Goal: Task Accomplishment & Management: Manage account settings

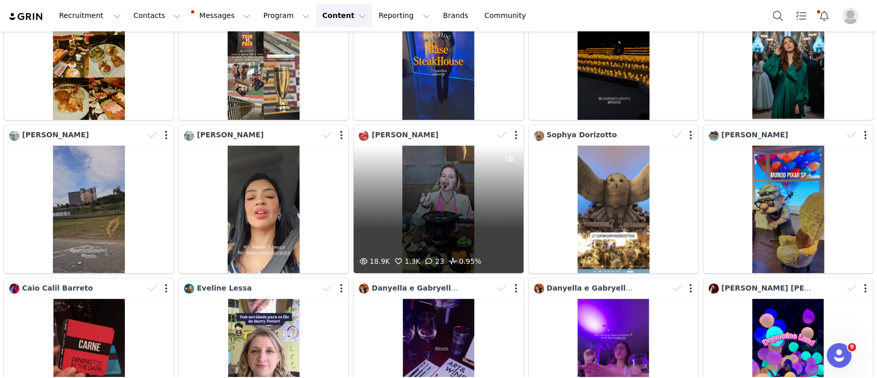
scroll to position [619, 0]
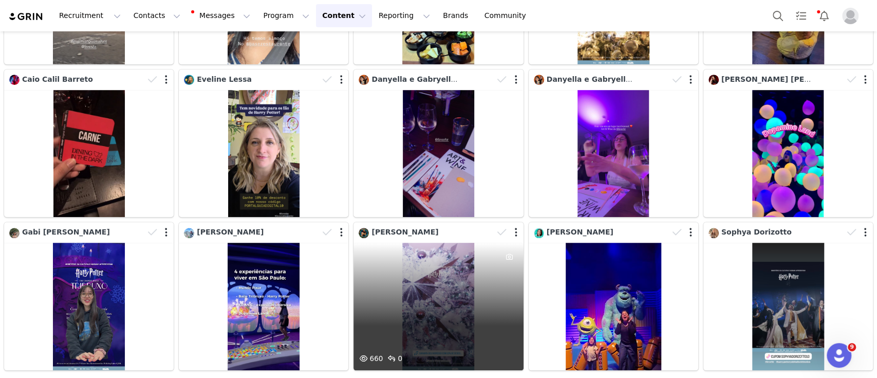
click at [476, 283] on div "660 0" at bounding box center [439, 306] width 170 height 127
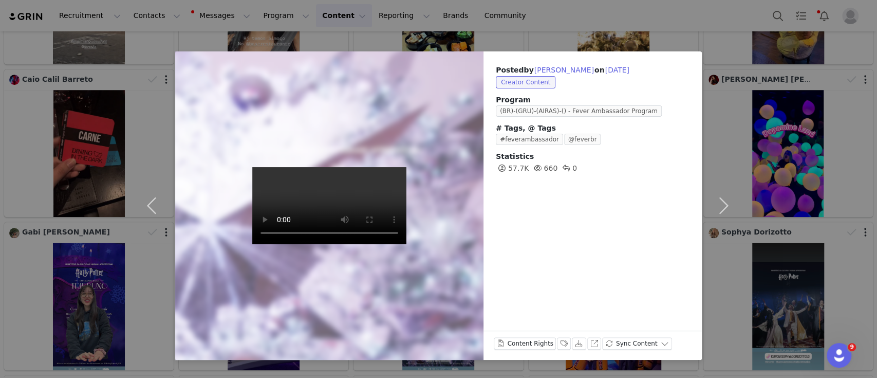
click at [596, 9] on div "Posted by [PERSON_NAME] on [DATE] Creator Content Program (BR)-(GRU)-(AIRAS)-()…" at bounding box center [438, 189] width 877 height 378
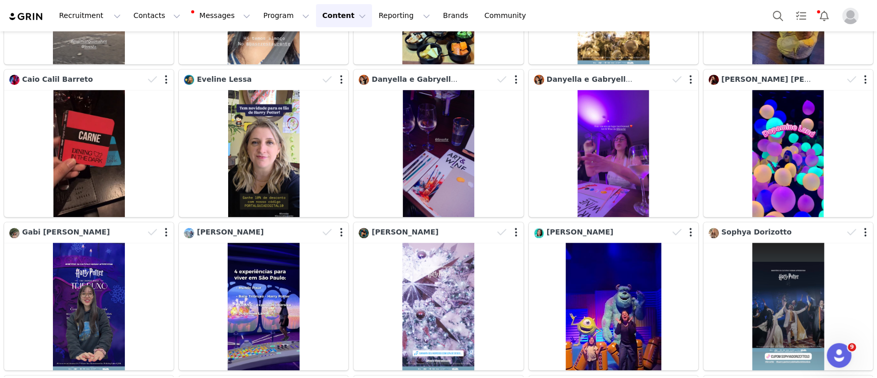
scroll to position [1073, 0]
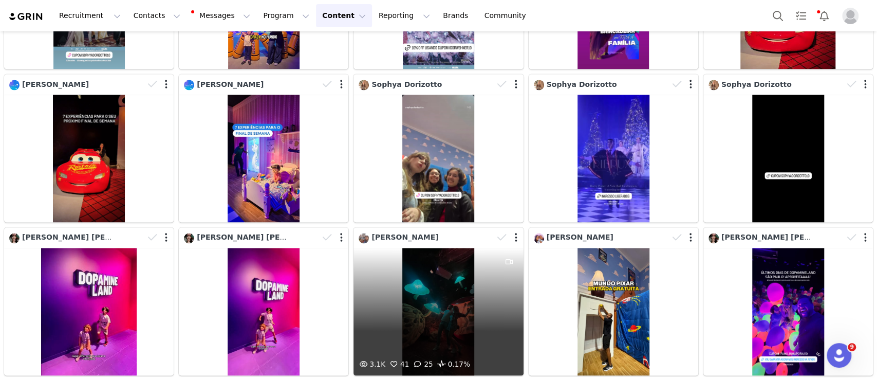
click at [454, 283] on div "3.1K 41 25 0.17%" at bounding box center [439, 311] width 170 height 127
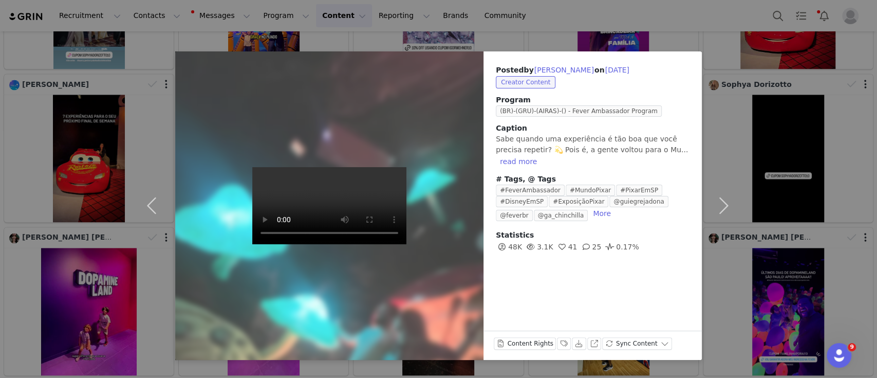
click at [542, 22] on div "Posted by [PERSON_NAME] on [DATE] Creator Content Program (BR)-(GRU)-(AIRAS)-()…" at bounding box center [438, 189] width 877 height 378
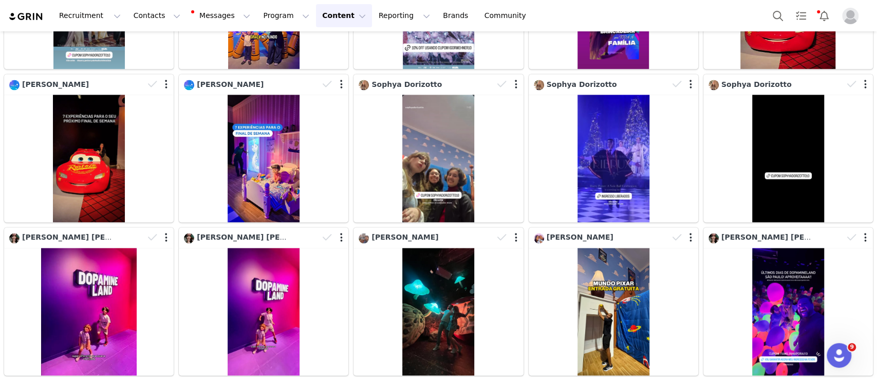
scroll to position [1528, 0]
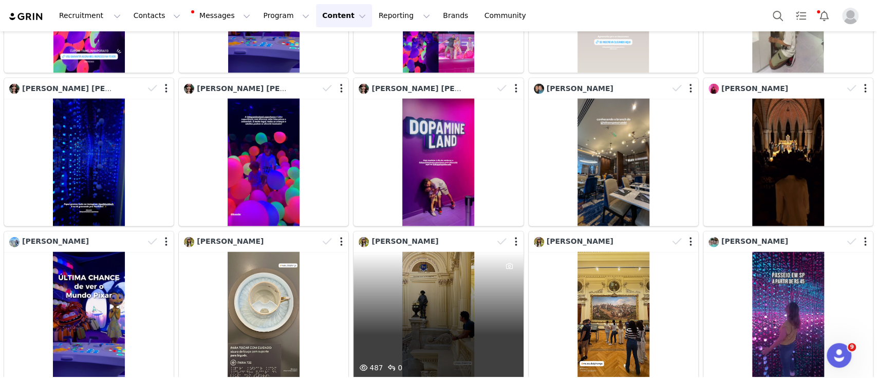
click at [469, 285] on div "487 0" at bounding box center [439, 315] width 170 height 127
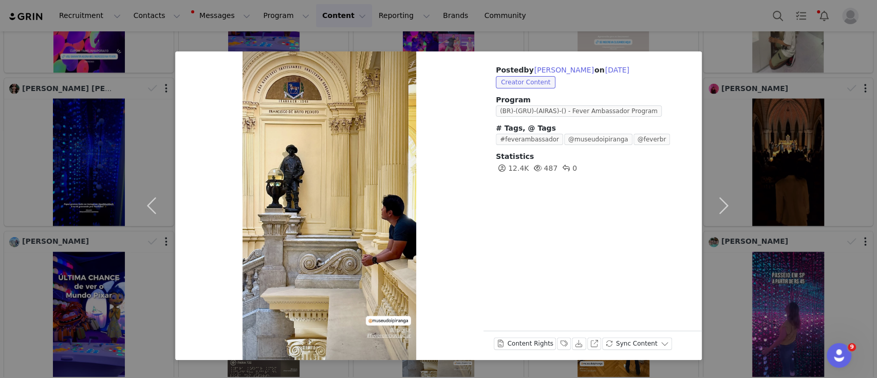
click at [525, 17] on div "Posted by [PERSON_NAME] on [DATE] Creator Content Program (BR)-(GRU)-(AIRAS)-()…" at bounding box center [438, 189] width 877 height 378
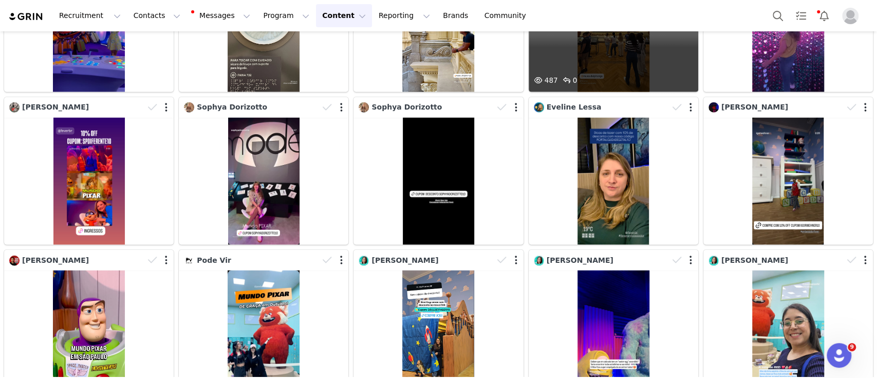
scroll to position [1825, 0]
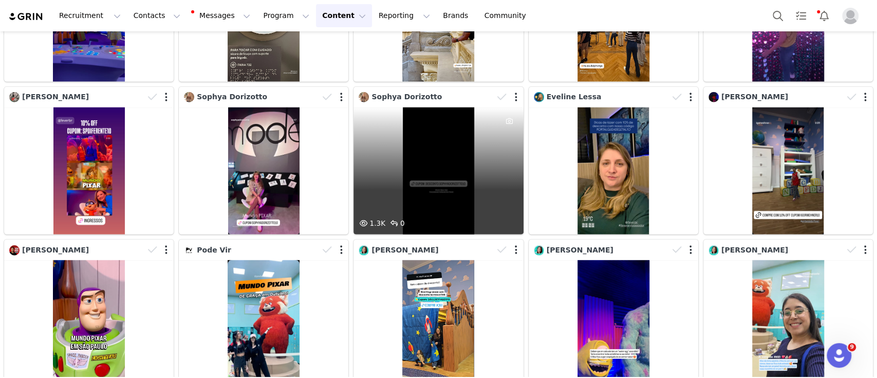
click at [437, 156] on div "1.3K 0" at bounding box center [439, 170] width 170 height 127
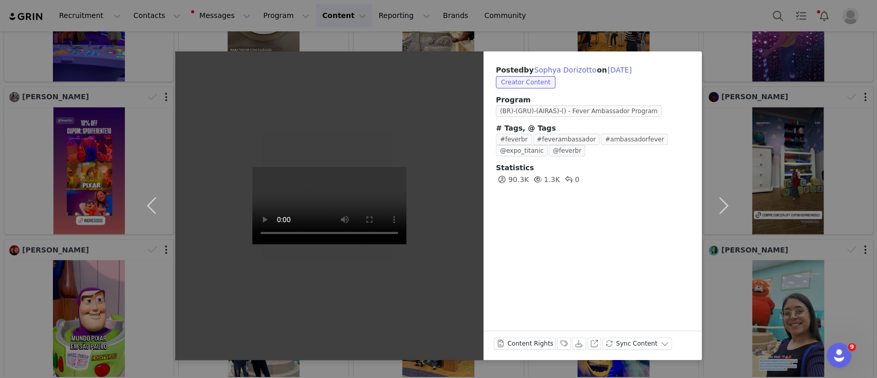
click at [506, 14] on div "Posted by [PERSON_NAME] on [DATE] Creator Content Program (BR)-(GRU)-(AIRAS)-()…" at bounding box center [438, 189] width 877 height 378
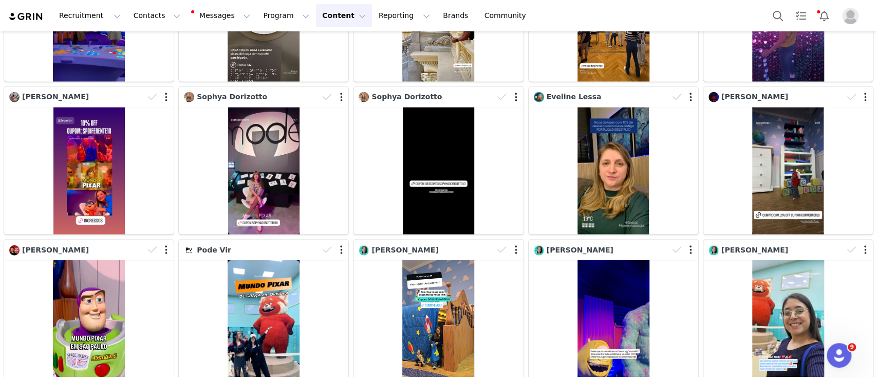
scroll to position [2085, 0]
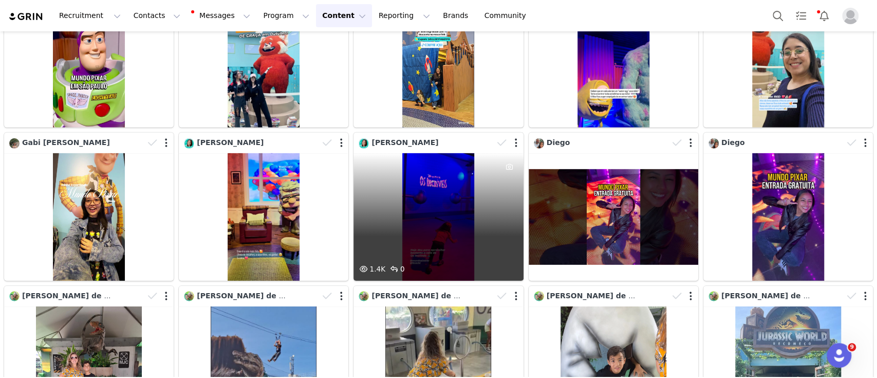
click at [436, 203] on div "1.4K 0" at bounding box center [439, 216] width 170 height 127
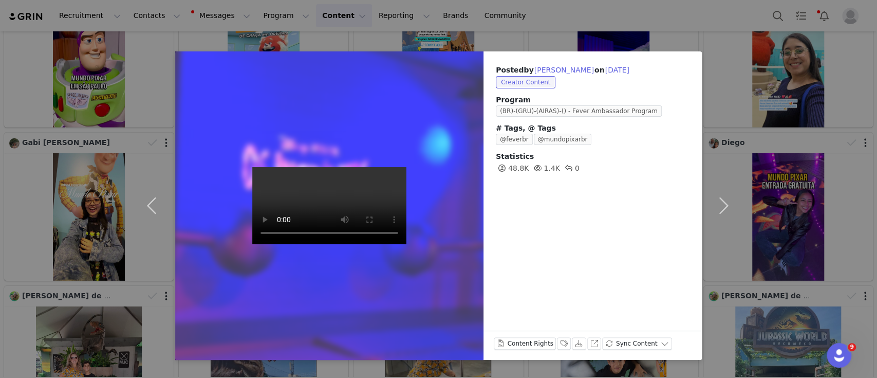
click at [492, 25] on div "Posted by [PERSON_NAME] on [DATE] Creator Content Program (BR)-(GRU)-(AIRAS)-()…" at bounding box center [438, 189] width 877 height 378
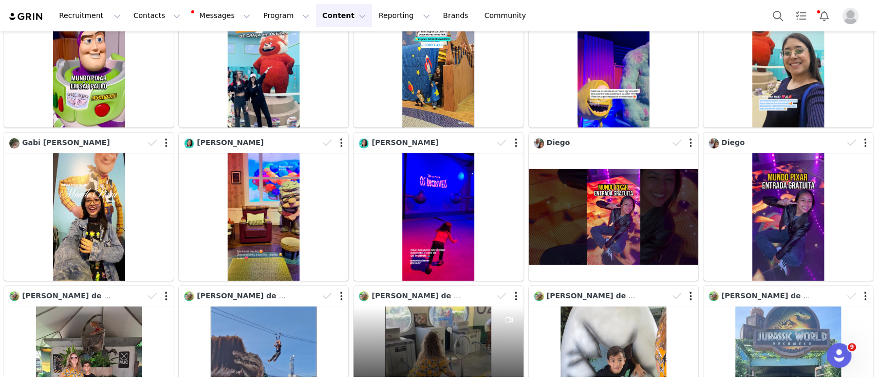
scroll to position [2183, 0]
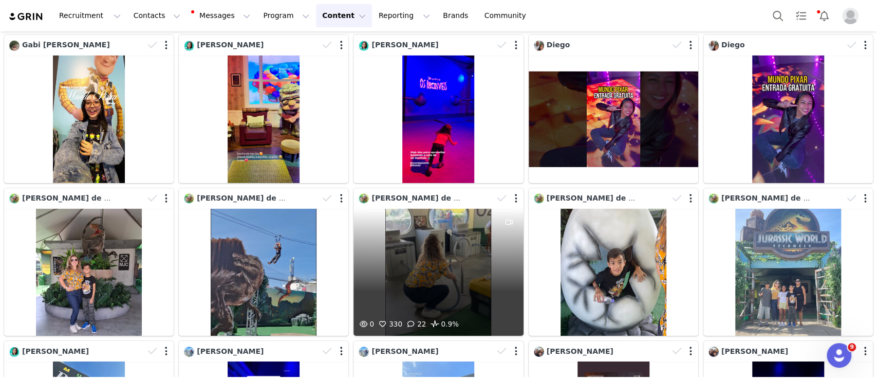
click at [411, 265] on div "0 330 22 0.9%" at bounding box center [439, 272] width 170 height 127
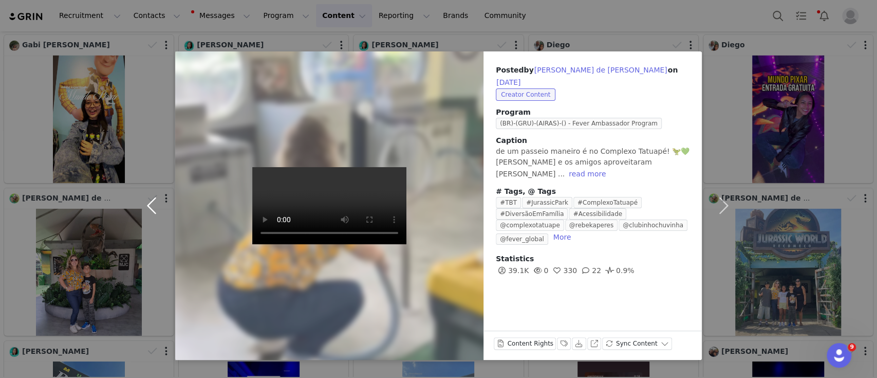
click at [145, 208] on button "button" at bounding box center [153, 205] width 43 height 308
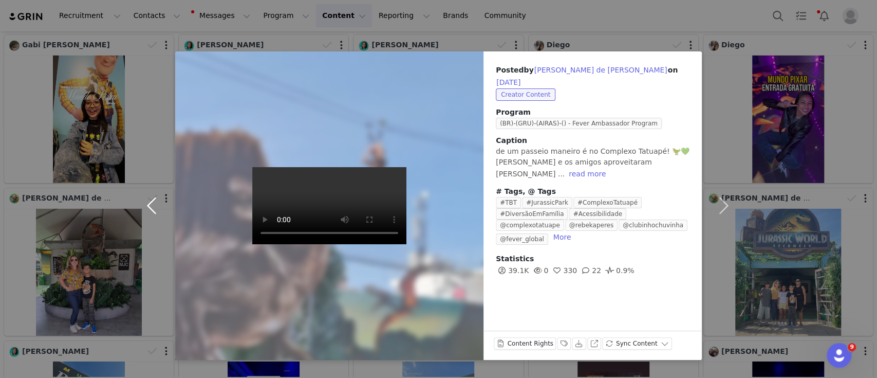
click at [145, 208] on button "button" at bounding box center [153, 205] width 43 height 308
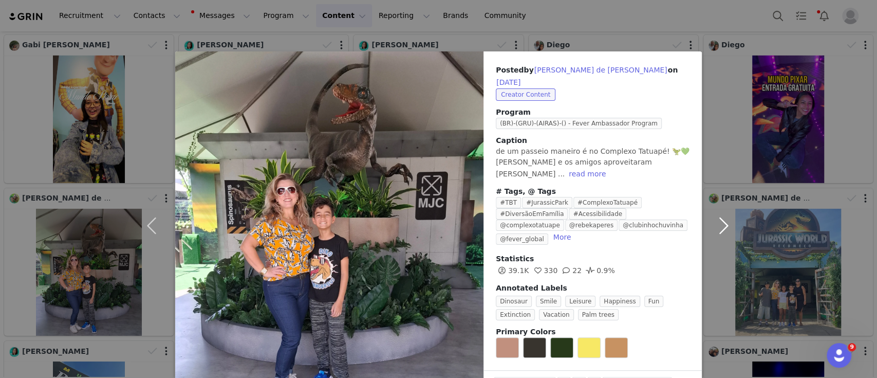
click at [719, 215] on button "button" at bounding box center [723, 225] width 43 height 348
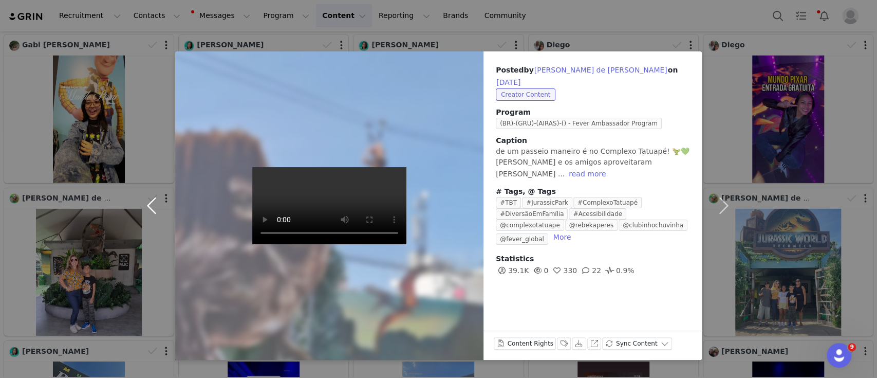
click at [145, 200] on button "button" at bounding box center [153, 205] width 43 height 308
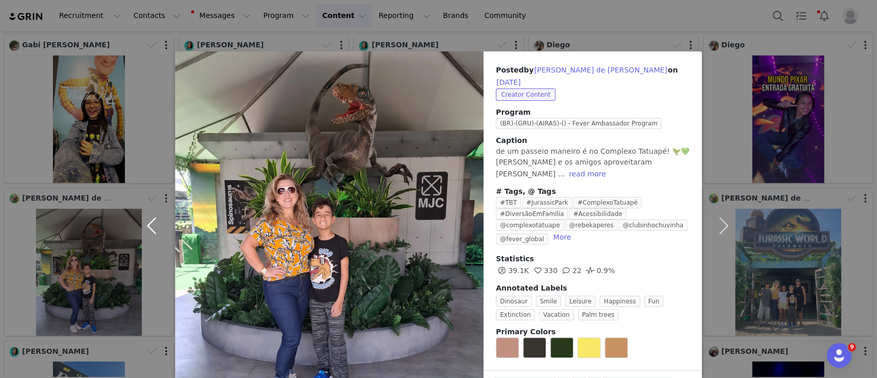
click at [145, 200] on button "button" at bounding box center [153, 225] width 43 height 348
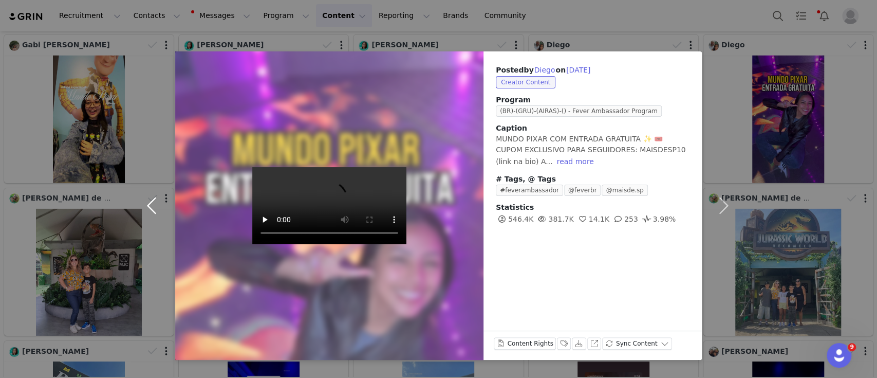
click at [157, 201] on button "button" at bounding box center [153, 205] width 43 height 308
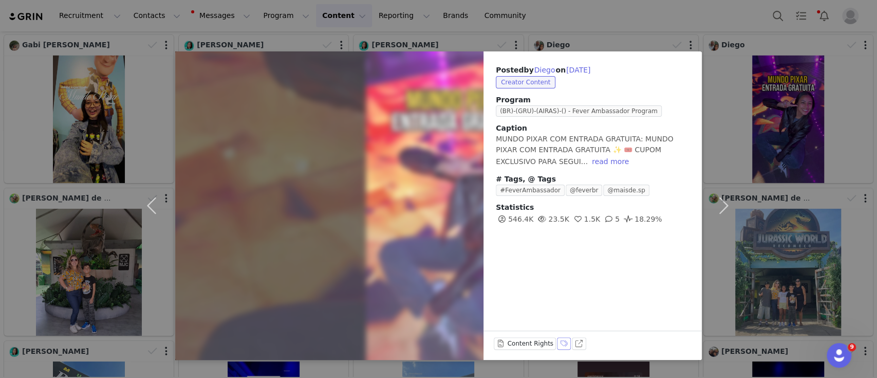
click at [557, 343] on button "Labels & Tags" at bounding box center [564, 343] width 14 height 12
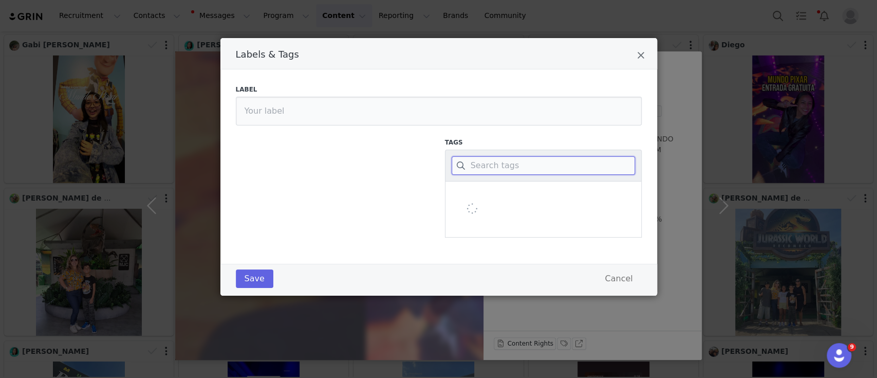
click at [495, 164] on input "Labels & Tags" at bounding box center [543, 165] width 183 height 18
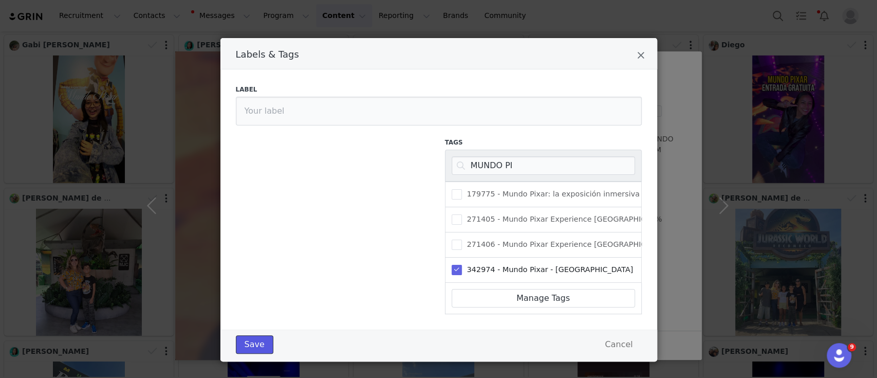
click at [249, 354] on button "Save" at bounding box center [255, 344] width 38 height 18
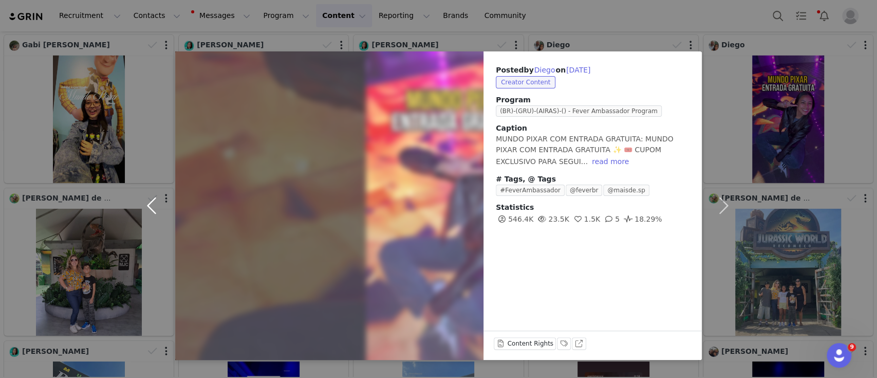
click at [151, 203] on button "button" at bounding box center [153, 205] width 43 height 308
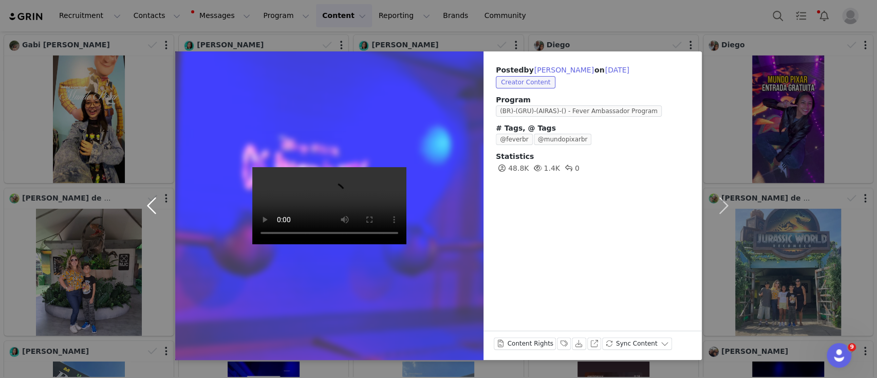
click at [151, 203] on button "button" at bounding box center [153, 205] width 43 height 308
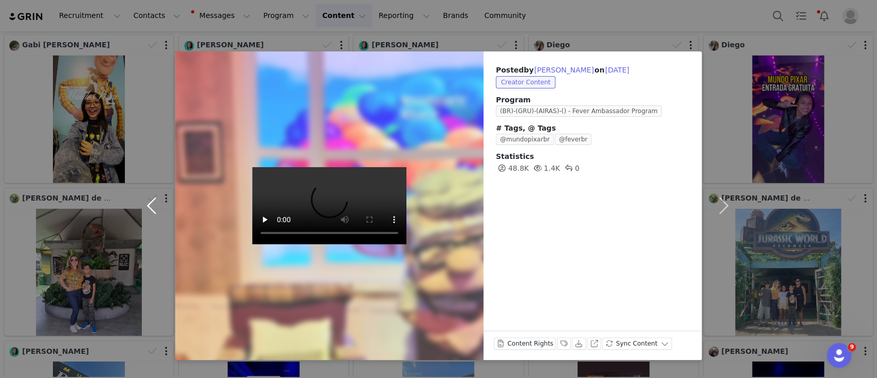
click at [151, 203] on button "button" at bounding box center [153, 205] width 43 height 308
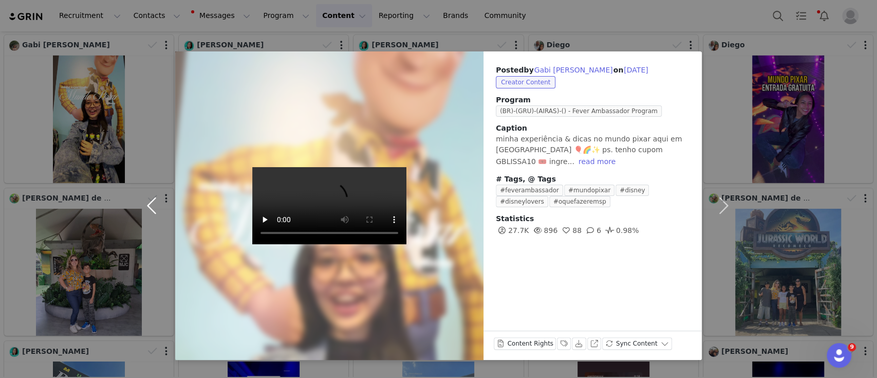
click at [151, 203] on button "button" at bounding box center [153, 205] width 43 height 308
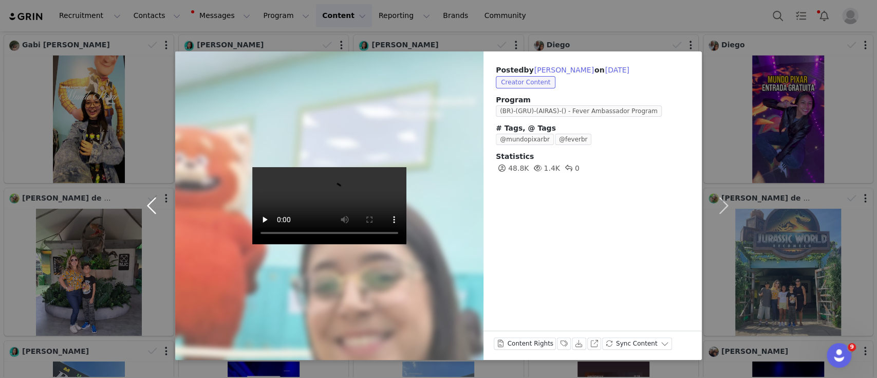
click at [151, 203] on button "button" at bounding box center [153, 205] width 43 height 308
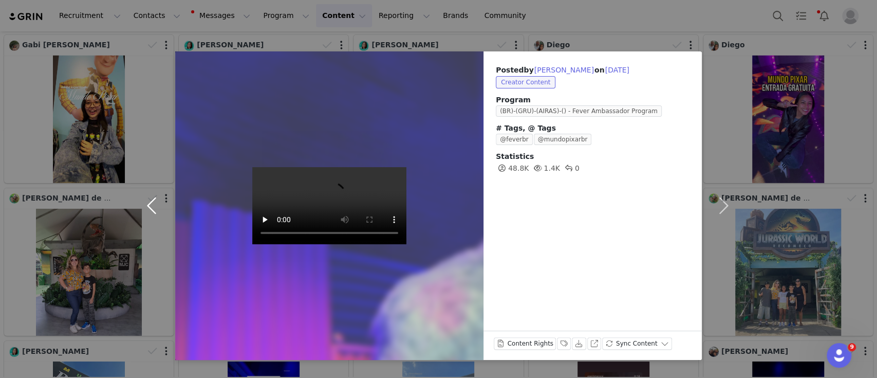
click at [151, 203] on button "button" at bounding box center [153, 205] width 43 height 308
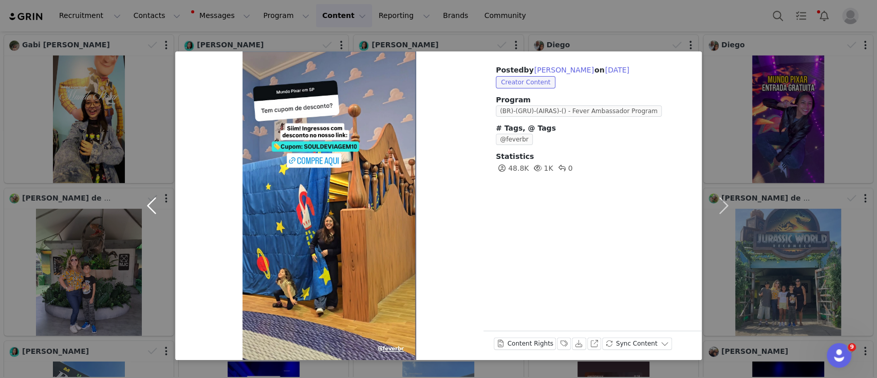
click at [151, 203] on button "button" at bounding box center [153, 205] width 43 height 308
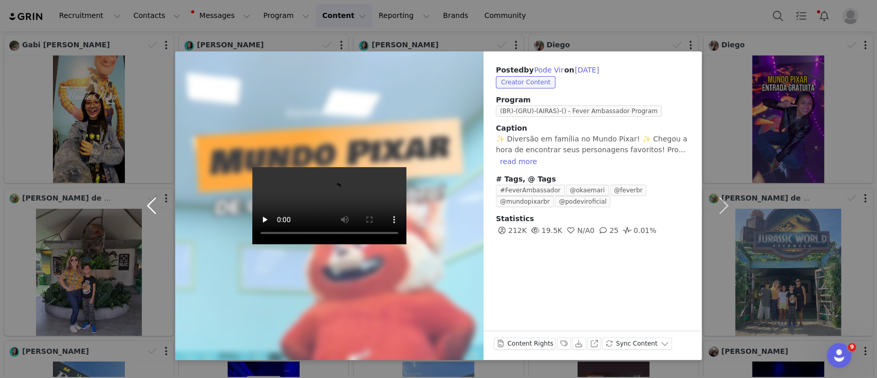
click at [151, 203] on button "button" at bounding box center [153, 205] width 43 height 308
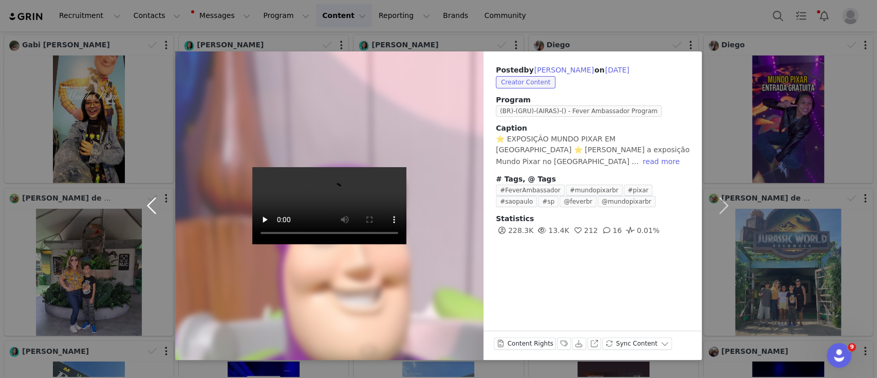
click at [151, 203] on button "button" at bounding box center [153, 205] width 43 height 308
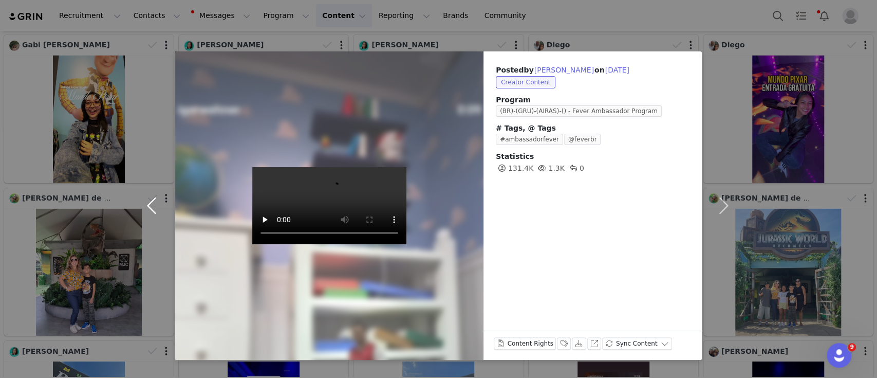
click at [151, 203] on button "button" at bounding box center [153, 205] width 43 height 308
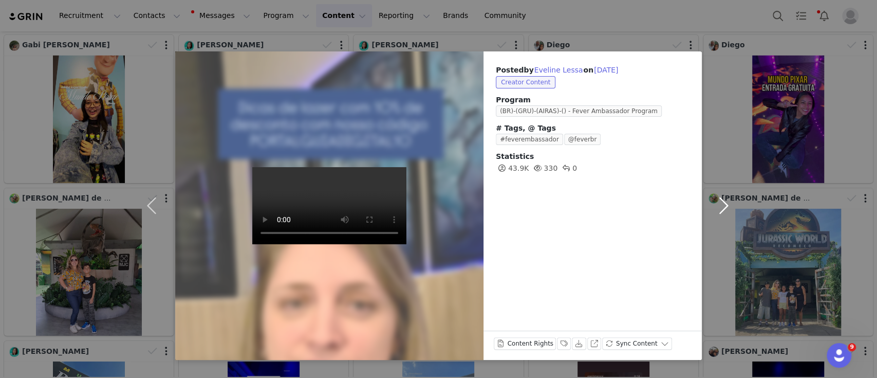
click at [721, 209] on button "button" at bounding box center [723, 205] width 43 height 308
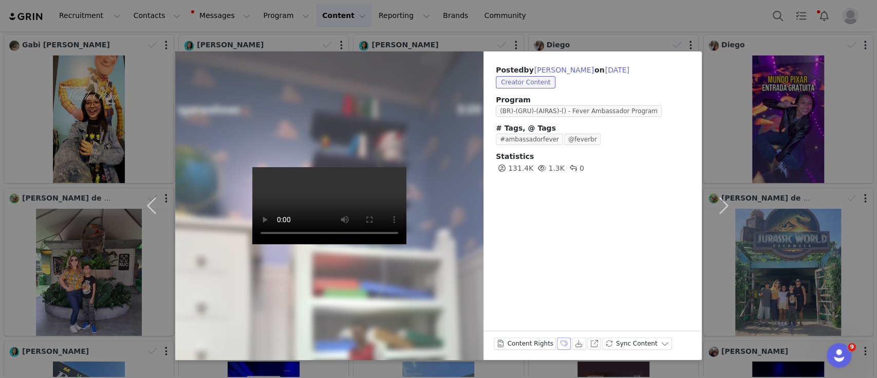
click at [559, 343] on button "Labels & Tags" at bounding box center [564, 343] width 14 height 12
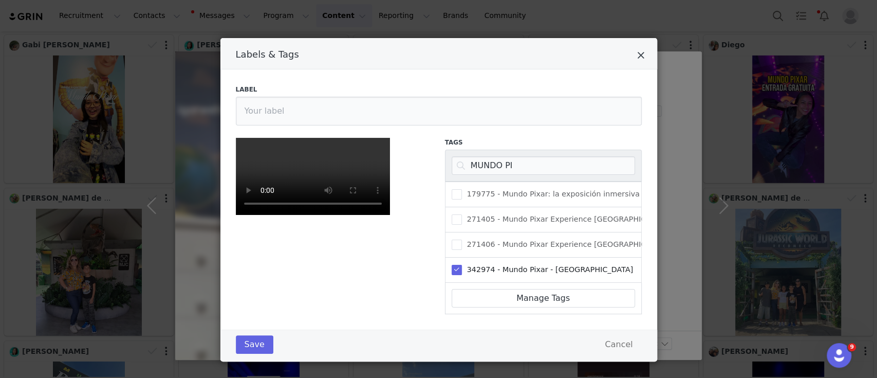
click at [637, 53] on icon "Close" at bounding box center [641, 55] width 8 height 10
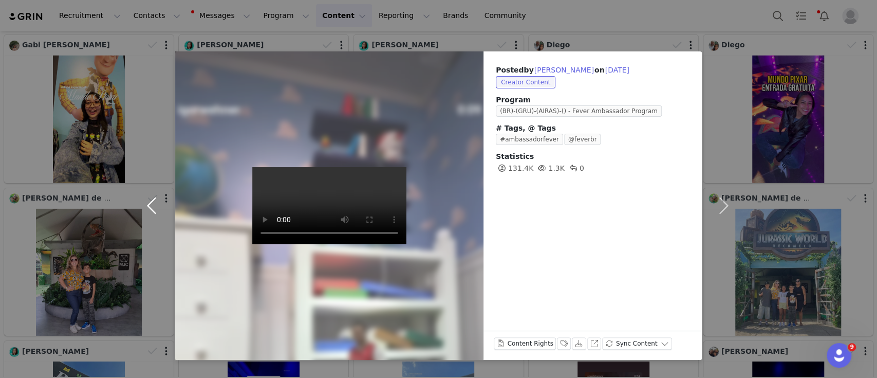
click at [143, 203] on button "button" at bounding box center [153, 205] width 43 height 308
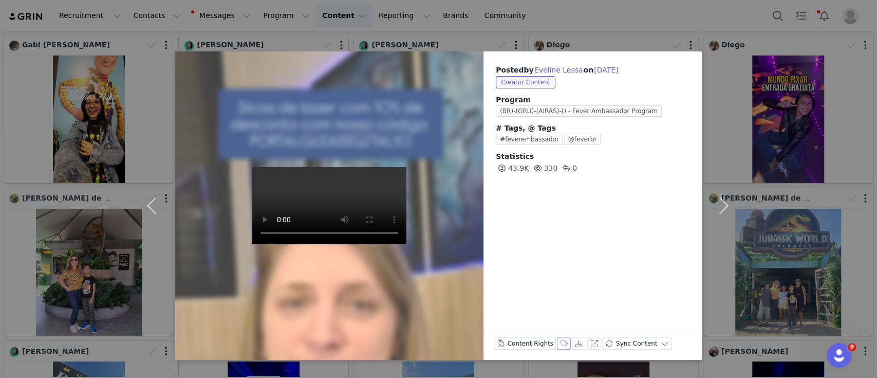
click at [559, 344] on button "Labels & Tags" at bounding box center [564, 343] width 14 height 12
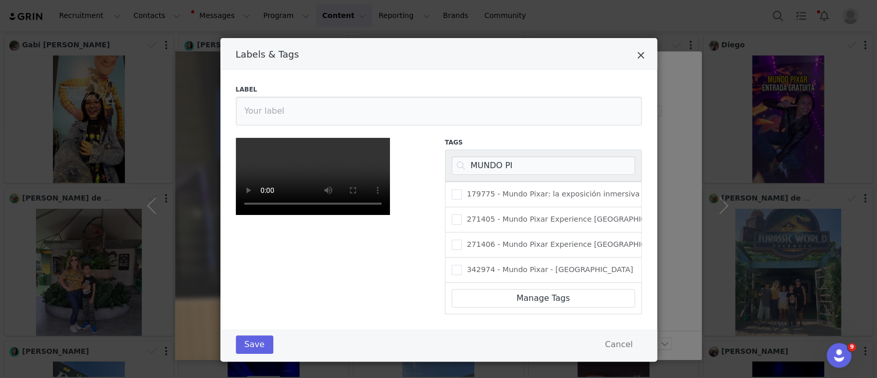
click at [637, 59] on icon "Close" at bounding box center [641, 55] width 8 height 10
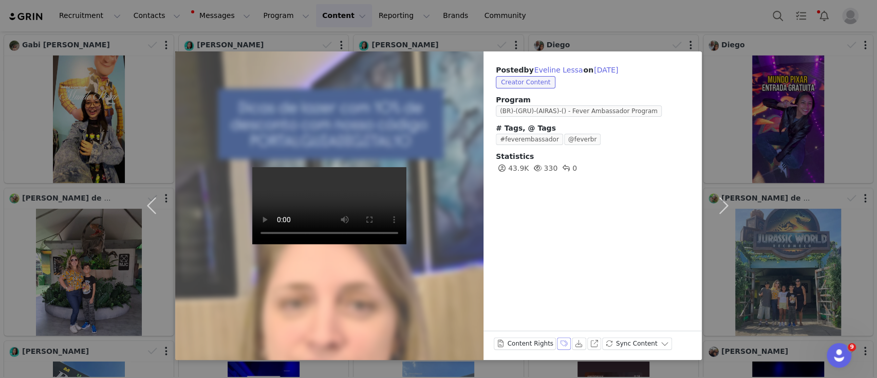
click at [557, 343] on button "Labels & Tags" at bounding box center [564, 343] width 14 height 12
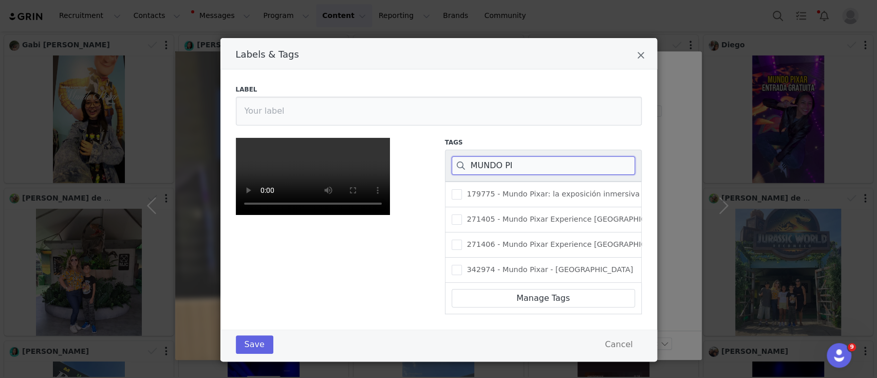
click at [468, 163] on input "MUNDO PI" at bounding box center [543, 165] width 183 height 18
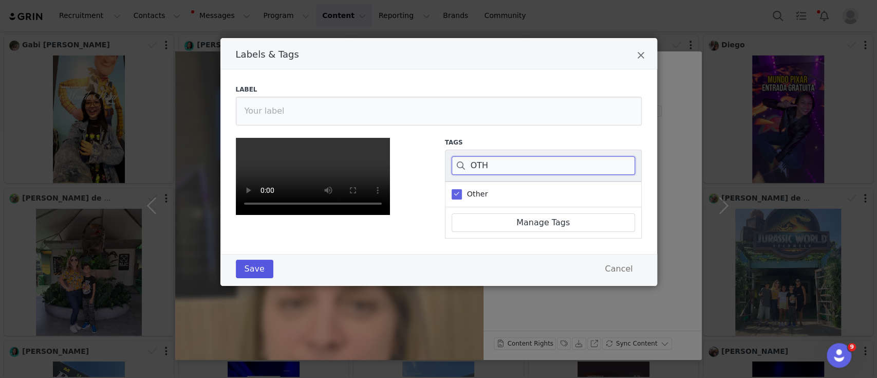
scroll to position [182, 0]
click at [251, 278] on button "Save" at bounding box center [255, 268] width 38 height 18
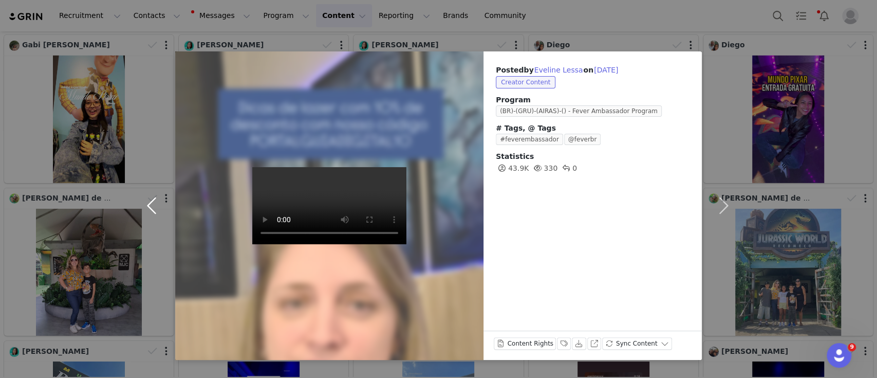
click at [155, 212] on button "button" at bounding box center [153, 205] width 43 height 308
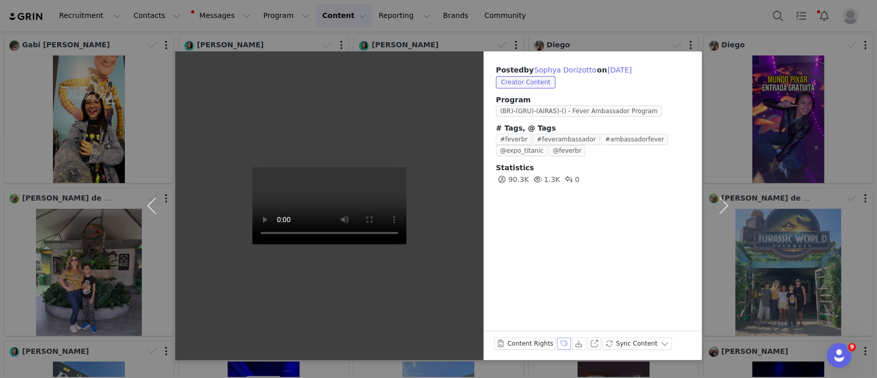
click at [559, 342] on button "Labels & Tags" at bounding box center [564, 343] width 14 height 12
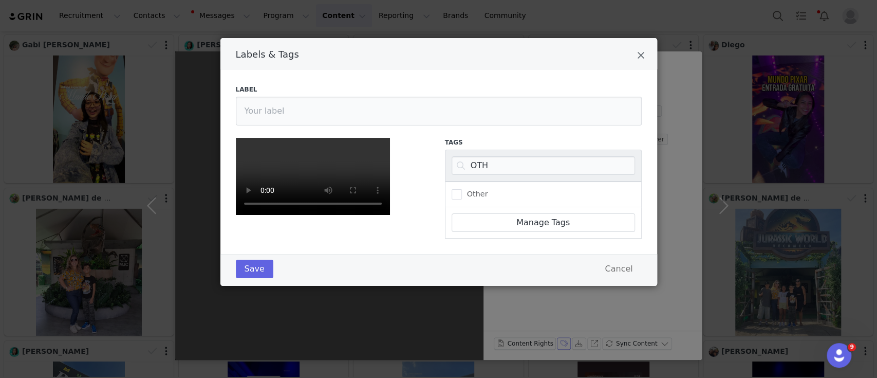
scroll to position [4, 0]
click at [479, 162] on input "OTH" at bounding box center [543, 165] width 183 height 18
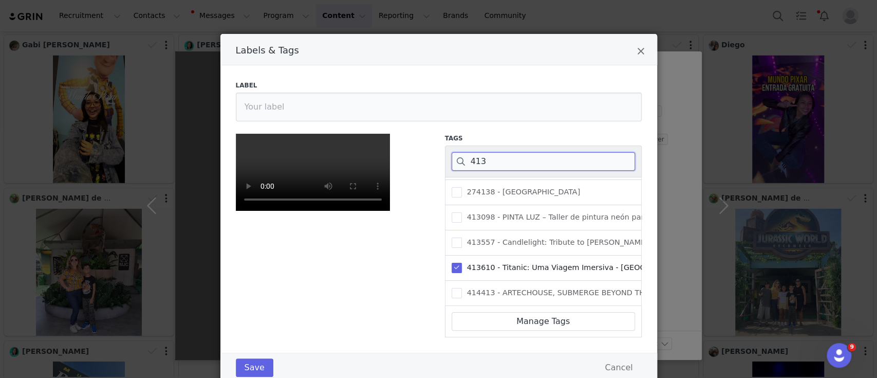
scroll to position [182, 0]
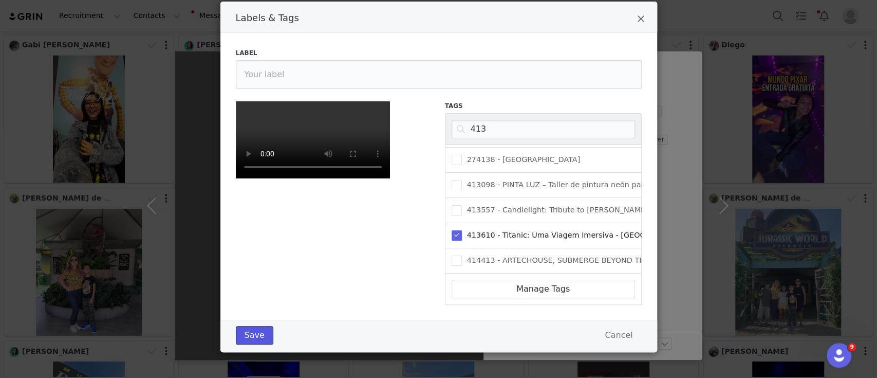
click at [257, 329] on button "Save" at bounding box center [255, 335] width 38 height 18
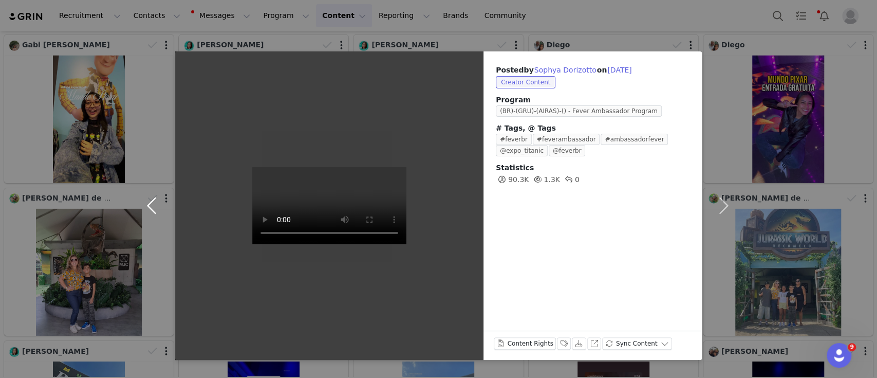
click at [149, 203] on button "button" at bounding box center [153, 205] width 43 height 308
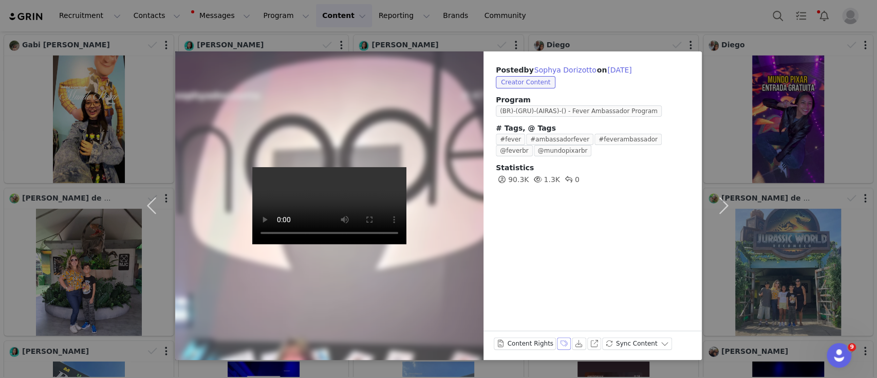
click at [557, 344] on button "Labels & Tags" at bounding box center [564, 343] width 14 height 12
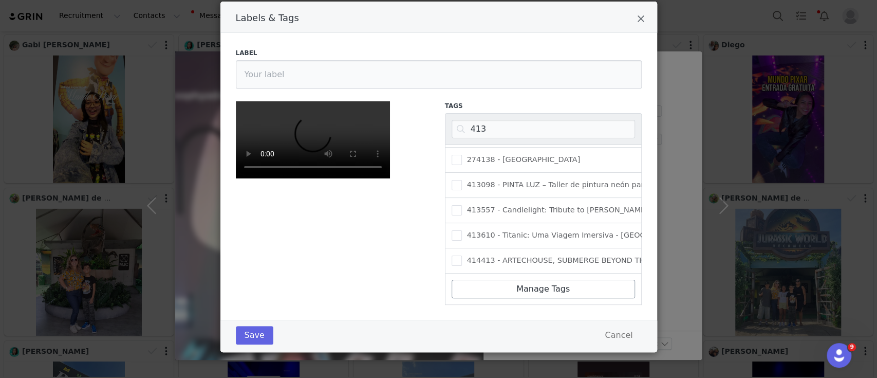
scroll to position [0, 0]
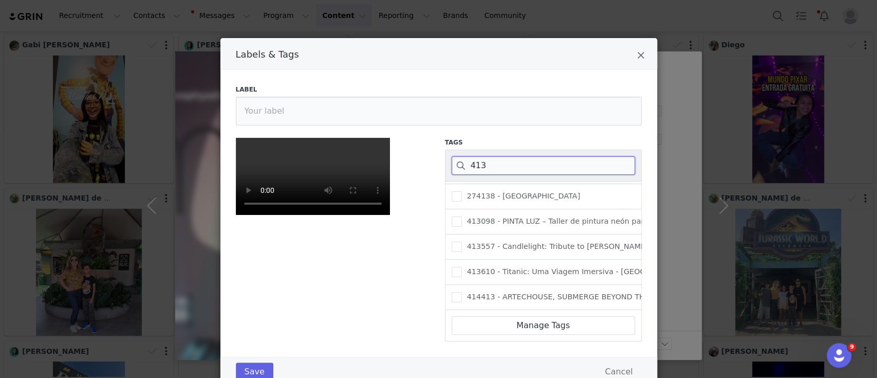
click at [487, 169] on input "413" at bounding box center [543, 165] width 183 height 18
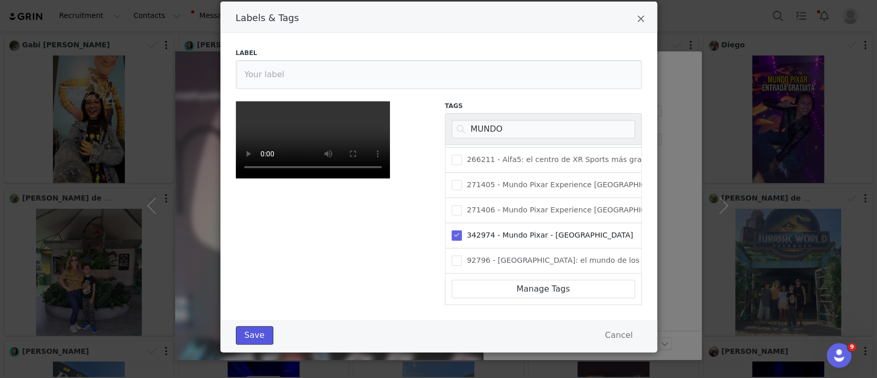
click at [255, 333] on button "Save" at bounding box center [255, 335] width 38 height 18
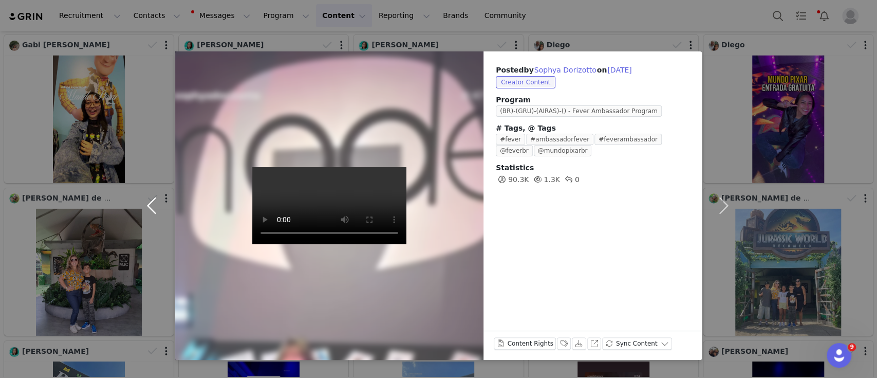
click at [148, 198] on button "button" at bounding box center [153, 205] width 43 height 308
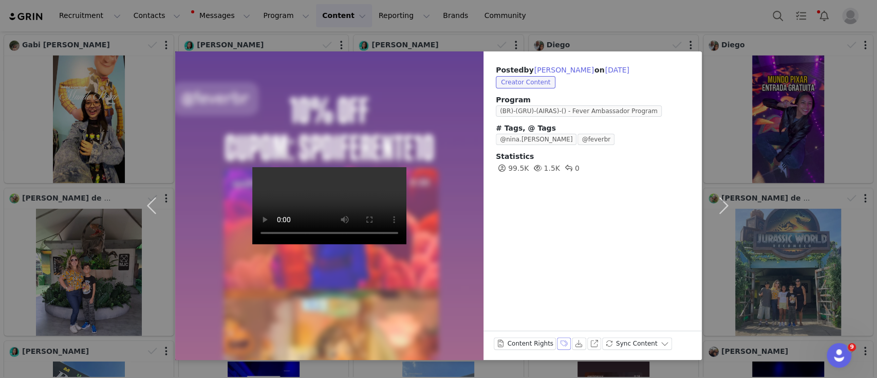
click at [559, 340] on button "Labels & Tags" at bounding box center [564, 343] width 14 height 12
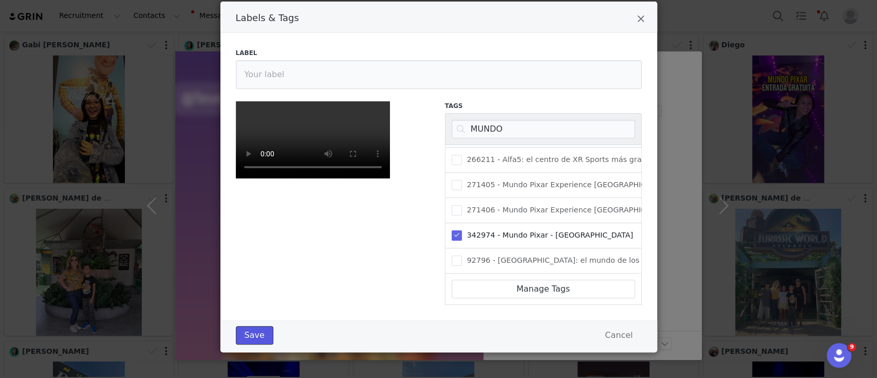
click at [250, 329] on button "Save" at bounding box center [255, 335] width 38 height 18
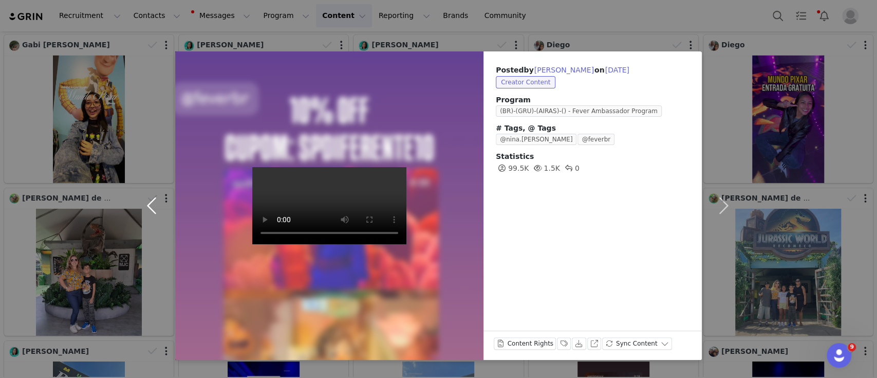
click at [150, 205] on button "button" at bounding box center [153, 205] width 43 height 308
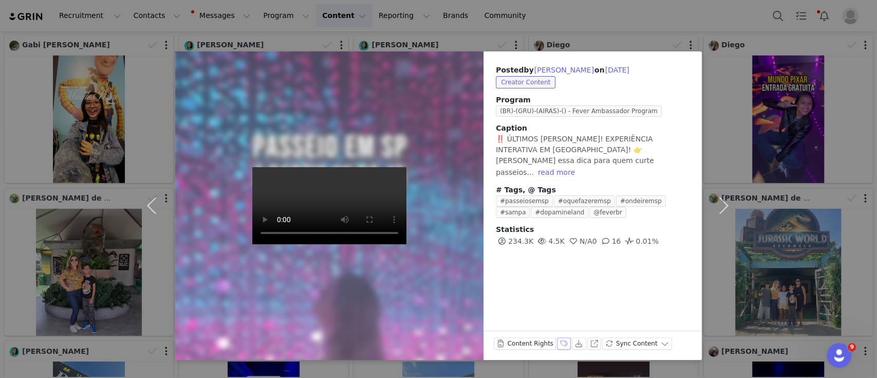
click at [559, 343] on button "Labels & Tags" at bounding box center [564, 343] width 14 height 12
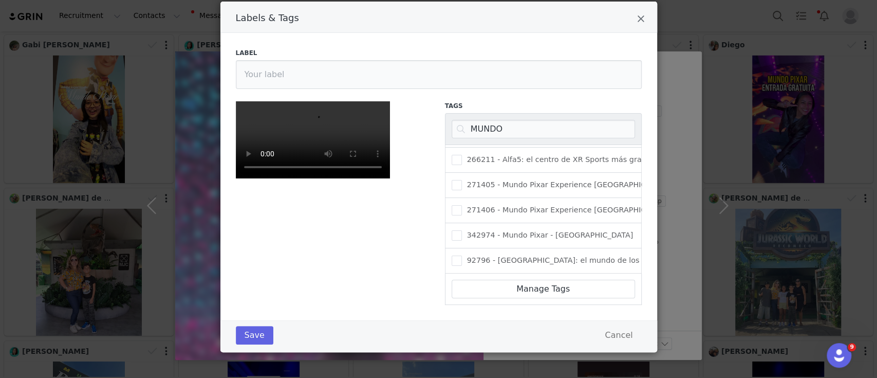
scroll to position [103, 0]
click at [489, 120] on input "MUNDO" at bounding box center [543, 129] width 183 height 18
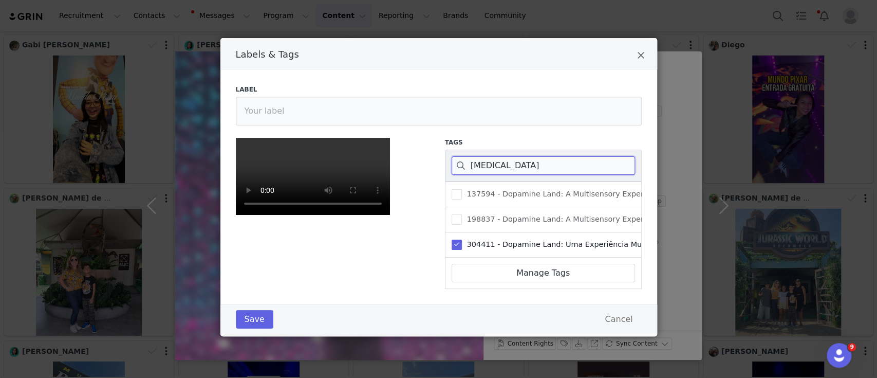
scroll to position [182, 0]
click at [251, 328] on button "Save" at bounding box center [255, 319] width 38 height 18
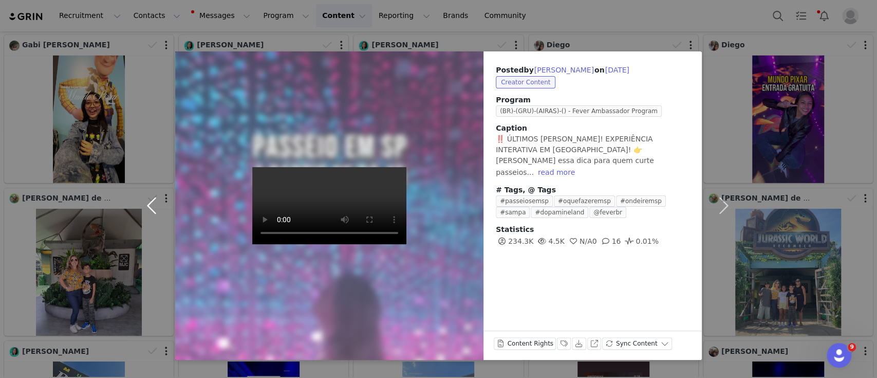
click at [150, 203] on button "button" at bounding box center [153, 205] width 43 height 308
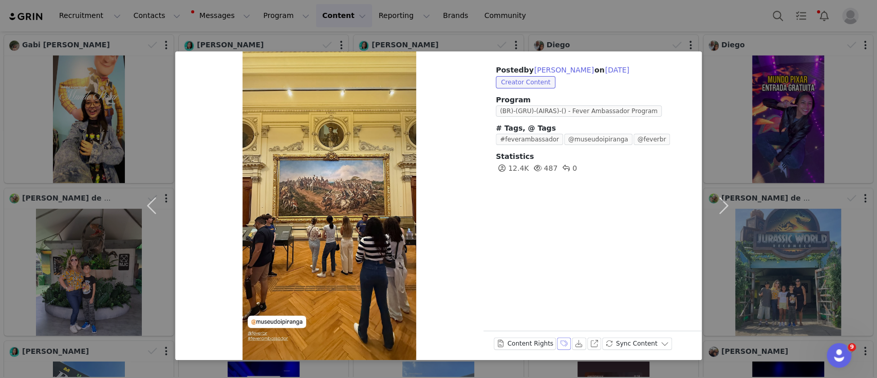
click at [557, 343] on button "Labels & Tags" at bounding box center [564, 343] width 14 height 12
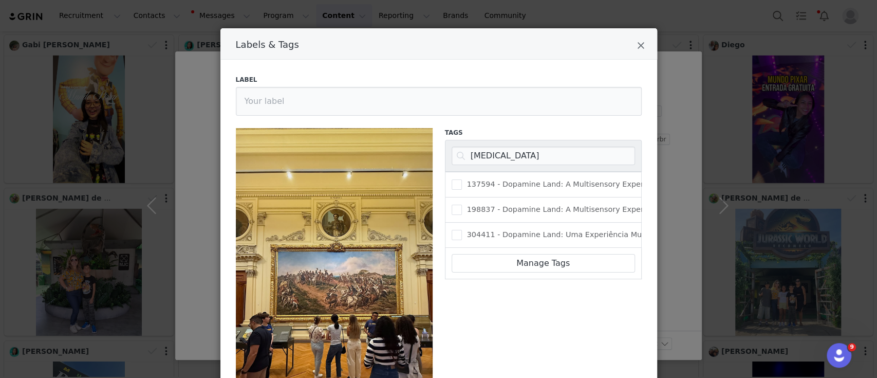
scroll to position [7, 0]
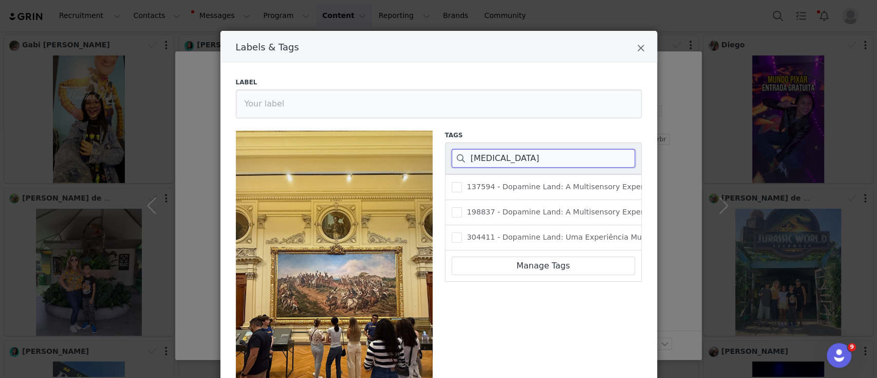
click at [498, 163] on input "[MEDICAL_DATA]" at bounding box center [543, 158] width 183 height 18
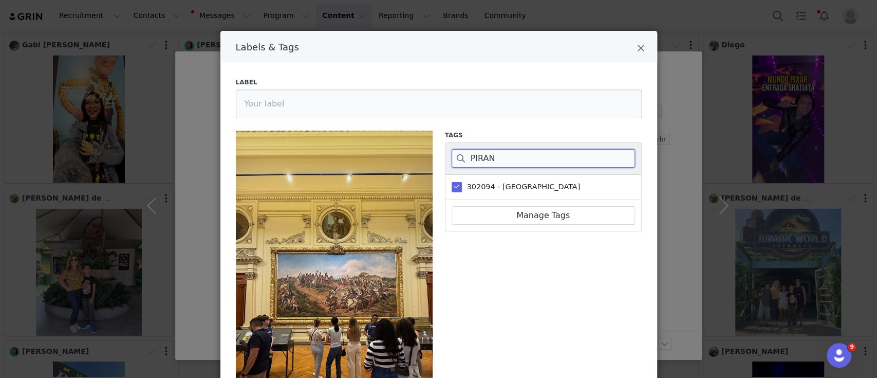
scroll to position [182, 0]
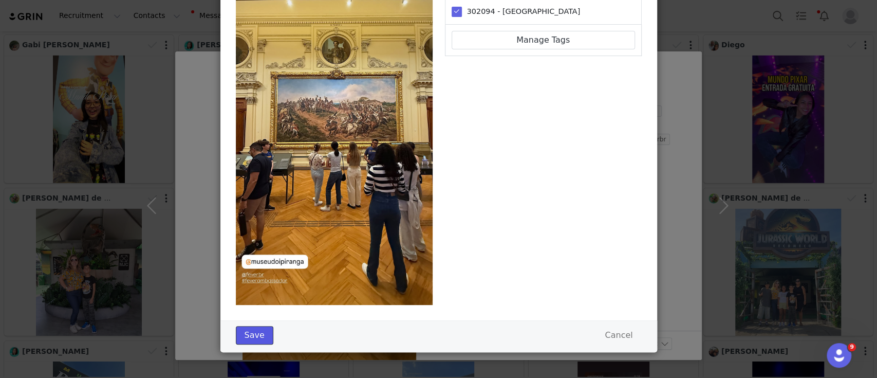
click at [248, 335] on button "Save" at bounding box center [255, 335] width 38 height 18
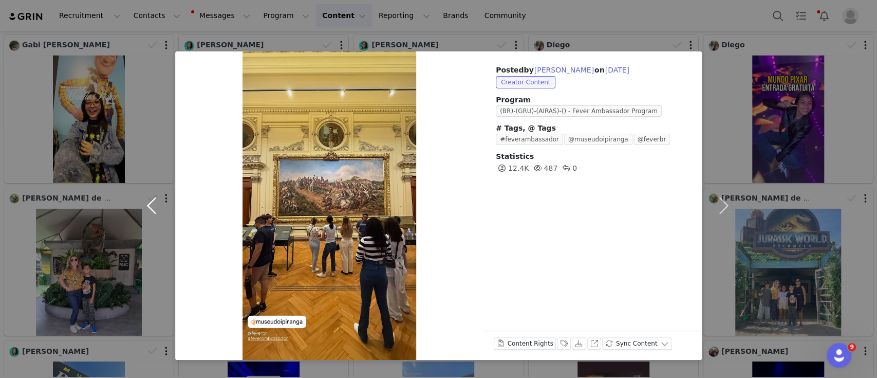
click at [149, 199] on button "button" at bounding box center [153, 205] width 43 height 308
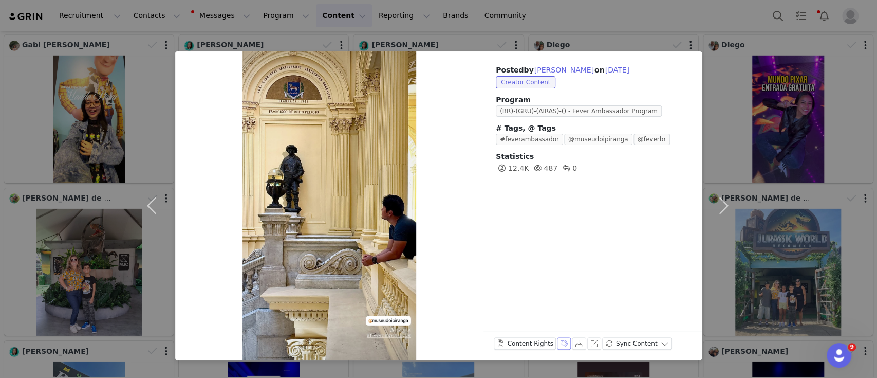
click at [560, 342] on button "Labels & Tags" at bounding box center [564, 343] width 14 height 12
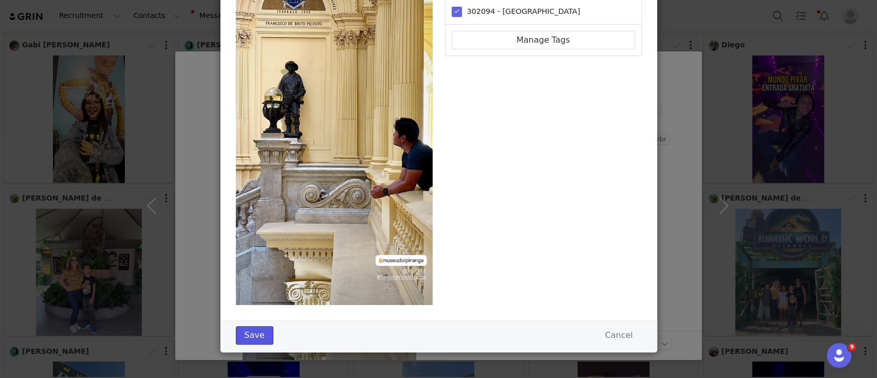
click at [242, 337] on button "Save" at bounding box center [255, 335] width 38 height 18
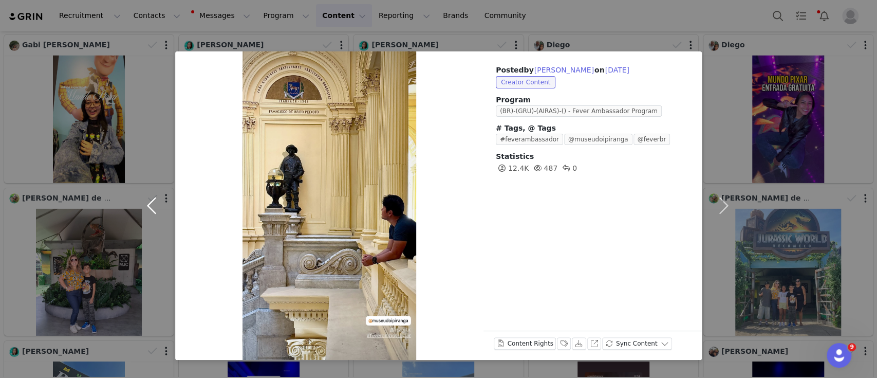
click at [148, 205] on button "button" at bounding box center [153, 205] width 43 height 308
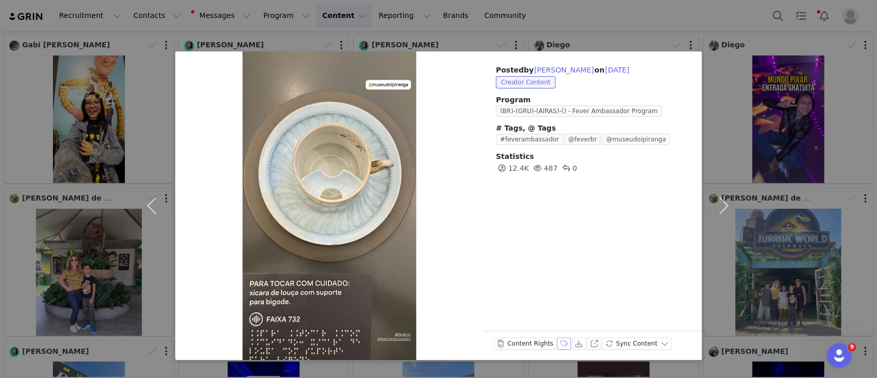
click at [557, 343] on button "Labels & Tags" at bounding box center [564, 343] width 14 height 12
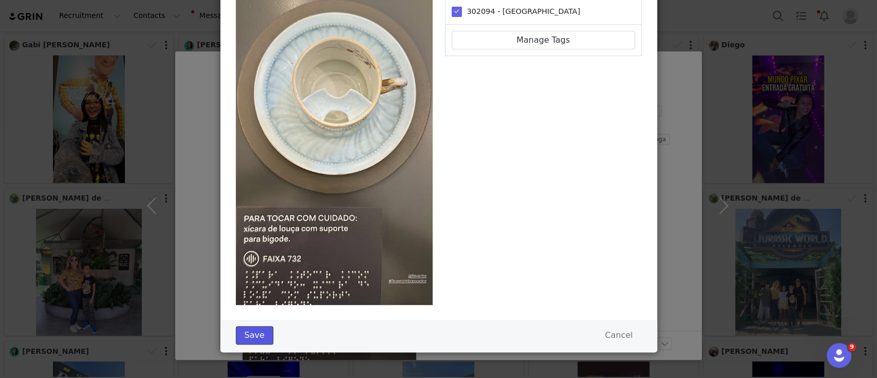
click at [243, 337] on button "Save" at bounding box center [255, 335] width 38 height 18
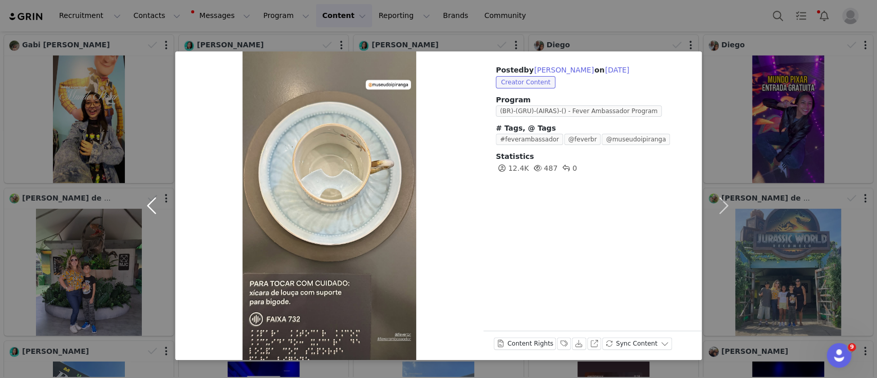
click at [158, 203] on button "button" at bounding box center [153, 205] width 43 height 308
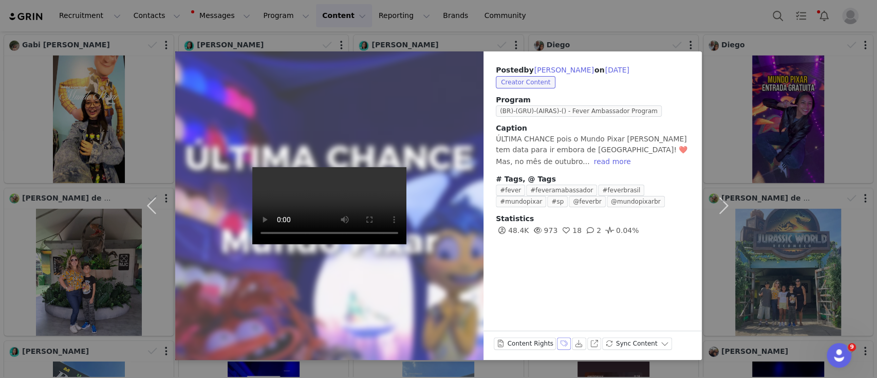
click at [557, 341] on button "Labels & Tags" at bounding box center [564, 343] width 14 height 12
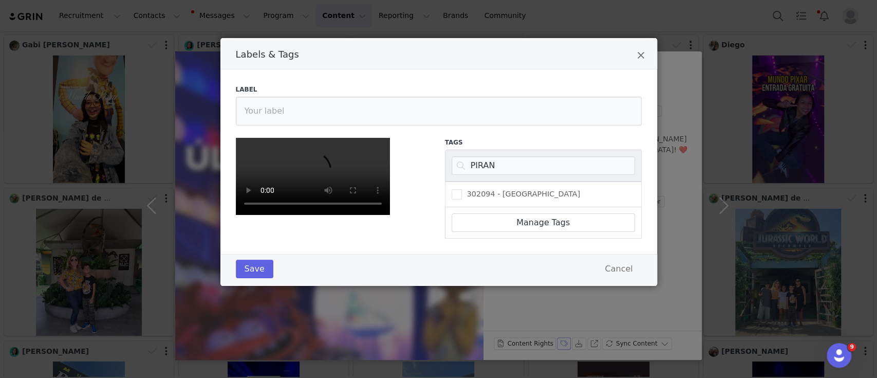
scroll to position [75, 0]
click at [479, 156] on input "PIRAN" at bounding box center [543, 165] width 183 height 18
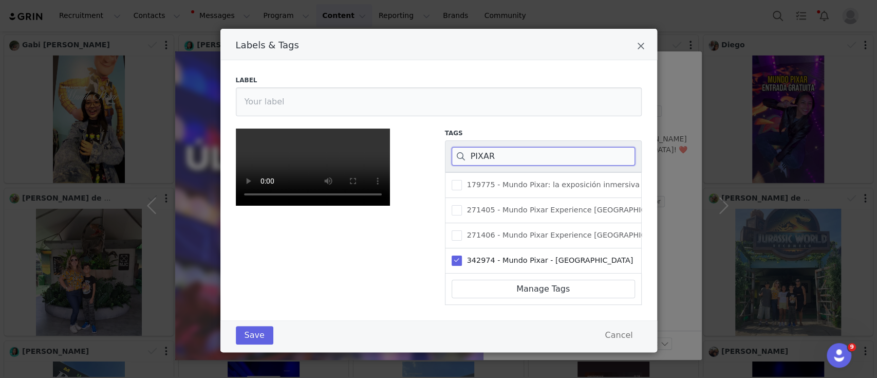
scroll to position [182, 0]
click at [250, 339] on button "Save" at bounding box center [255, 335] width 38 height 18
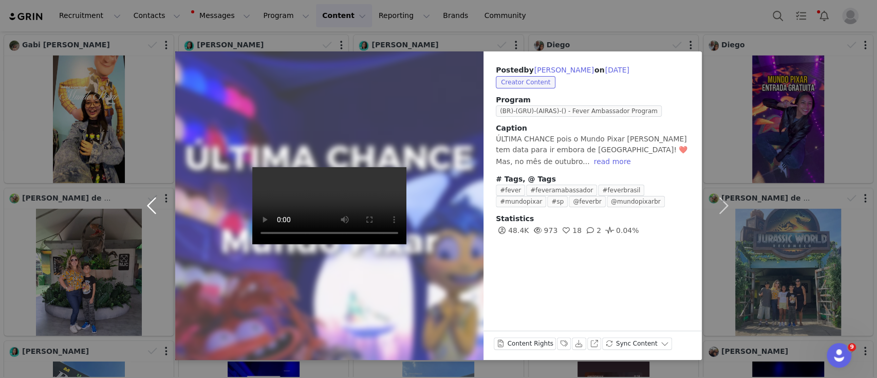
click at [153, 203] on button "button" at bounding box center [153, 205] width 43 height 308
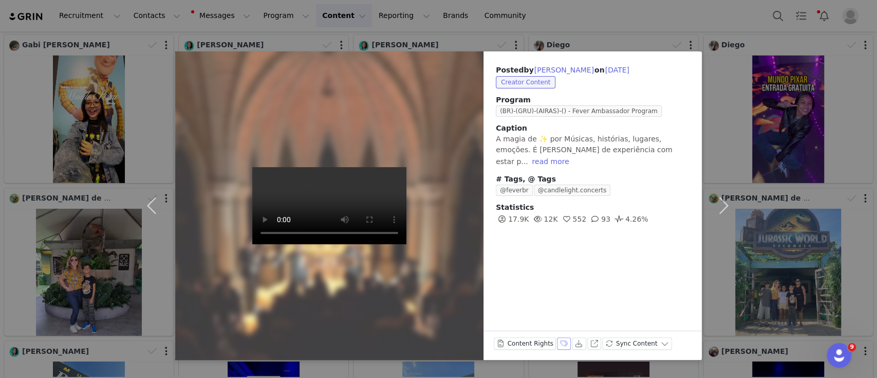
click at [559, 343] on button "Labels & Tags" at bounding box center [564, 343] width 14 height 12
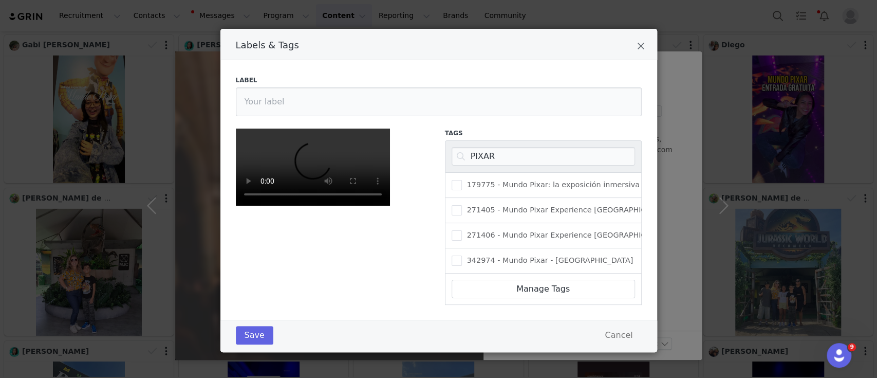
scroll to position [0, 0]
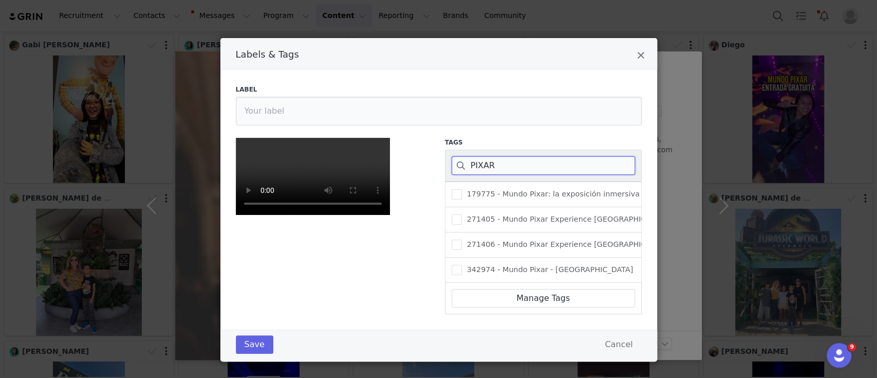
click at [501, 163] on input "PIXAR" at bounding box center [543, 165] width 183 height 18
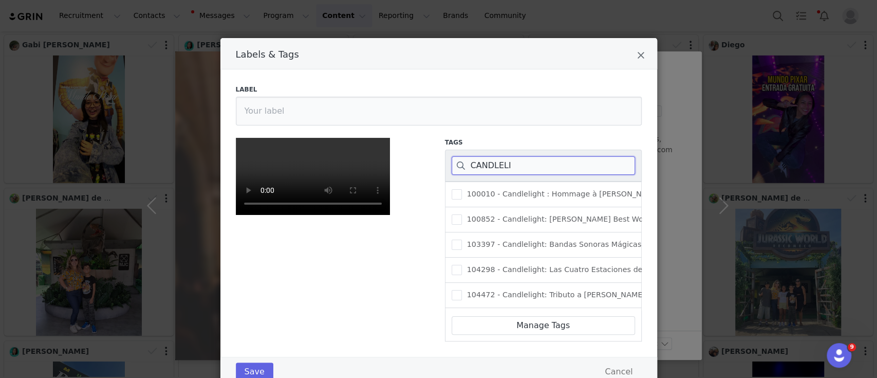
scroll to position [2936, 0]
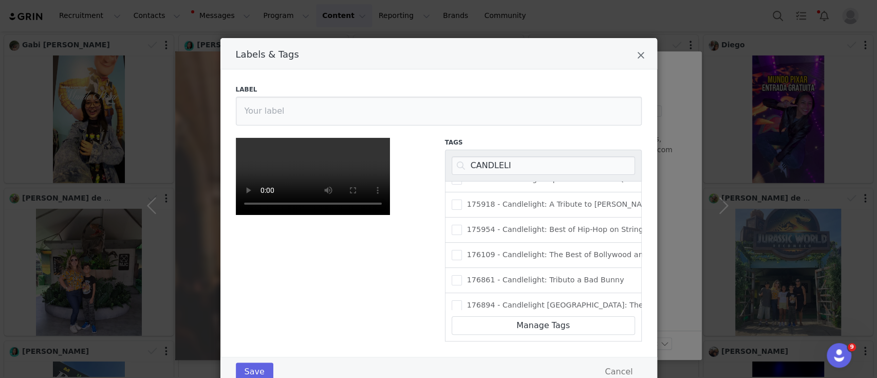
click at [640, 55] on div "Labels & Tags" at bounding box center [438, 53] width 437 height 31
click at [637, 55] on icon "Close" at bounding box center [641, 55] width 8 height 10
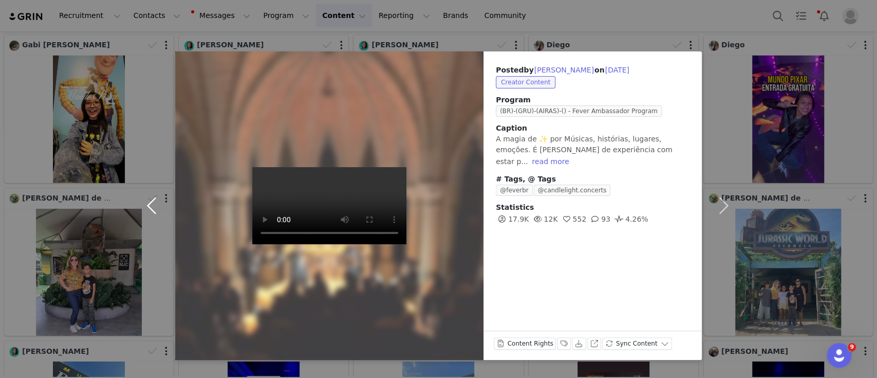
click at [150, 200] on button "button" at bounding box center [153, 205] width 43 height 308
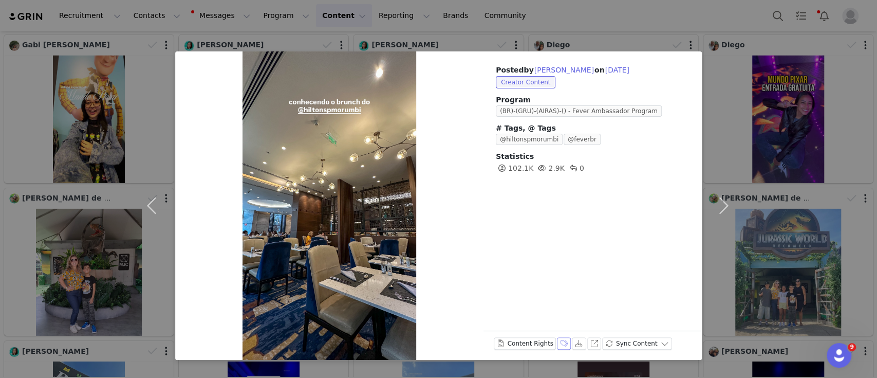
click at [557, 343] on button "Labels & Tags" at bounding box center [564, 343] width 14 height 12
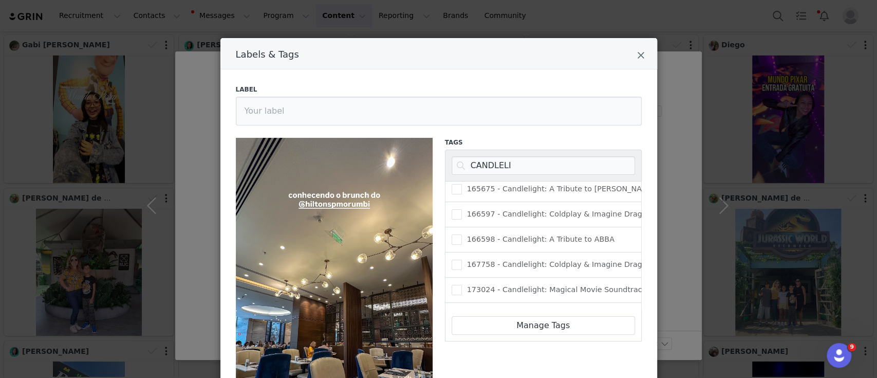
scroll to position [2772, 0]
click at [503, 163] on input "CANDLELI" at bounding box center [543, 165] width 183 height 18
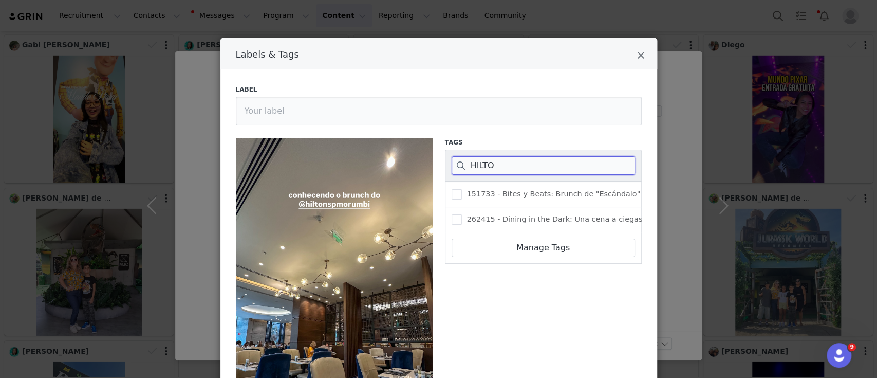
scroll to position [0, 0]
click at [637, 55] on icon "Close" at bounding box center [641, 55] width 8 height 10
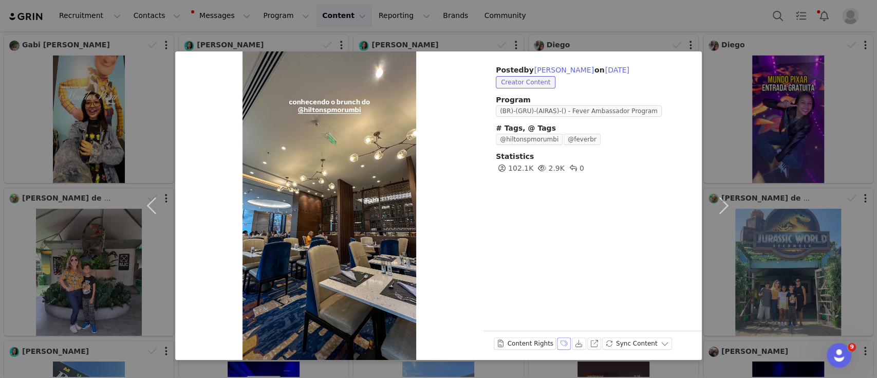
click at [557, 341] on button "Labels & Tags" at bounding box center [564, 343] width 14 height 12
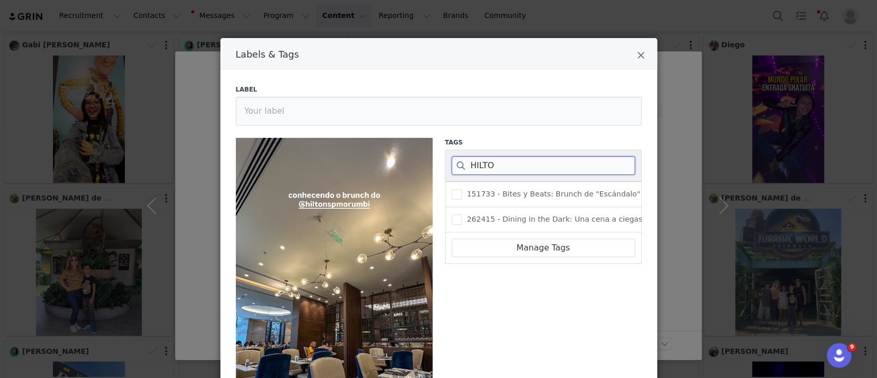
click at [479, 166] on input "HILTO" at bounding box center [543, 165] width 183 height 18
paste input "398754"
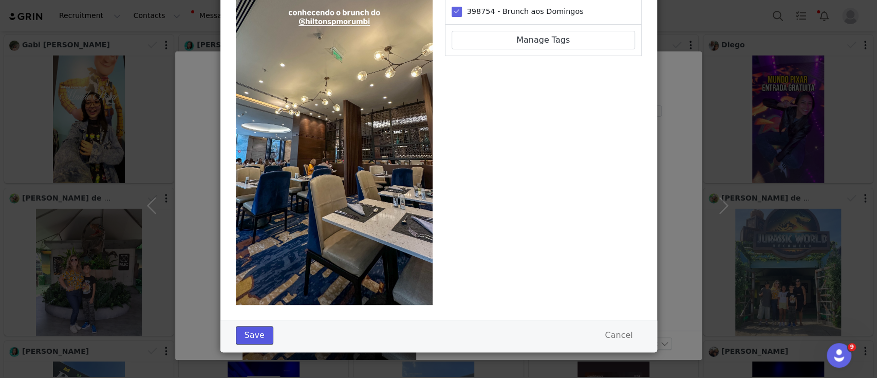
click at [245, 331] on button "Save" at bounding box center [255, 335] width 38 height 18
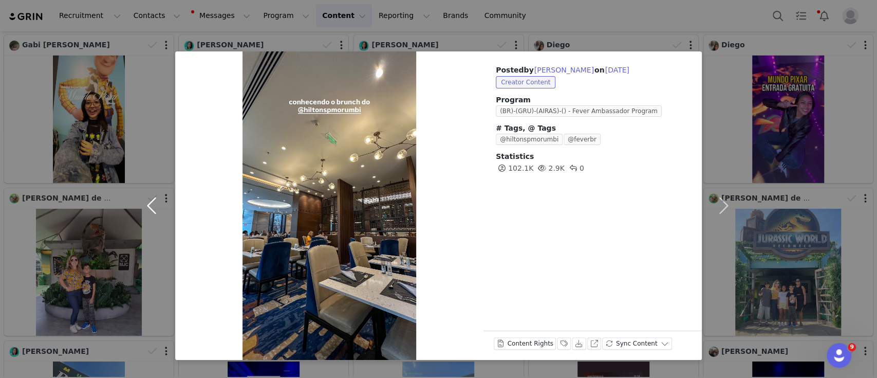
click at [153, 204] on button "button" at bounding box center [153, 205] width 43 height 308
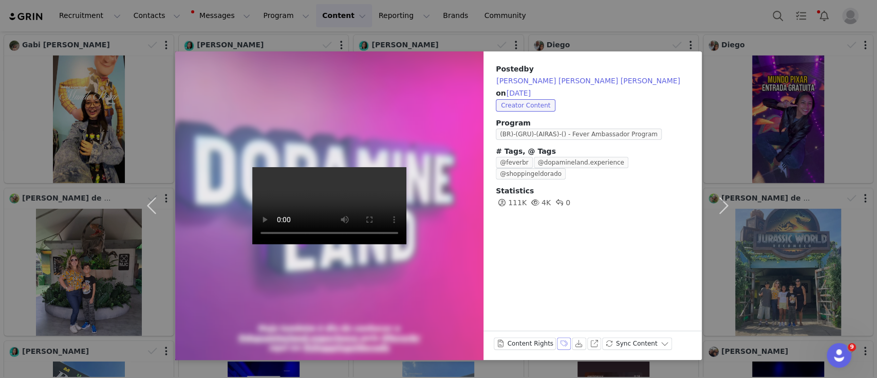
click at [560, 343] on button "Labels & Tags" at bounding box center [564, 343] width 14 height 12
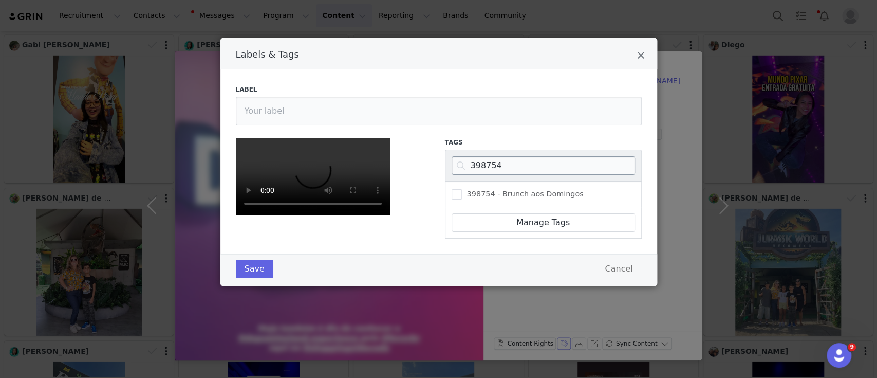
scroll to position [29, 0]
click at [479, 156] on input "398754" at bounding box center [543, 165] width 183 height 18
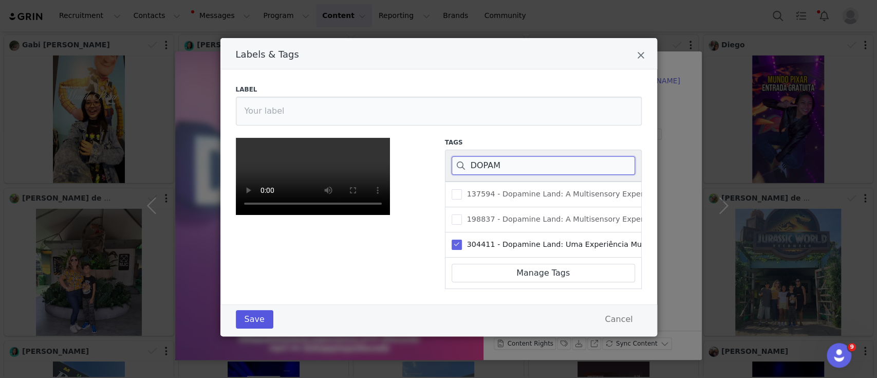
scroll to position [182, 0]
click at [249, 328] on button "Save" at bounding box center [255, 319] width 38 height 18
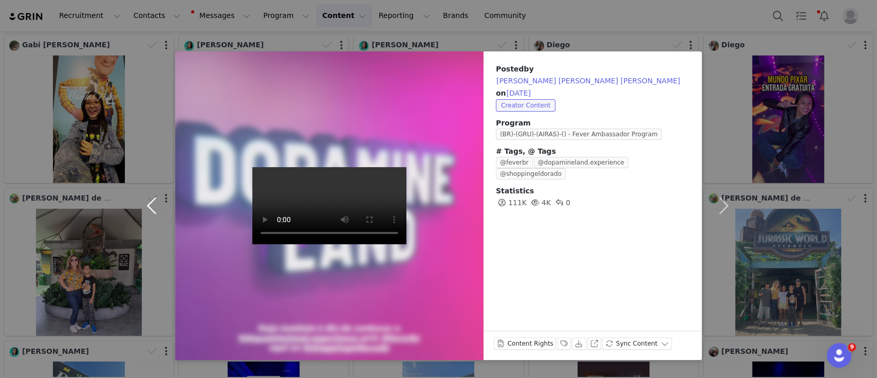
click at [147, 206] on button "button" at bounding box center [153, 205] width 43 height 308
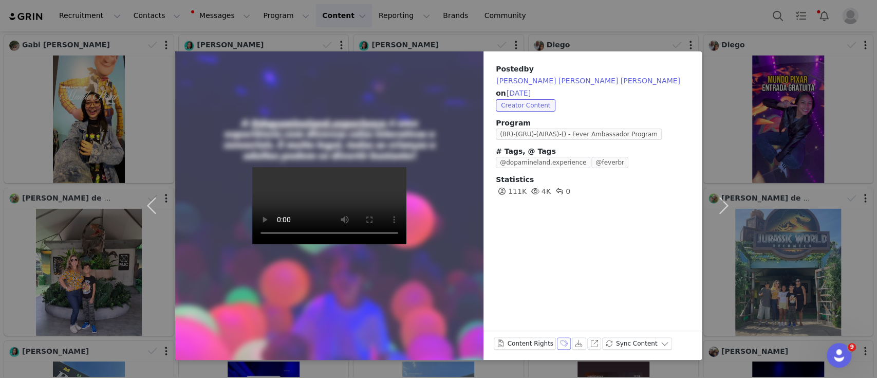
click at [560, 342] on button "Labels & Tags" at bounding box center [564, 343] width 14 height 12
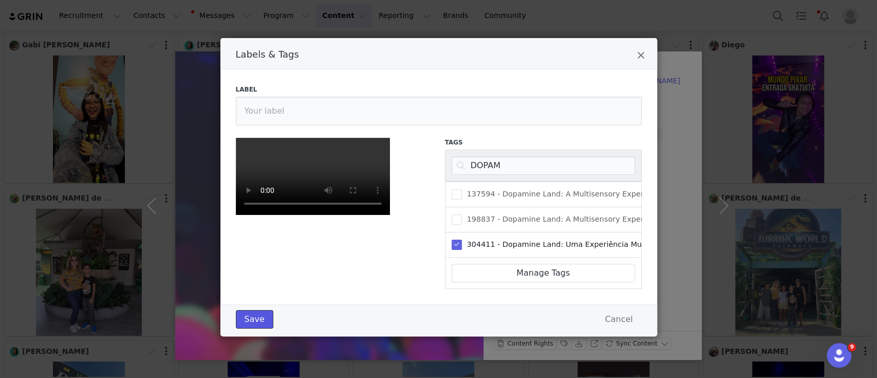
click at [246, 328] on button "Save" at bounding box center [255, 319] width 38 height 18
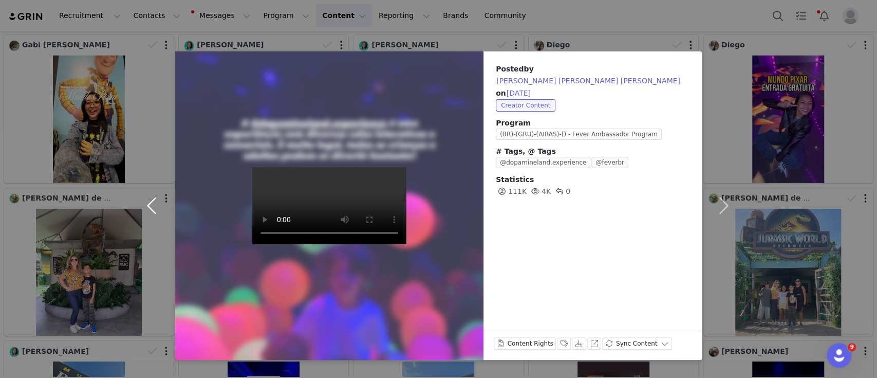
click at [147, 199] on button "button" at bounding box center [153, 205] width 43 height 308
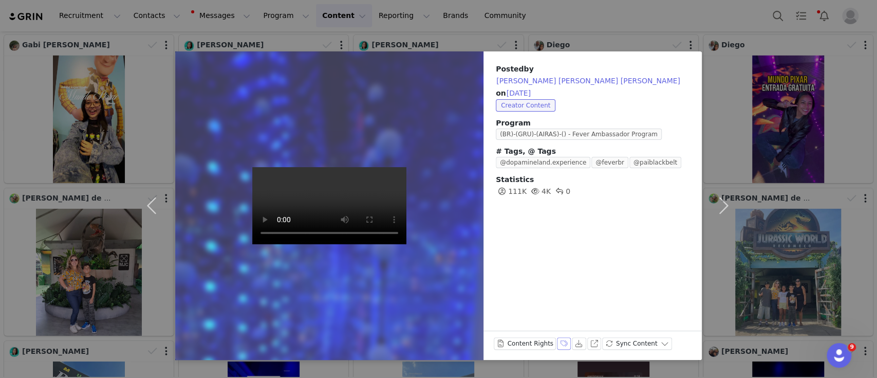
click at [559, 340] on button "Labels & Tags" at bounding box center [564, 343] width 14 height 12
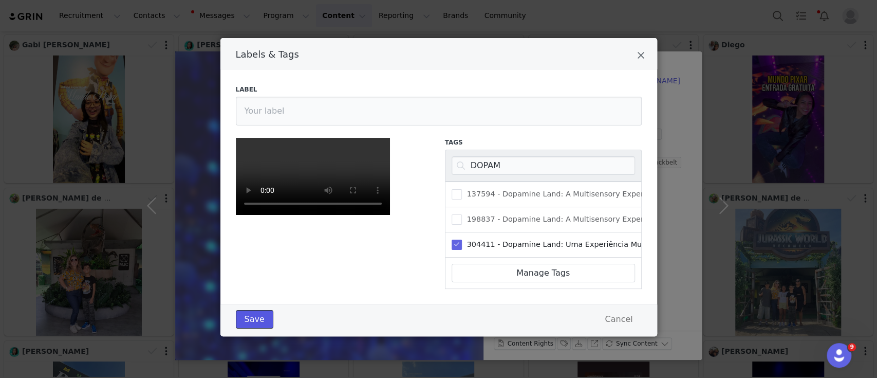
click at [253, 328] on button "Save" at bounding box center [255, 319] width 38 height 18
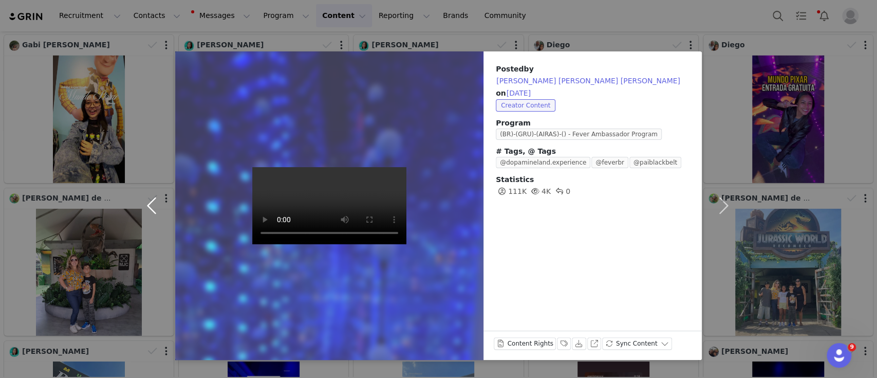
click at [154, 204] on button "button" at bounding box center [153, 205] width 43 height 308
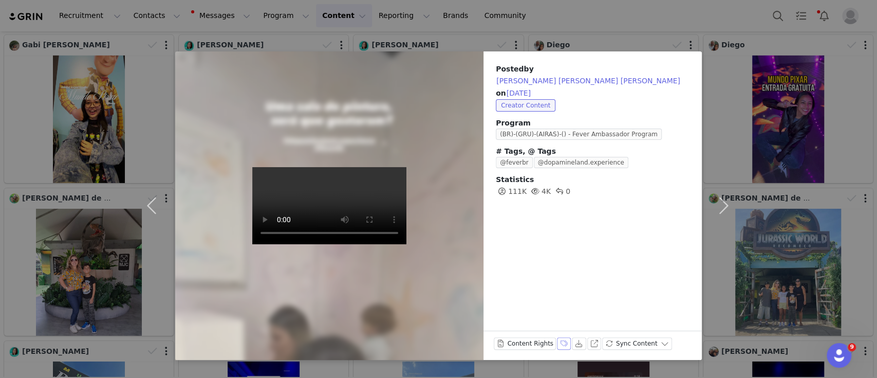
click at [557, 343] on button "Labels & Tags" at bounding box center [564, 343] width 14 height 12
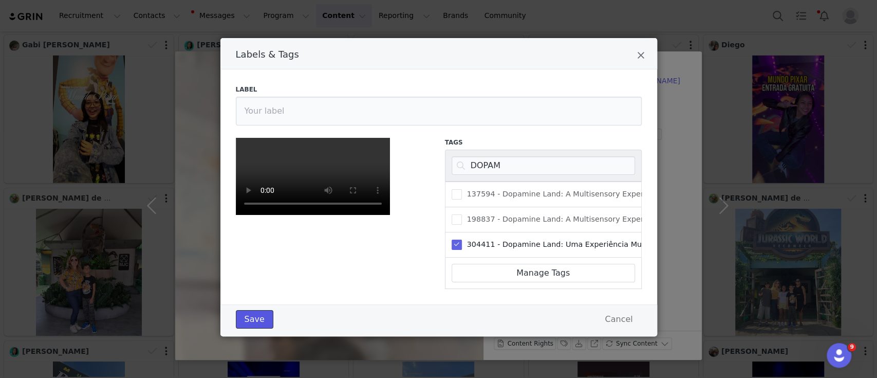
click at [245, 328] on button "Save" at bounding box center [255, 319] width 38 height 18
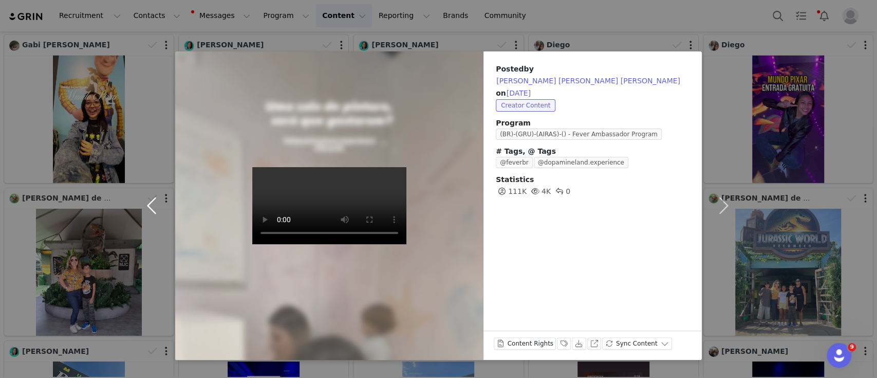
click at [151, 207] on button "button" at bounding box center [153, 205] width 43 height 308
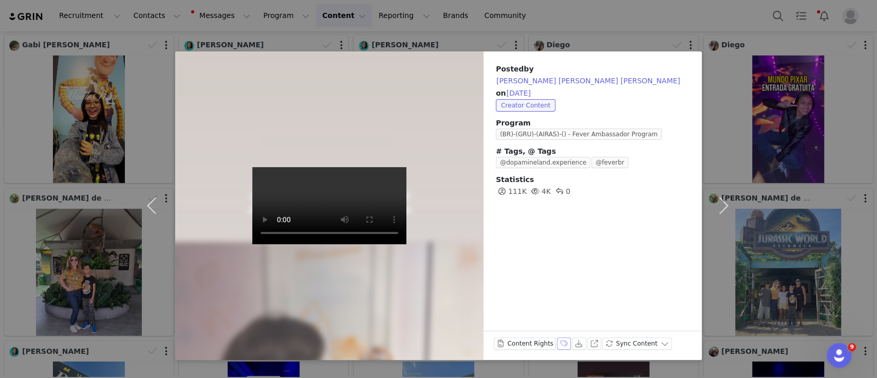
click at [557, 347] on button "Labels & Tags" at bounding box center [564, 343] width 14 height 12
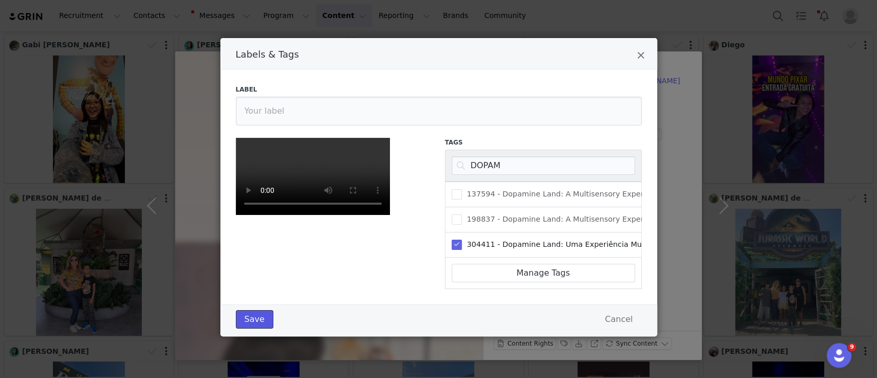
click at [262, 328] on button "Save" at bounding box center [255, 319] width 38 height 18
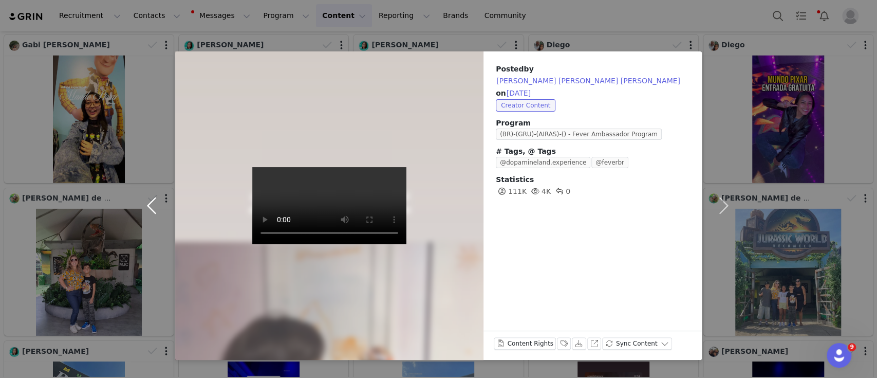
click at [152, 202] on button "button" at bounding box center [153, 205] width 43 height 308
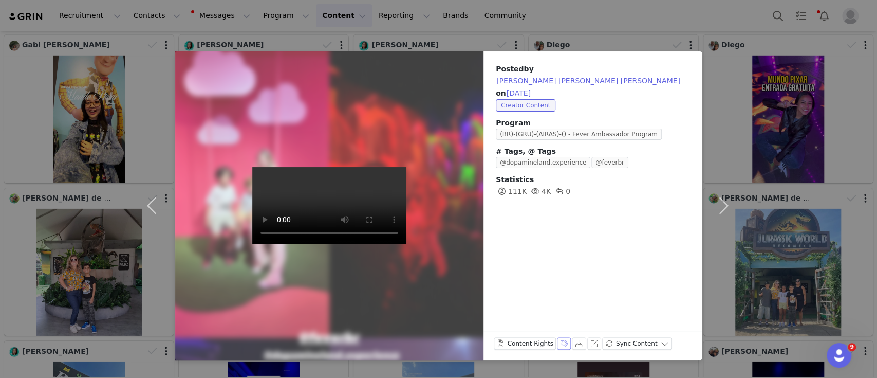
click at [559, 343] on button "Labels & Tags" at bounding box center [564, 343] width 14 height 12
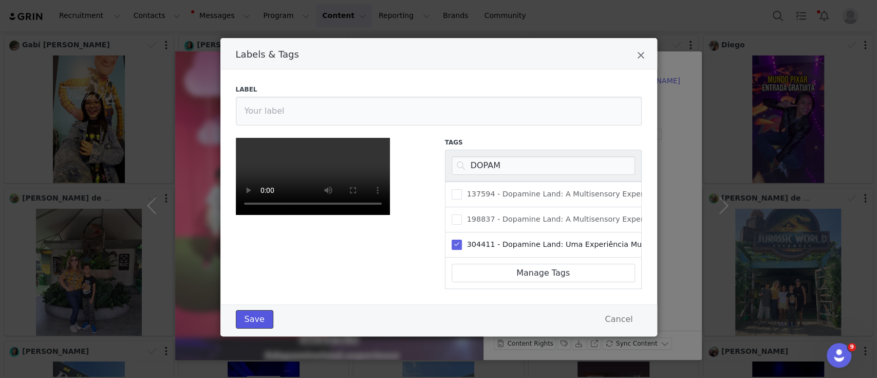
click at [256, 328] on button "Save" at bounding box center [255, 319] width 38 height 18
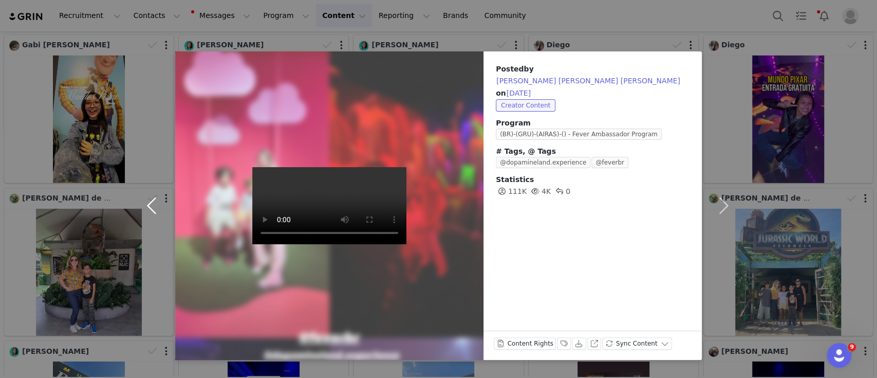
click at [143, 199] on button "button" at bounding box center [153, 205] width 43 height 308
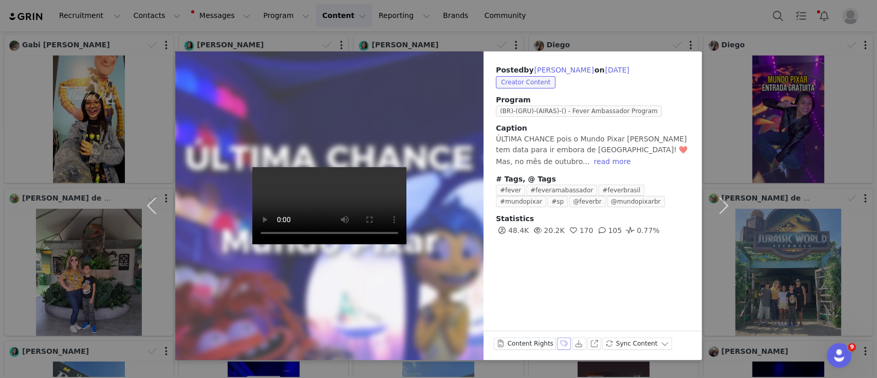
click at [557, 343] on button "Labels & Tags" at bounding box center [564, 343] width 14 height 12
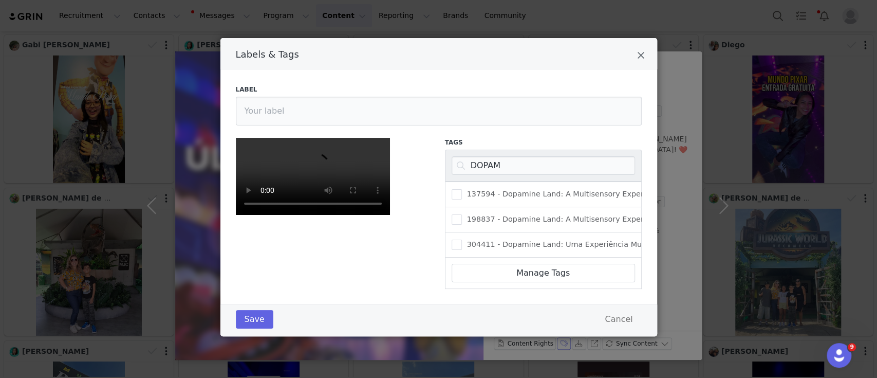
scroll to position [0, 0]
click at [483, 162] on input "DOPAM" at bounding box center [543, 165] width 183 height 18
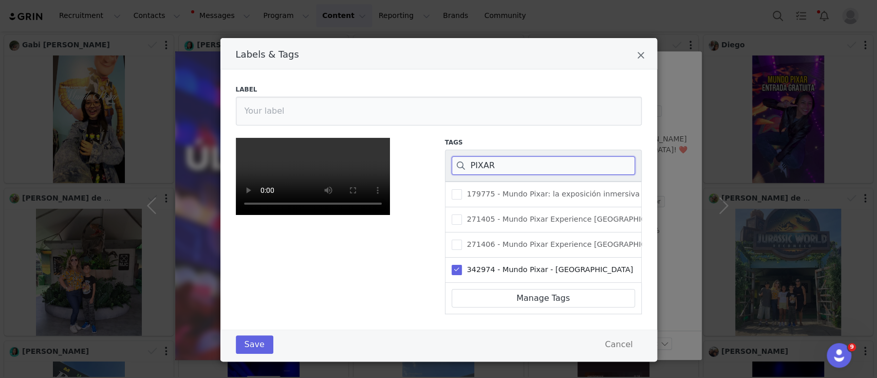
scroll to position [182, 0]
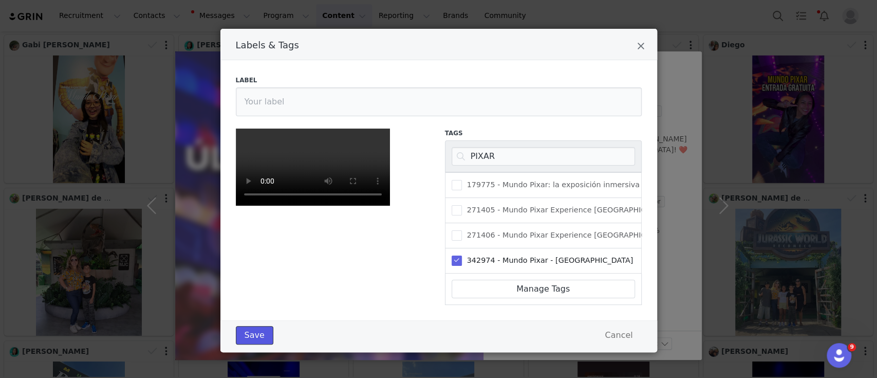
click at [244, 331] on button "Save" at bounding box center [255, 335] width 38 height 18
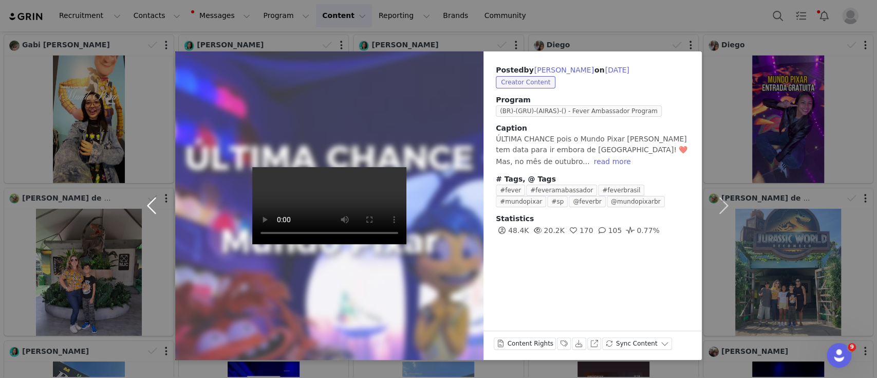
click at [152, 210] on button "button" at bounding box center [153, 205] width 43 height 308
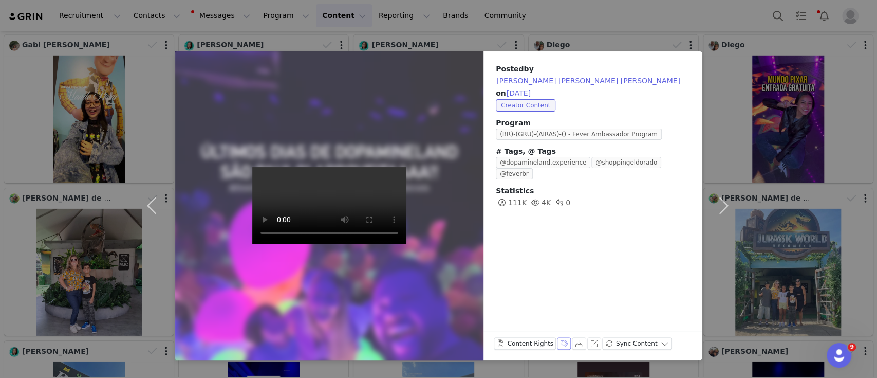
click at [559, 343] on button "Labels & Tags" at bounding box center [564, 343] width 14 height 12
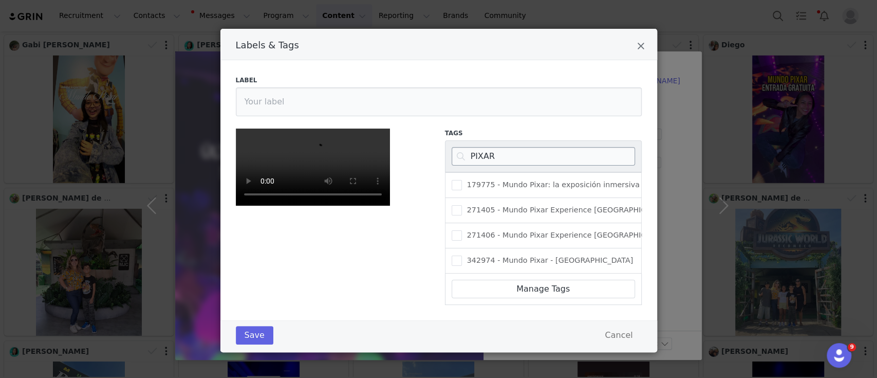
scroll to position [52, 0]
click at [484, 147] on input "PIXAR" at bounding box center [543, 156] width 183 height 18
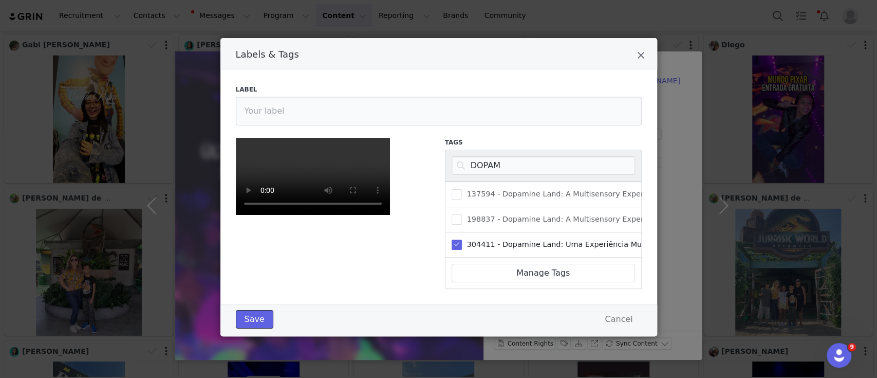
click at [242, 328] on button "Save" at bounding box center [255, 319] width 38 height 18
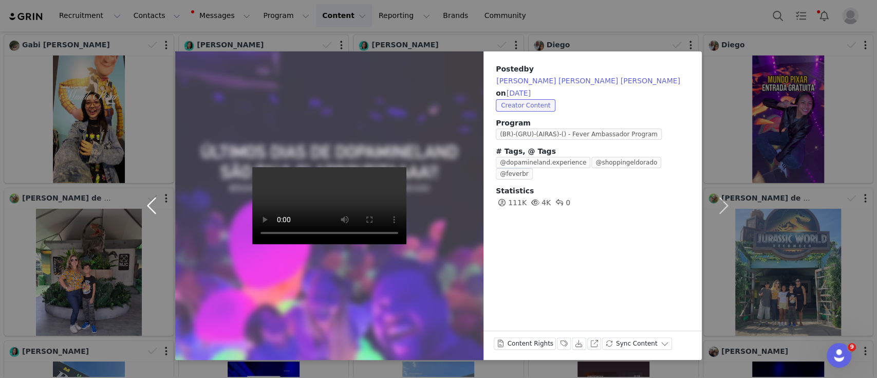
click at [147, 206] on button "button" at bounding box center [153, 205] width 43 height 308
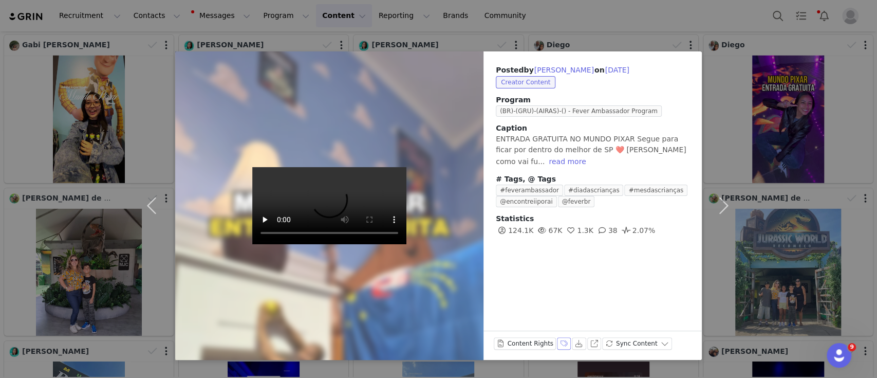
click at [557, 347] on button "Labels & Tags" at bounding box center [564, 343] width 14 height 12
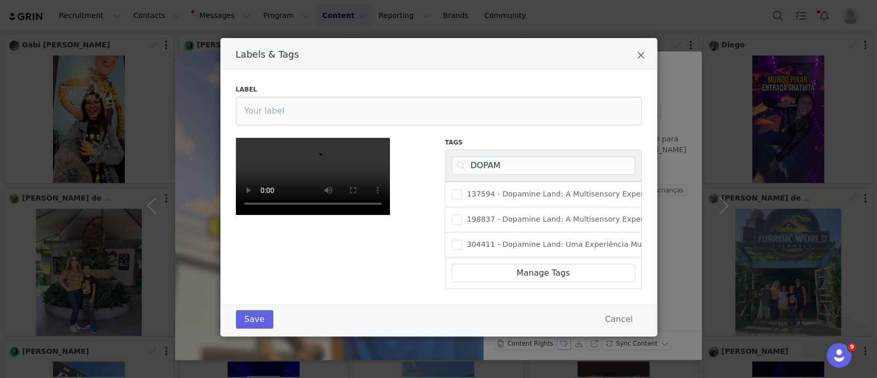
scroll to position [77, 0]
click at [482, 156] on input "DOPAM" at bounding box center [543, 165] width 183 height 18
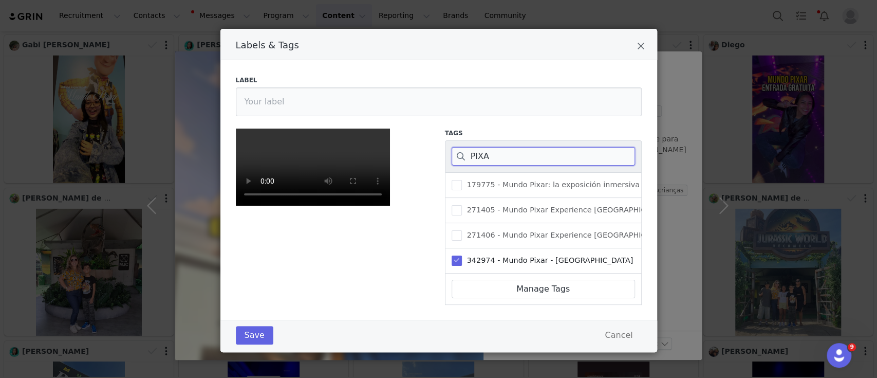
scroll to position [182, 0]
click at [250, 342] on button "Save" at bounding box center [255, 335] width 38 height 18
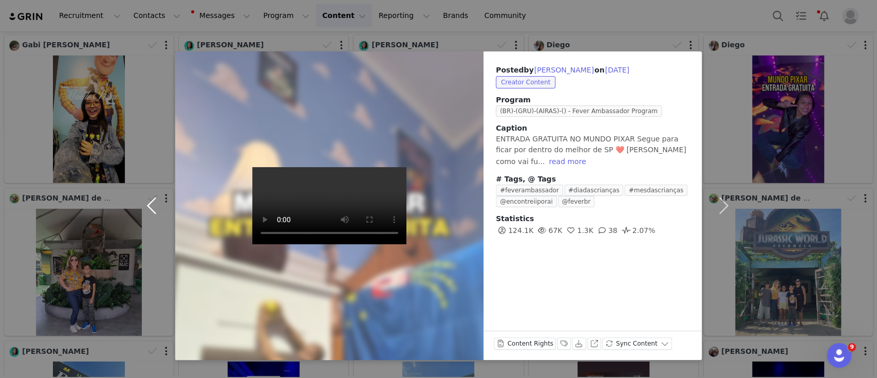
click at [152, 197] on button "button" at bounding box center [153, 205] width 43 height 308
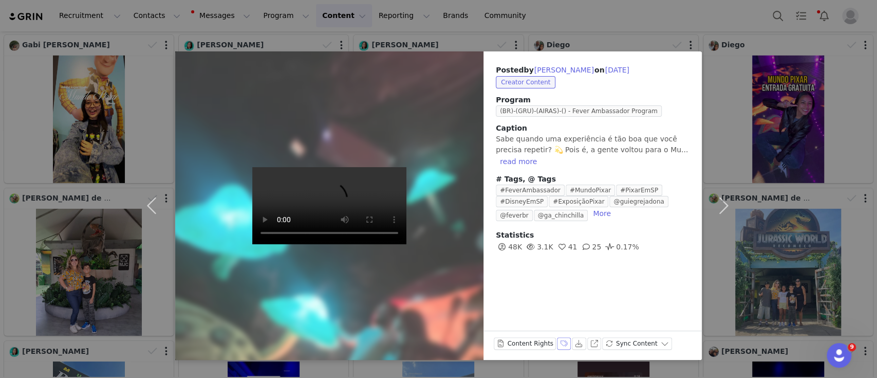
click at [557, 343] on button "Labels & Tags" at bounding box center [564, 343] width 14 height 12
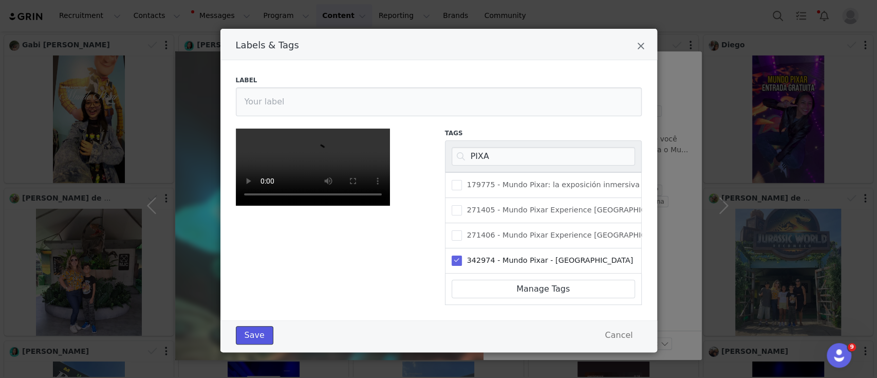
click at [256, 332] on button "Save" at bounding box center [255, 335] width 38 height 18
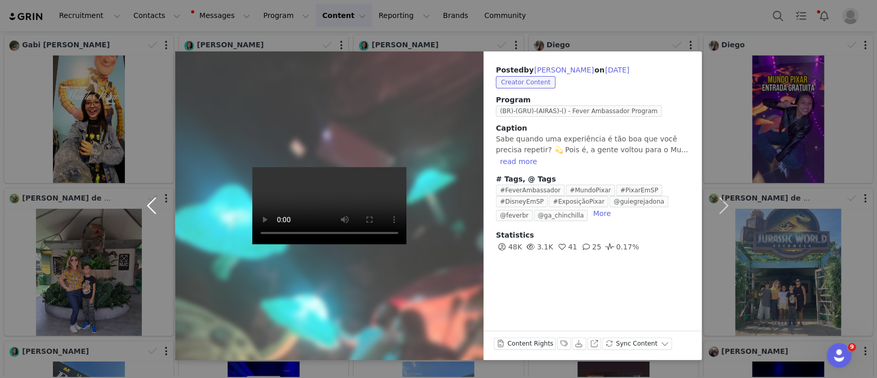
click at [148, 201] on button "button" at bounding box center [153, 205] width 43 height 308
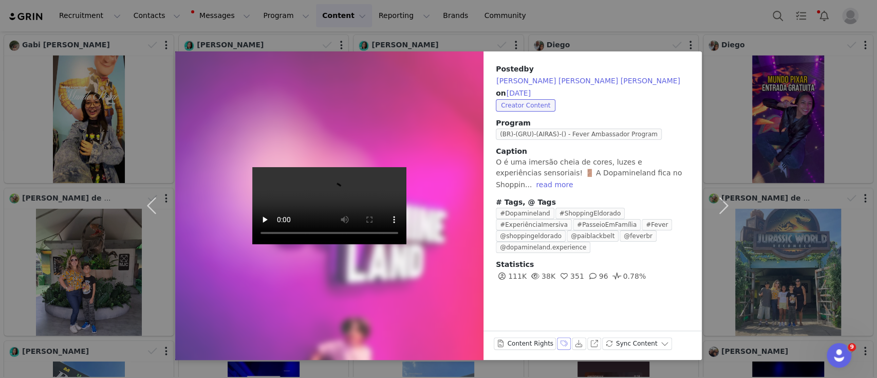
click at [561, 345] on button "Labels & Tags" at bounding box center [564, 343] width 14 height 12
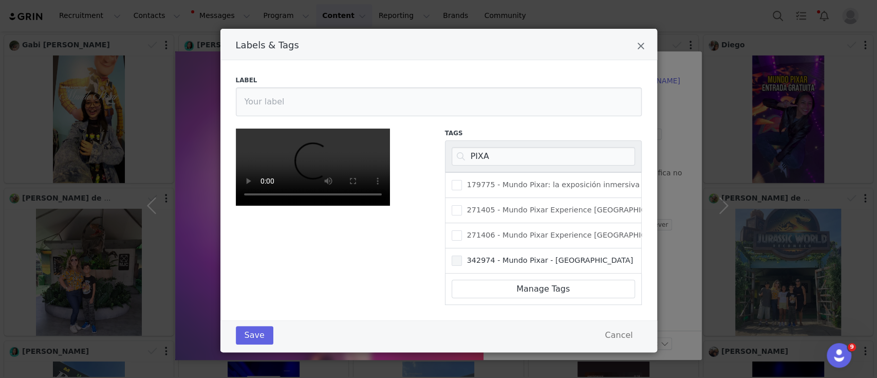
scroll to position [4, 0]
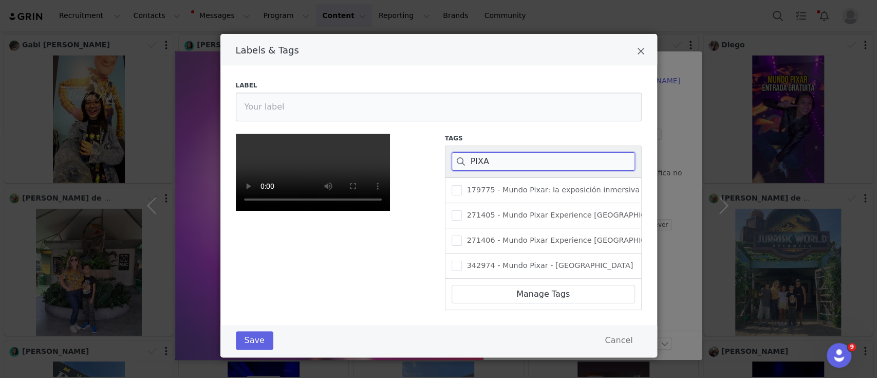
click at [475, 157] on input "PIXA" at bounding box center [543, 161] width 183 height 18
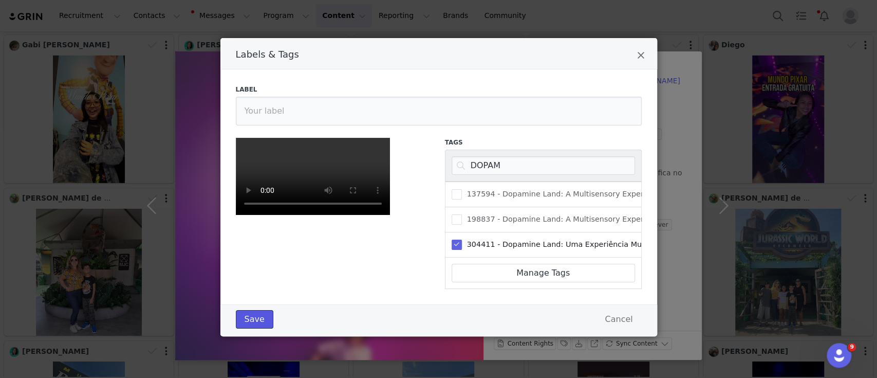
click at [253, 328] on button "Save" at bounding box center [255, 319] width 38 height 18
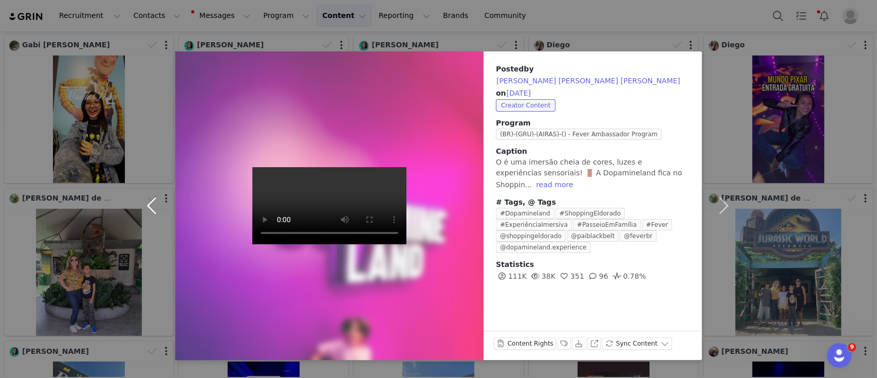
click at [152, 204] on button "button" at bounding box center [153, 205] width 43 height 308
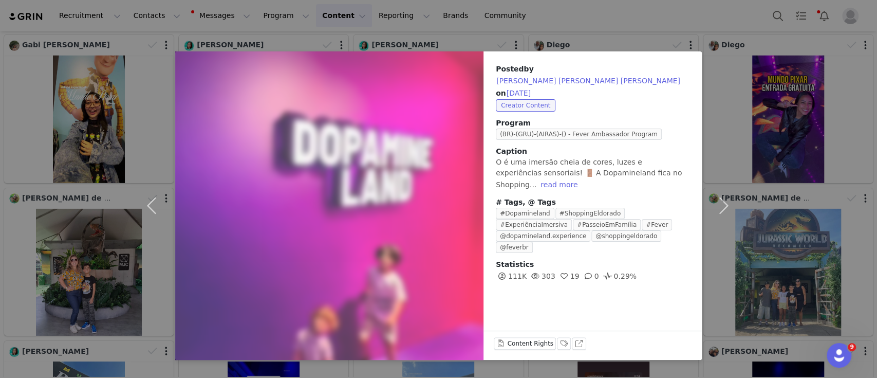
click at [558, 349] on div "Labels & Tags" at bounding box center [564, 345] width 14 height 16
click at [557, 339] on button "Labels & Tags" at bounding box center [564, 343] width 14 height 12
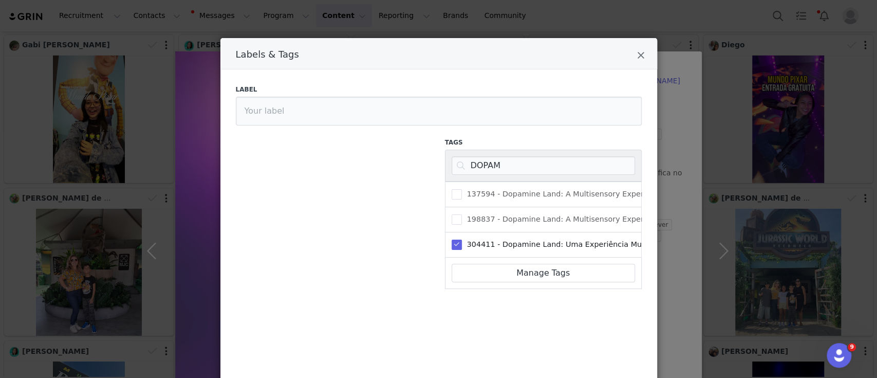
scroll to position [231, 0]
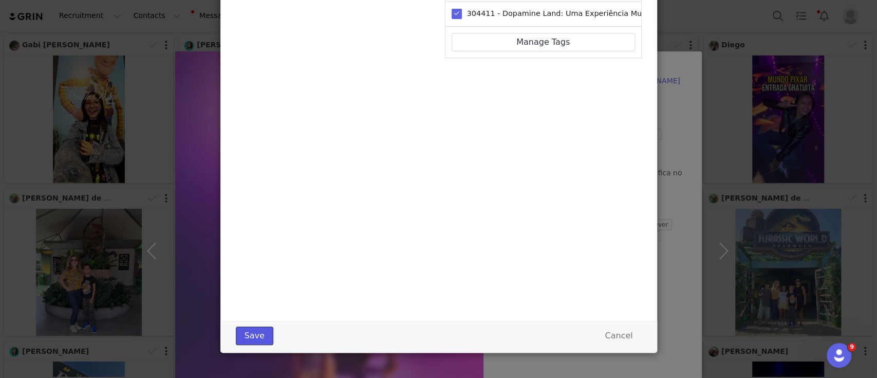
click at [243, 335] on button "Save" at bounding box center [255, 335] width 38 height 18
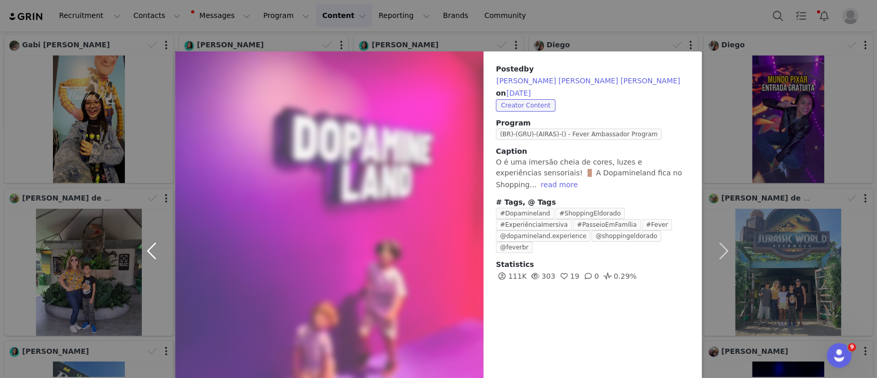
click at [148, 247] on button "button" at bounding box center [153, 250] width 43 height 398
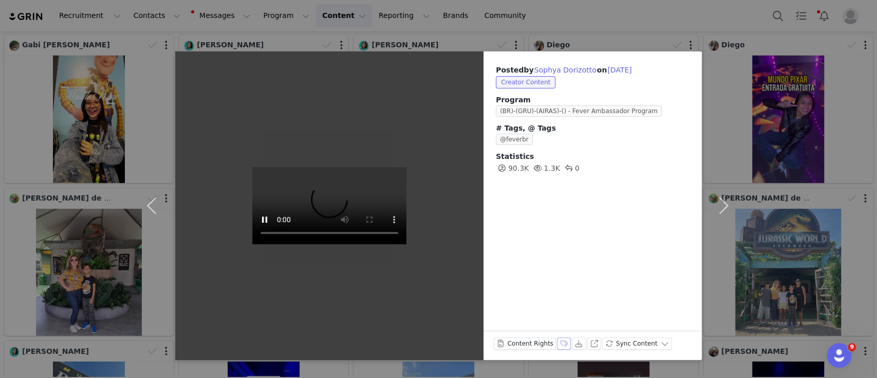
click at [559, 343] on button "Labels & Tags" at bounding box center [564, 343] width 14 height 12
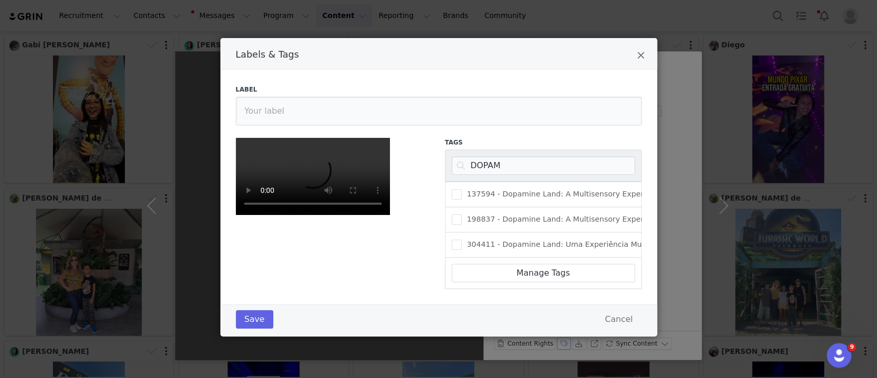
scroll to position [0, 0]
click at [476, 168] on input "DOPAM" at bounding box center [543, 165] width 183 height 18
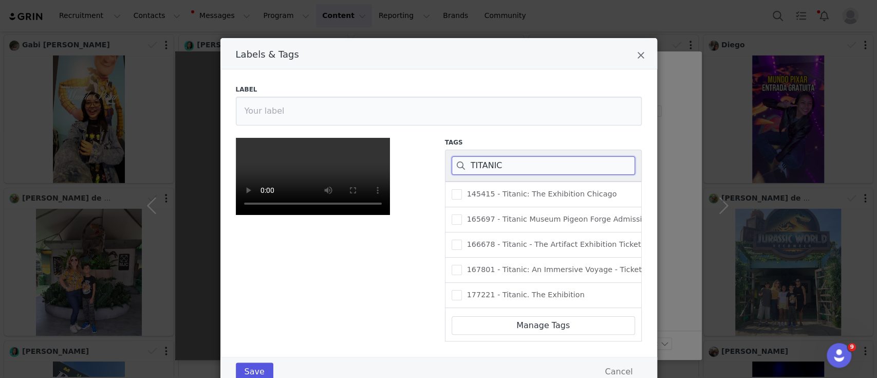
scroll to position [182, 0]
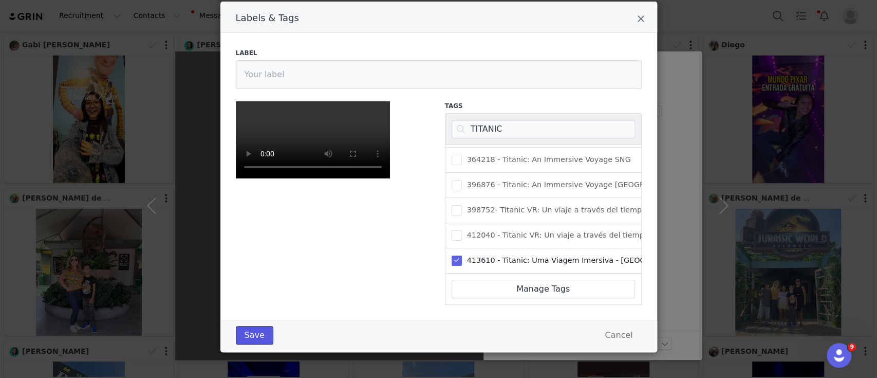
click at [238, 337] on button "Save" at bounding box center [255, 335] width 38 height 18
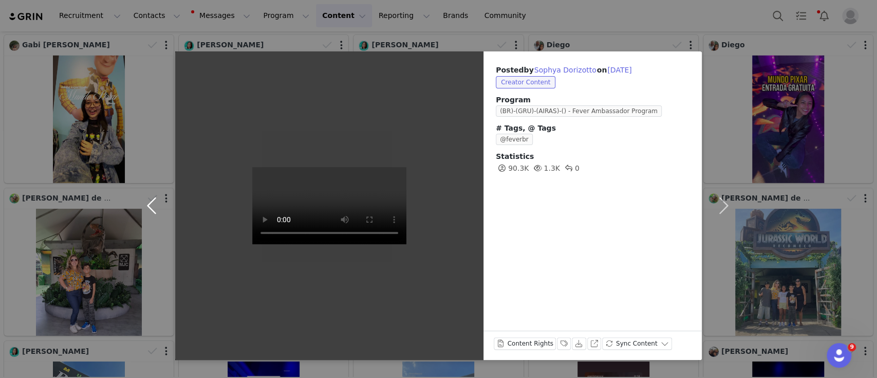
click at [153, 203] on button "button" at bounding box center [153, 205] width 43 height 308
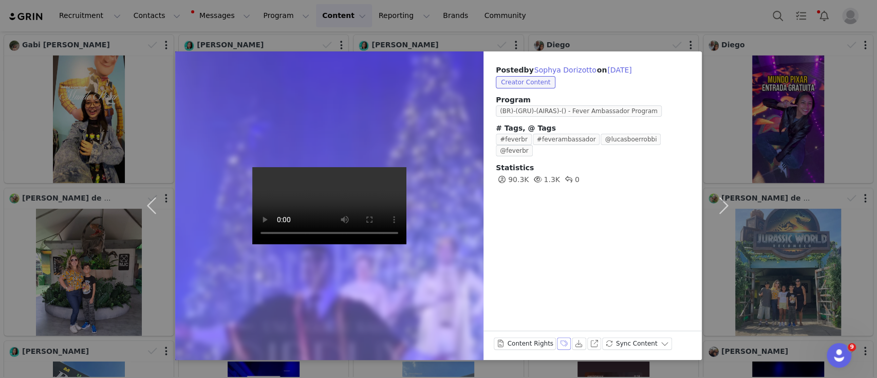
click at [562, 346] on button "Labels & Tags" at bounding box center [564, 343] width 14 height 12
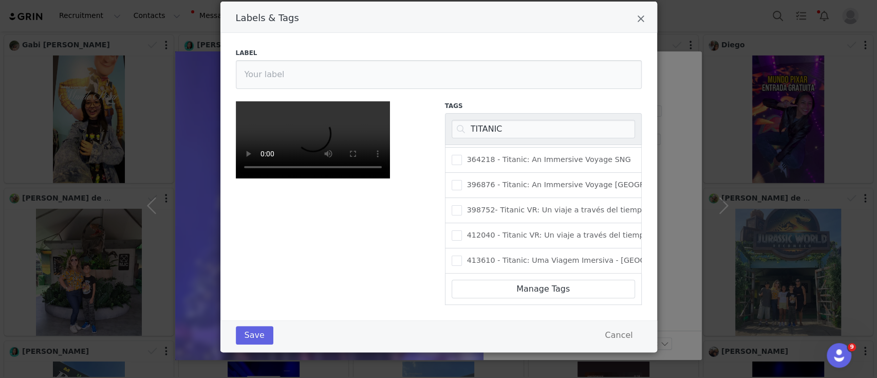
scroll to position [0, 0]
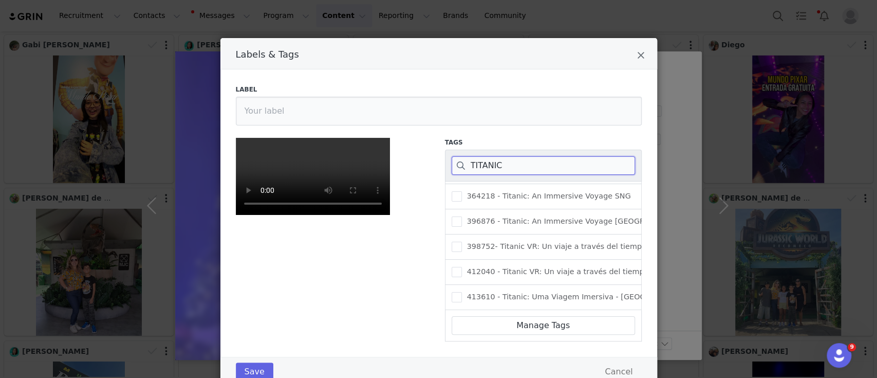
click at [490, 165] on input "TITANIC" at bounding box center [543, 165] width 183 height 18
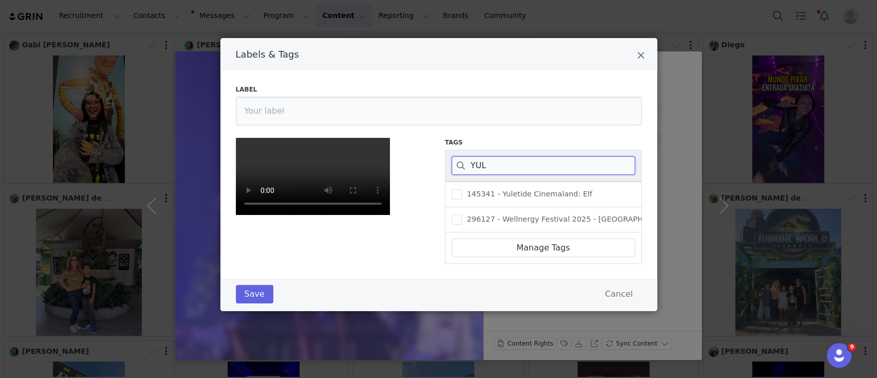
click at [503, 166] on input "YUL" at bounding box center [543, 165] width 183 height 18
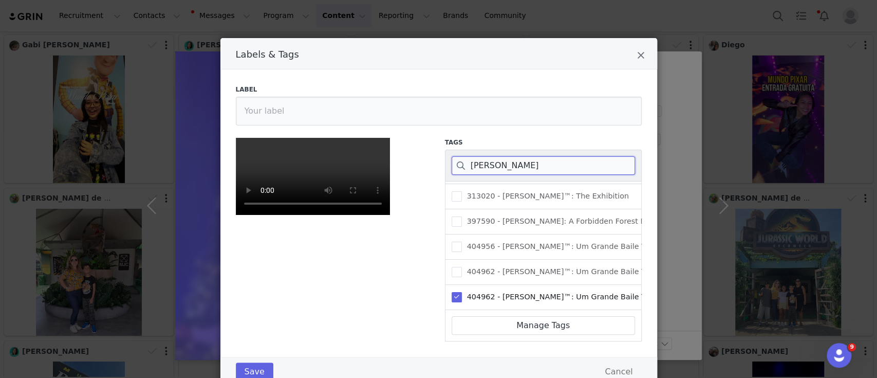
scroll to position [182, 0]
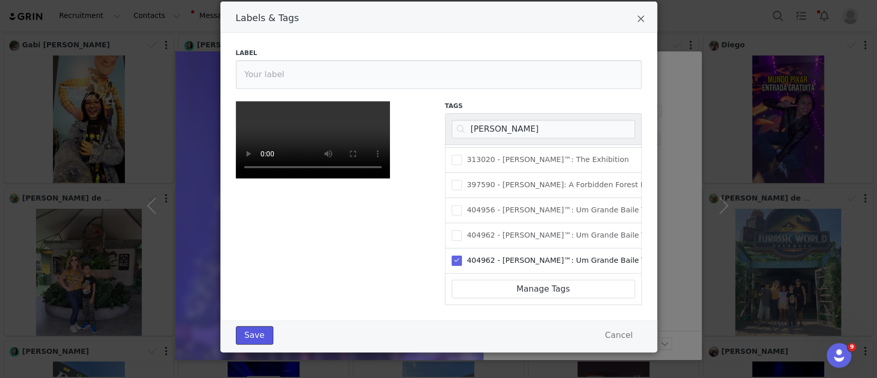
click at [238, 342] on button "Save" at bounding box center [255, 335] width 38 height 18
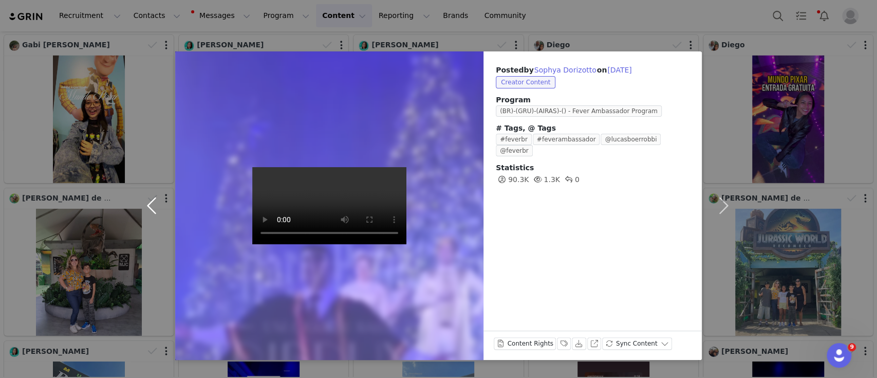
click at [154, 202] on button "button" at bounding box center [153, 205] width 43 height 308
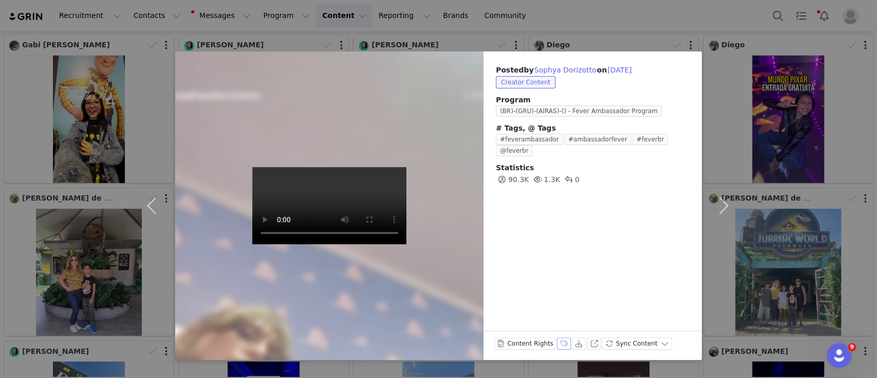
click at [557, 344] on button "Labels & Tags" at bounding box center [564, 343] width 14 height 12
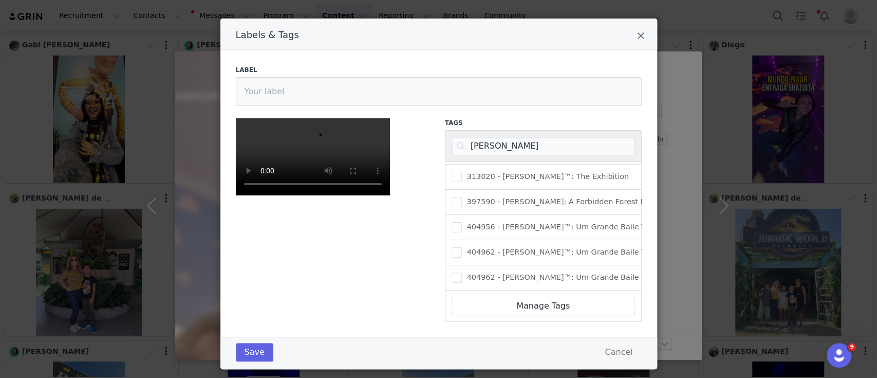
scroll to position [0, 0]
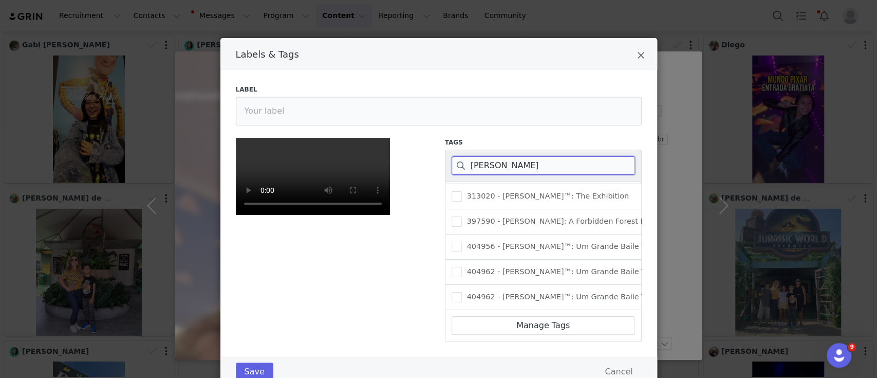
click at [490, 166] on input "[PERSON_NAME]" at bounding box center [543, 165] width 183 height 18
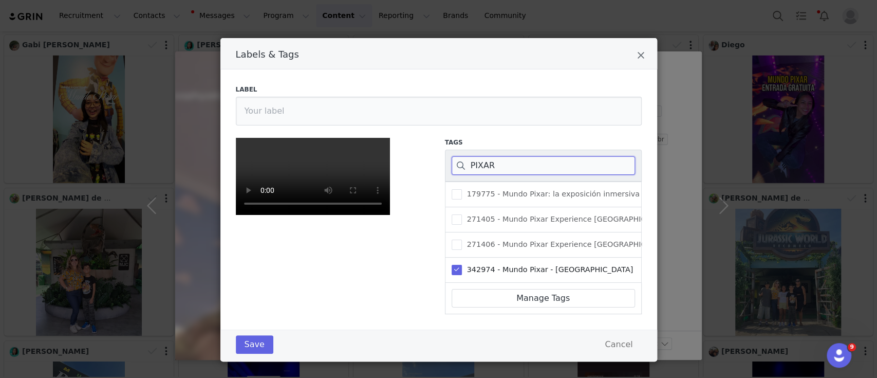
scroll to position [182, 0]
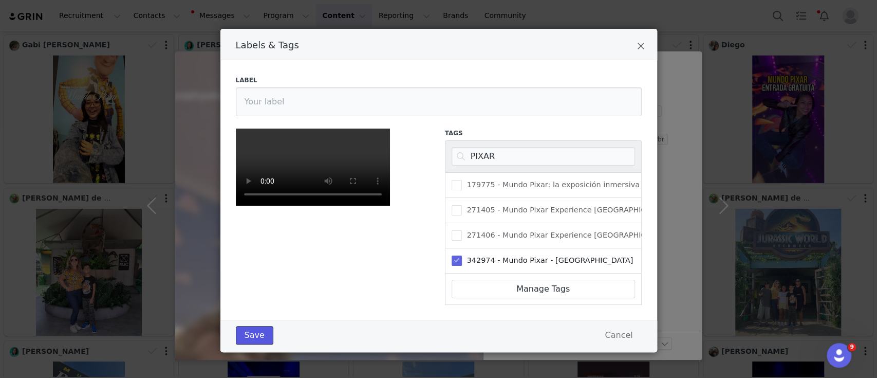
click at [251, 335] on button "Save" at bounding box center [255, 335] width 38 height 18
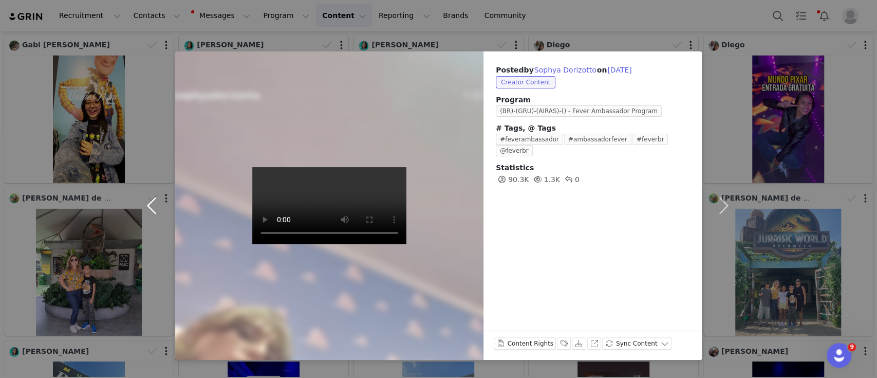
click at [144, 203] on button "button" at bounding box center [153, 205] width 43 height 308
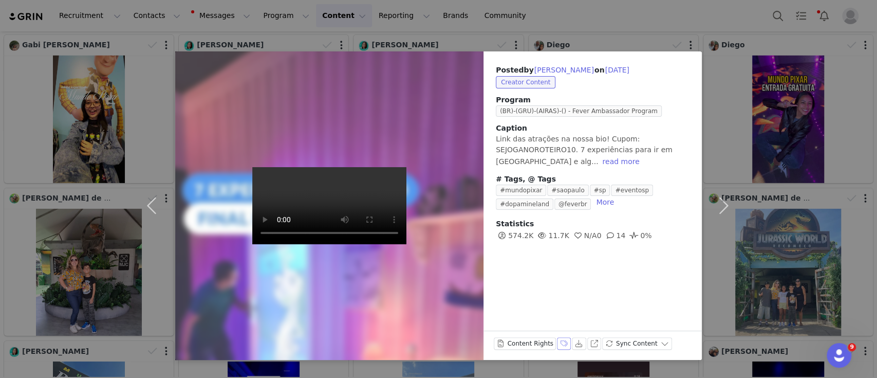
click at [560, 343] on button "Labels & Tags" at bounding box center [564, 343] width 14 height 12
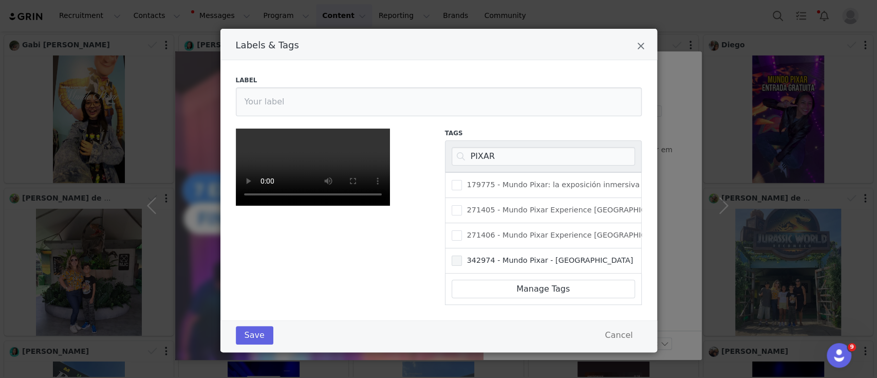
click at [454, 255] on span "Labels & Tags" at bounding box center [457, 260] width 10 height 10
click at [462, 255] on input "342974 - Mundo Pixar - [GEOGRAPHIC_DATA]" at bounding box center [462, 255] width 0 height 0
click at [452, 255] on span "Labels & Tags" at bounding box center [457, 260] width 10 height 10
click at [462, 255] on input "342974 - Mundo Pixar - [GEOGRAPHIC_DATA]" at bounding box center [462, 255] width 0 height 0
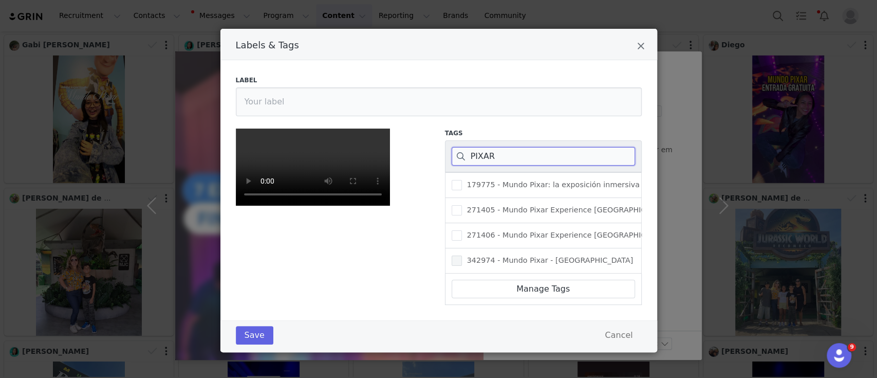
click at [481, 147] on input "PIXAR" at bounding box center [543, 156] width 183 height 18
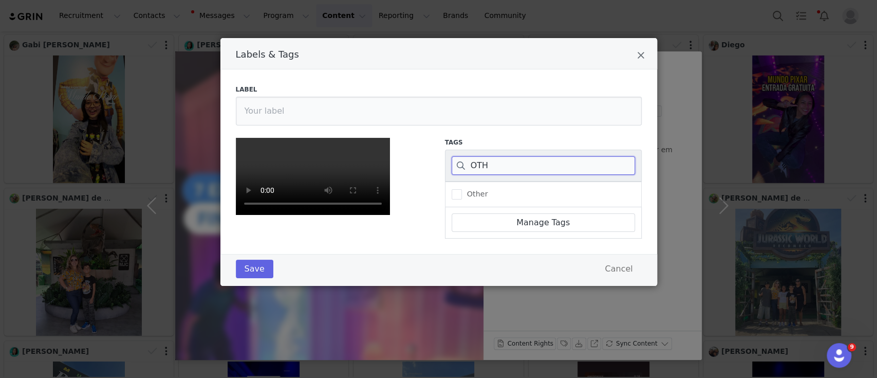
scroll to position [182, 0]
type input "OTH"
click at [445, 181] on div "Other" at bounding box center [543, 194] width 197 height 26
click at [455, 189] on span "Labels & Tags" at bounding box center [457, 194] width 10 height 10
click at [462, 189] on input "Other" at bounding box center [462, 189] width 0 height 0
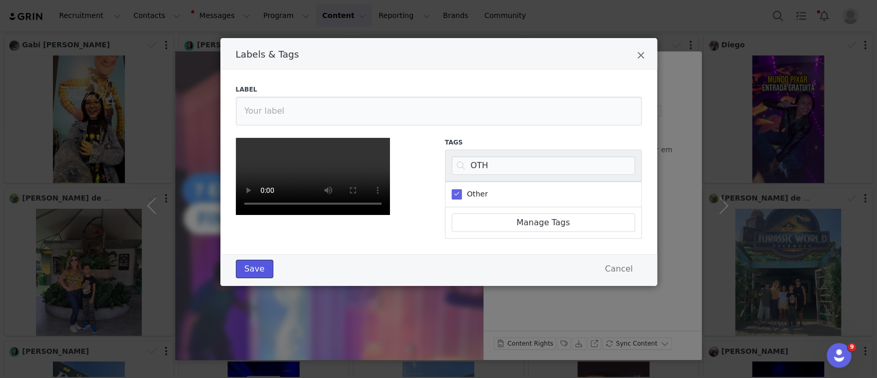
click at [244, 278] on button "Save" at bounding box center [255, 268] width 38 height 18
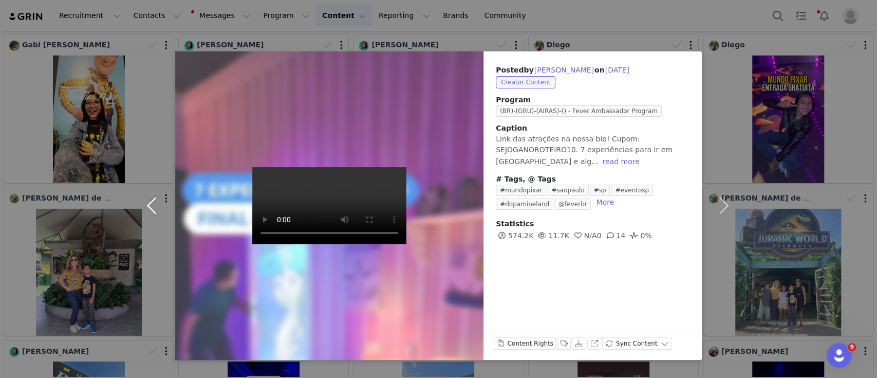
click at [152, 207] on button "button" at bounding box center [153, 205] width 43 height 308
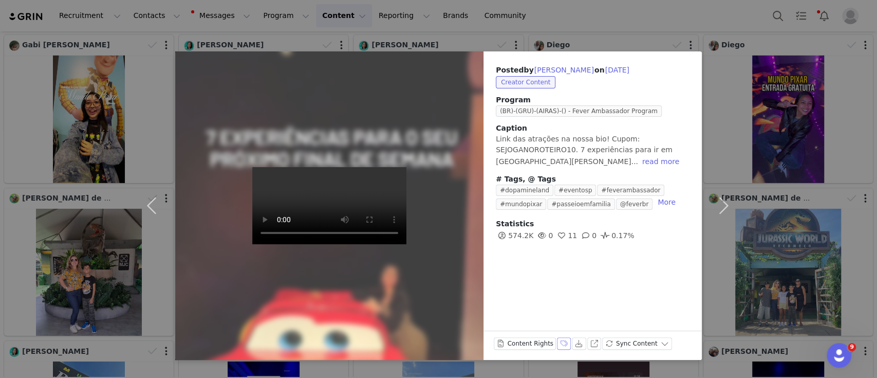
click at [557, 344] on button "Labels & Tags" at bounding box center [564, 343] width 14 height 12
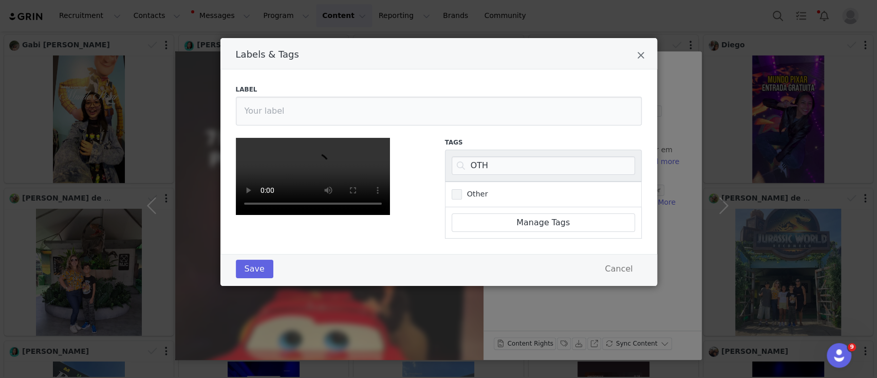
click at [452, 189] on span "Labels & Tags" at bounding box center [457, 194] width 10 height 10
click at [462, 189] on input "Other" at bounding box center [462, 189] width 0 height 0
click at [263, 278] on button "Save" at bounding box center [255, 268] width 38 height 18
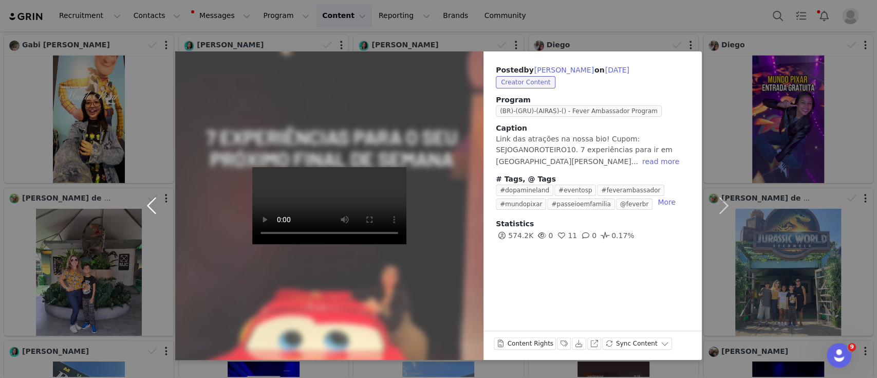
click at [151, 196] on button "button" at bounding box center [153, 205] width 43 height 308
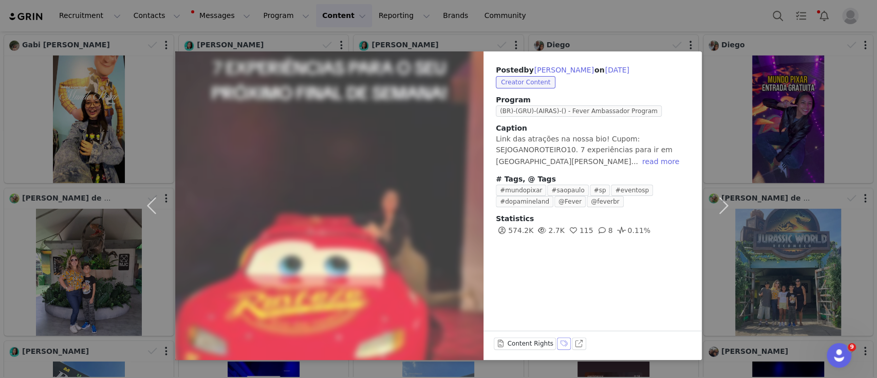
click at [559, 344] on button "Labels & Tags" at bounding box center [564, 343] width 14 height 12
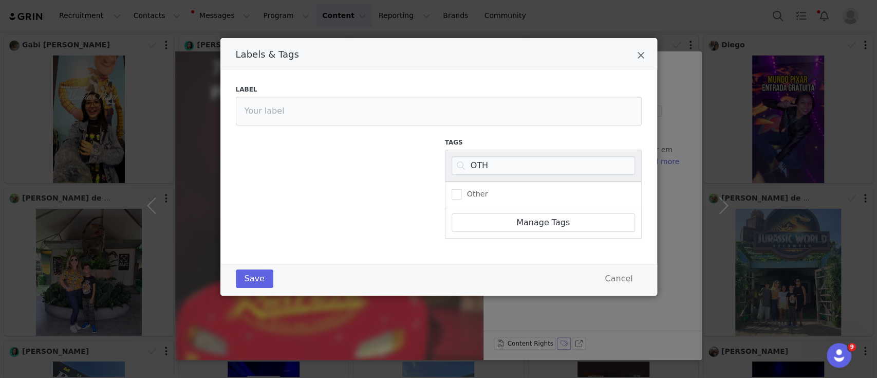
scroll to position [0, 0]
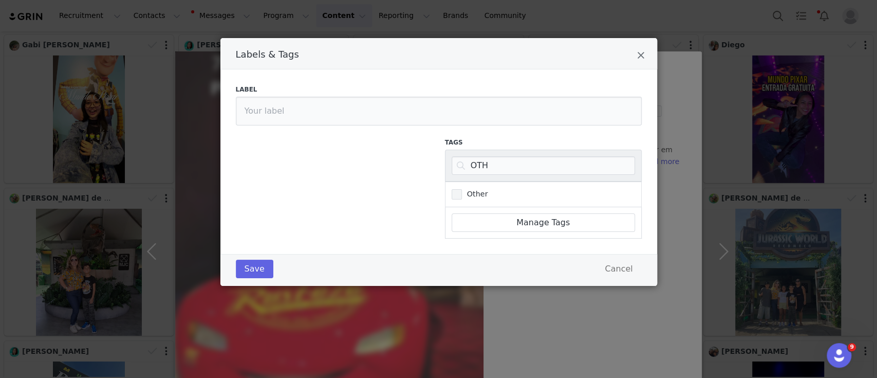
click at [458, 194] on span "Labels & Tags" at bounding box center [457, 194] width 10 height 10
click at [462, 189] on input "Other" at bounding box center [462, 189] width 0 height 0
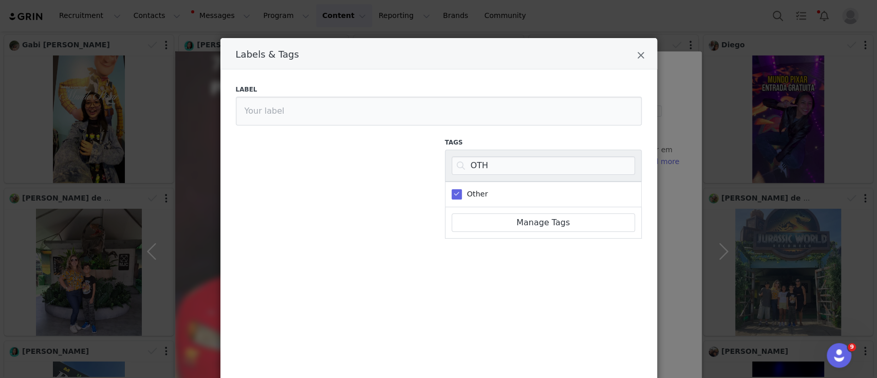
scroll to position [233, 0]
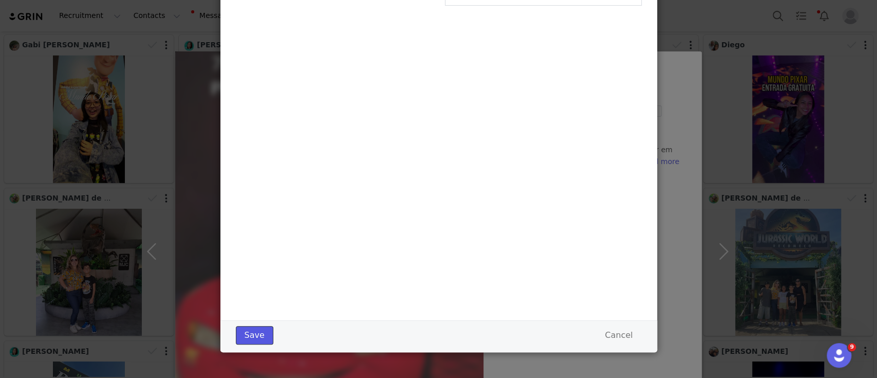
click at [258, 340] on button "Save" at bounding box center [255, 335] width 38 height 18
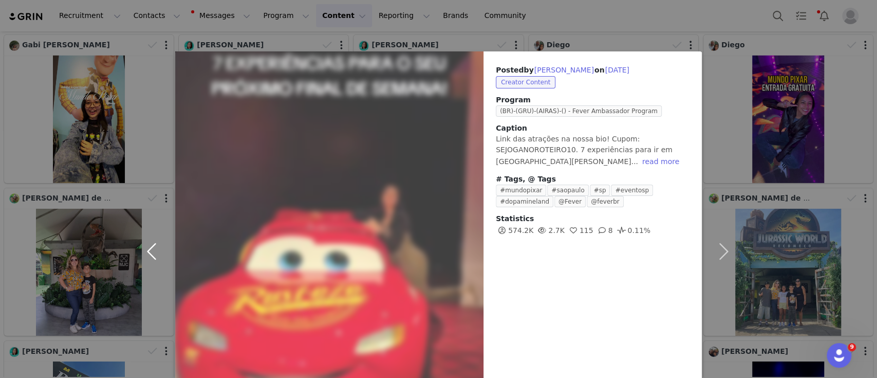
click at [142, 251] on button "button" at bounding box center [153, 251] width 43 height 400
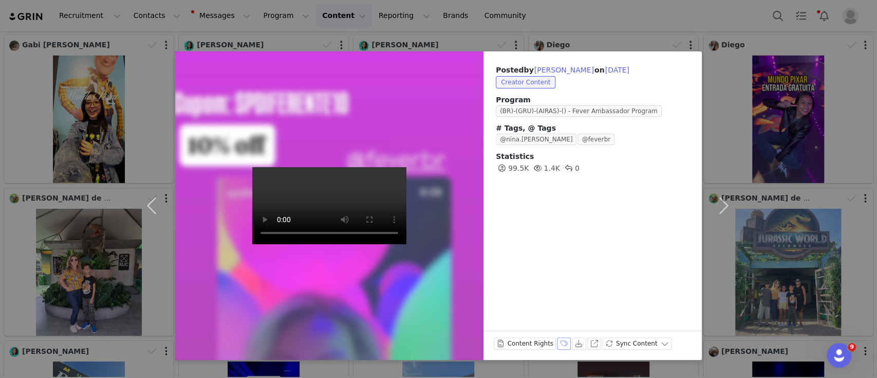
click at [557, 345] on button "Labels & Tags" at bounding box center [564, 343] width 14 height 12
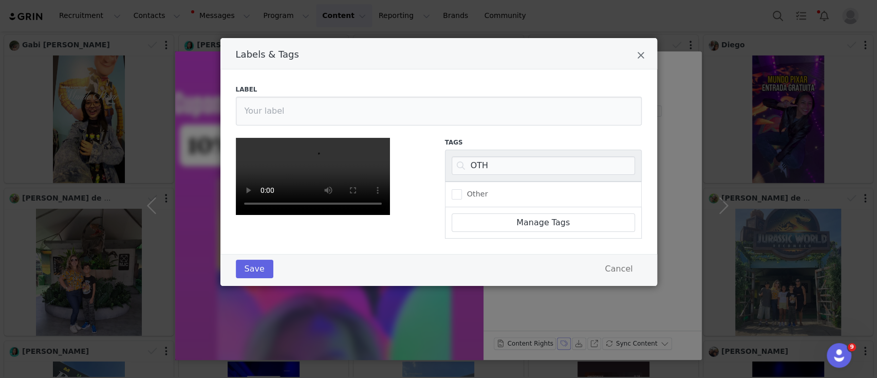
scroll to position [27, 0]
click at [477, 156] on input "OTH" at bounding box center [543, 165] width 183 height 18
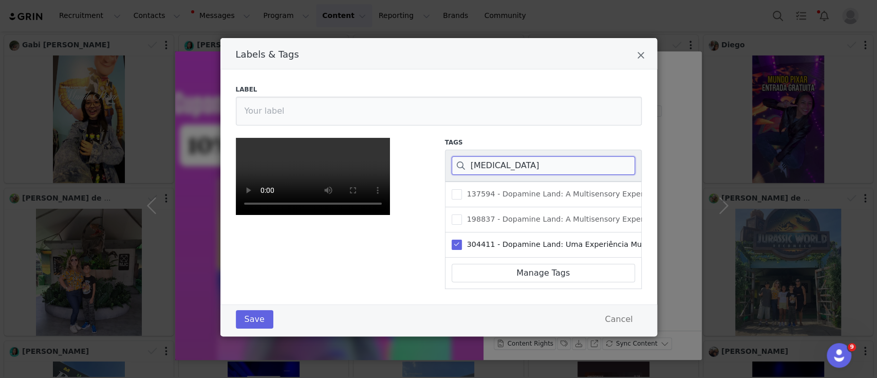
scroll to position [182, 0]
click at [247, 328] on button "Save" at bounding box center [255, 319] width 38 height 18
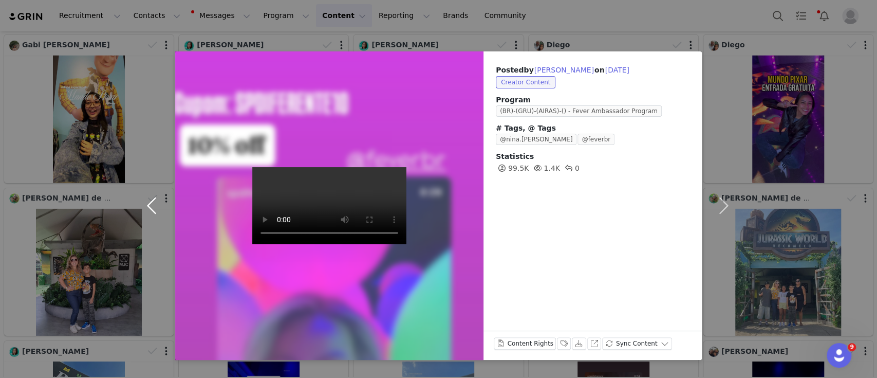
click at [152, 205] on button "button" at bounding box center [153, 205] width 43 height 308
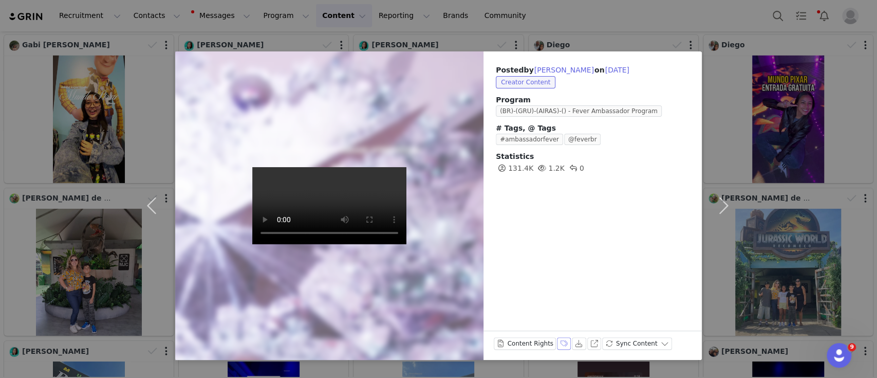
click at [559, 342] on button "Labels & Tags" at bounding box center [564, 343] width 14 height 12
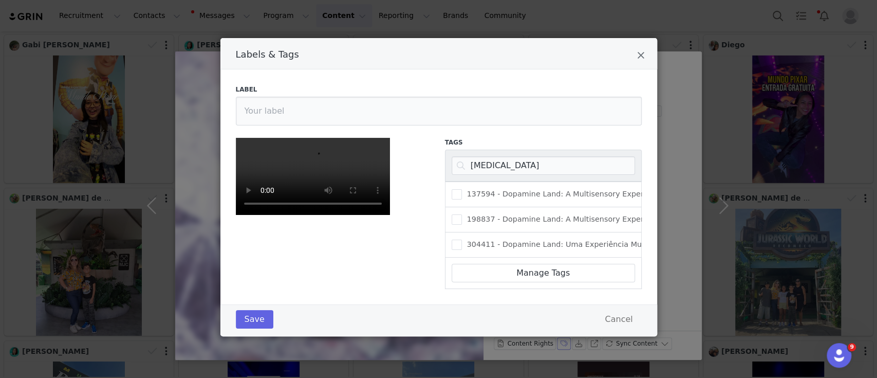
scroll to position [15, 0]
click at [487, 156] on input "[MEDICAL_DATA]" at bounding box center [543, 165] width 183 height 18
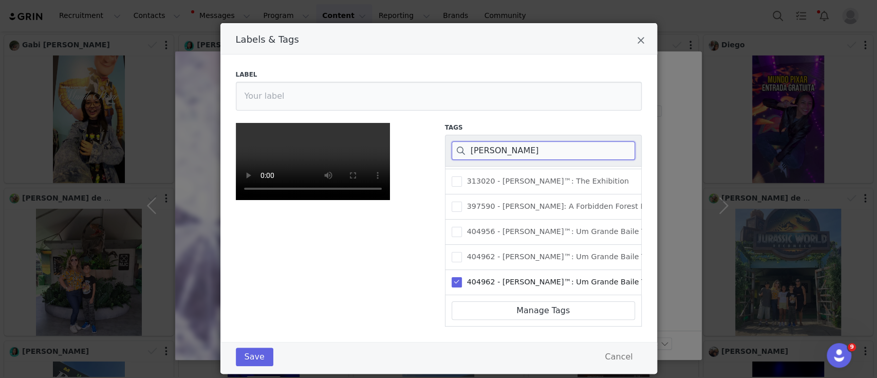
scroll to position [182, 0]
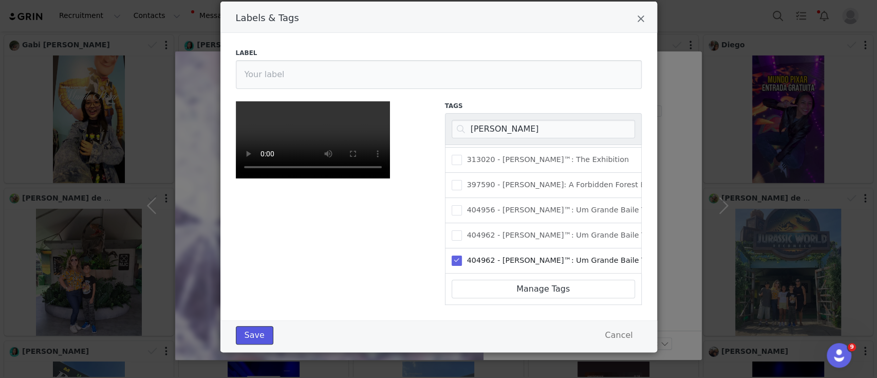
click at [246, 330] on button "Save" at bounding box center [255, 335] width 38 height 18
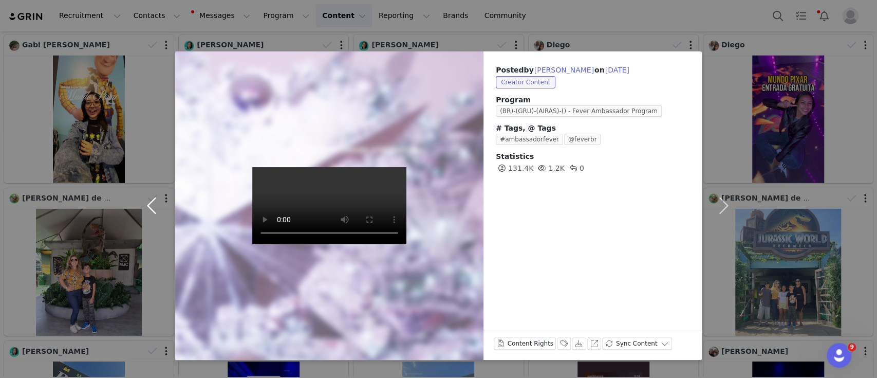
click at [150, 199] on button "button" at bounding box center [153, 205] width 43 height 308
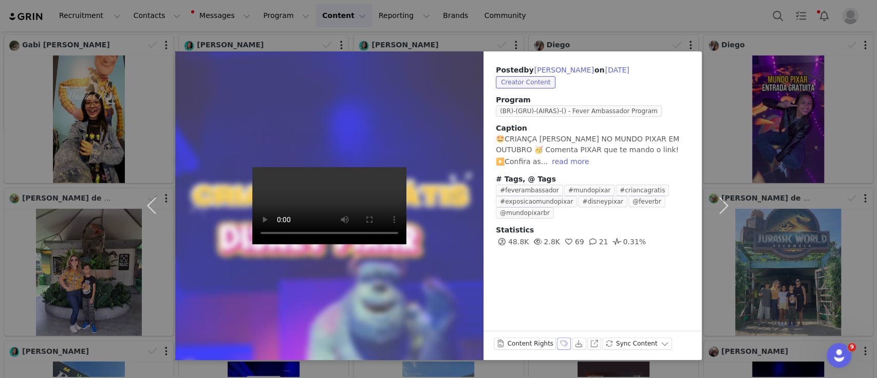
click at [560, 343] on button "Labels & Tags" at bounding box center [564, 343] width 14 height 12
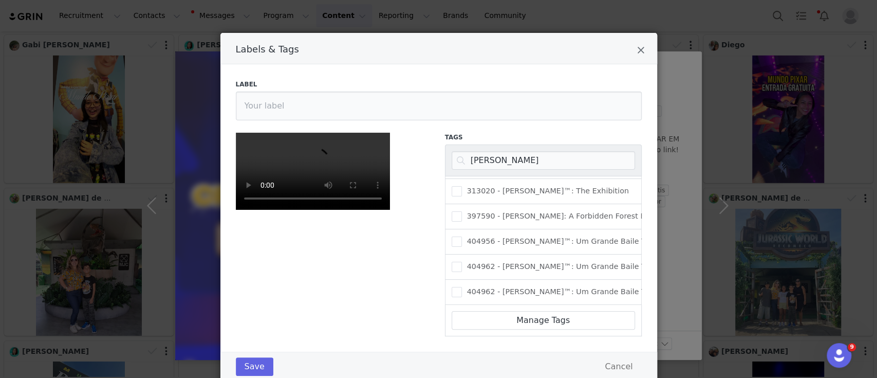
scroll to position [0, 0]
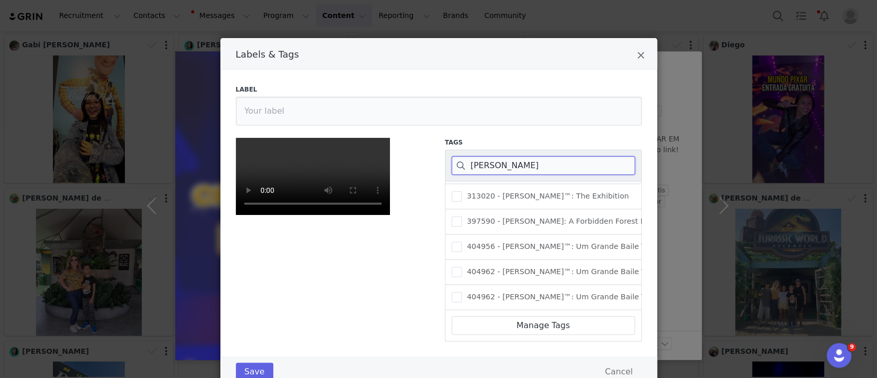
click at [493, 172] on input "[PERSON_NAME]" at bounding box center [543, 165] width 183 height 18
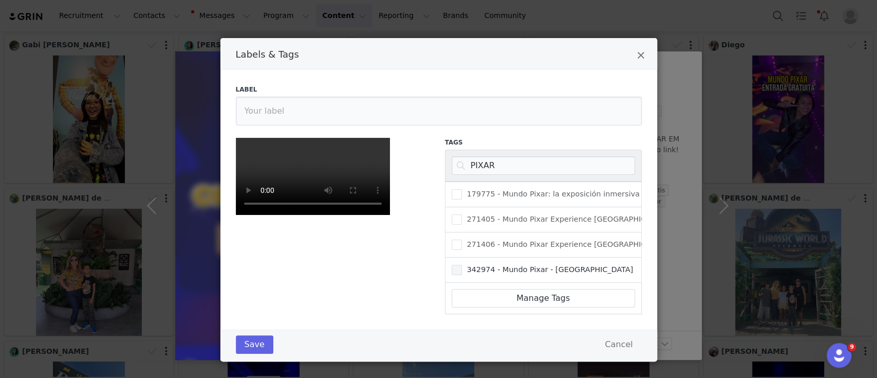
click at [462, 273] on span "342974 - Mundo Pixar - [GEOGRAPHIC_DATA]" at bounding box center [548, 270] width 172 height 10
click at [462, 265] on input "342974 - Mundo Pixar - [GEOGRAPHIC_DATA]" at bounding box center [462, 265] width 0 height 0
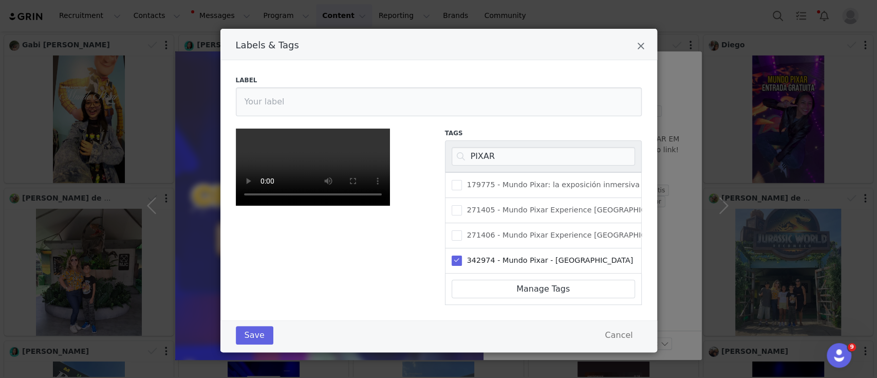
click at [255, 345] on div "Save Cancel" at bounding box center [438, 336] width 437 height 32
click at [242, 331] on button "Save" at bounding box center [255, 335] width 38 height 18
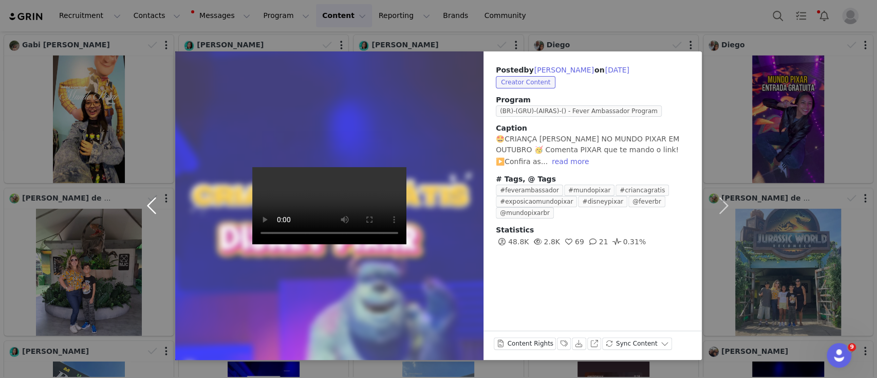
click at [152, 206] on button "button" at bounding box center [153, 205] width 43 height 308
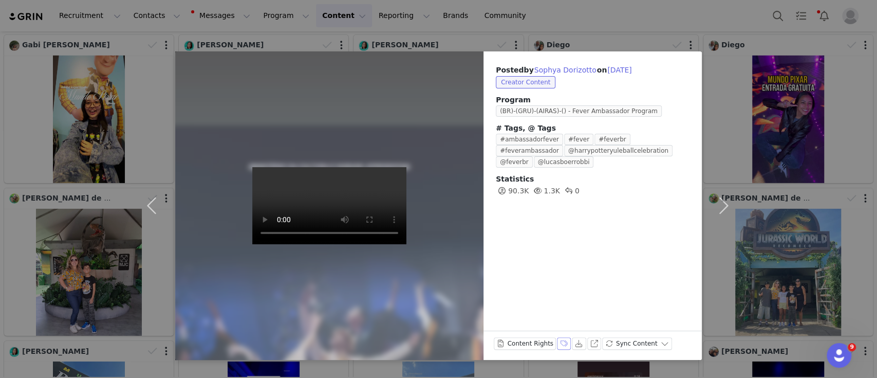
click at [558, 343] on button "Labels & Tags" at bounding box center [564, 343] width 14 height 12
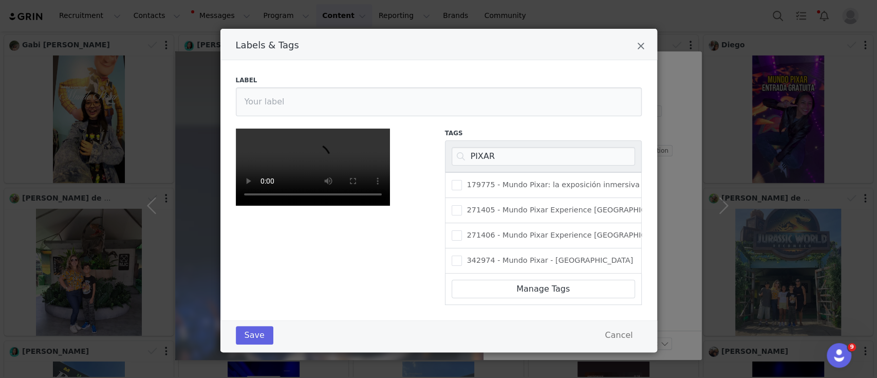
scroll to position [7, 0]
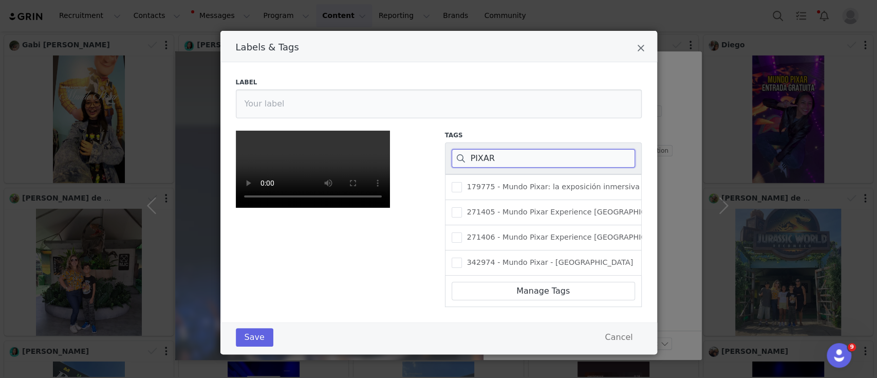
click at [484, 164] on input "PIXAR" at bounding box center [543, 158] width 183 height 18
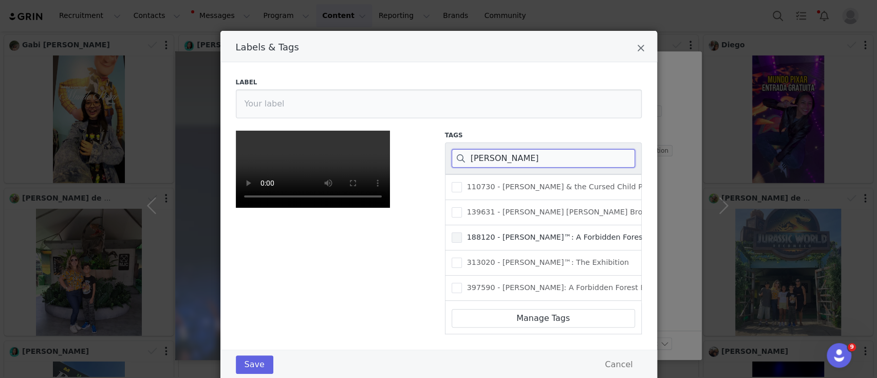
scroll to position [85, 0]
click at [453, 285] on span "Labels & Tags" at bounding box center [457, 290] width 10 height 10
click at [462, 285] on input "404962 - [PERSON_NAME]™: Um Grande Baile Tribruxo" at bounding box center [462, 285] width 0 height 0
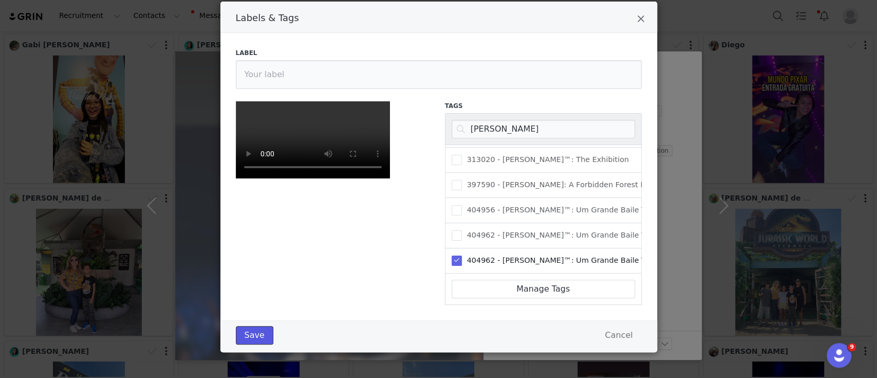
click at [247, 339] on button "Save" at bounding box center [255, 335] width 38 height 18
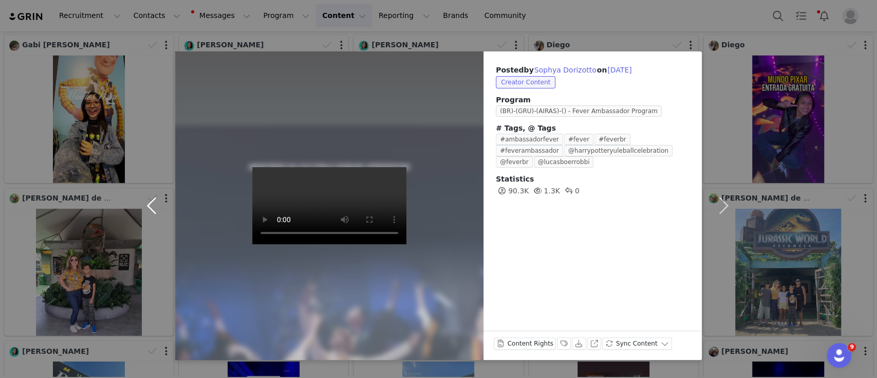
click at [152, 206] on button "button" at bounding box center [153, 205] width 43 height 308
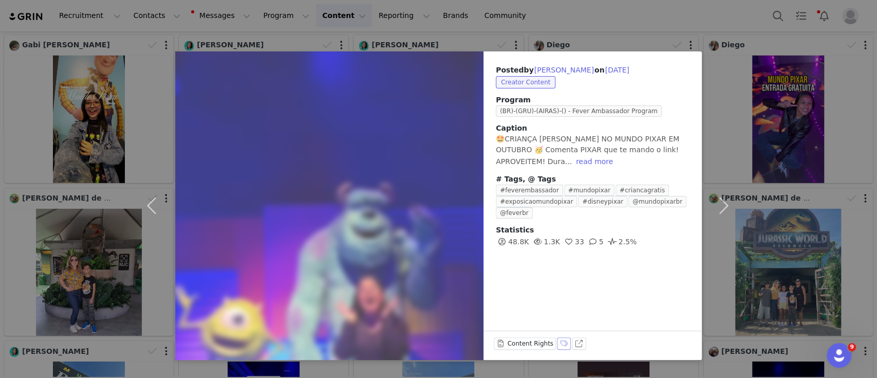
click at [560, 342] on button "Labels & Tags" at bounding box center [564, 343] width 14 height 12
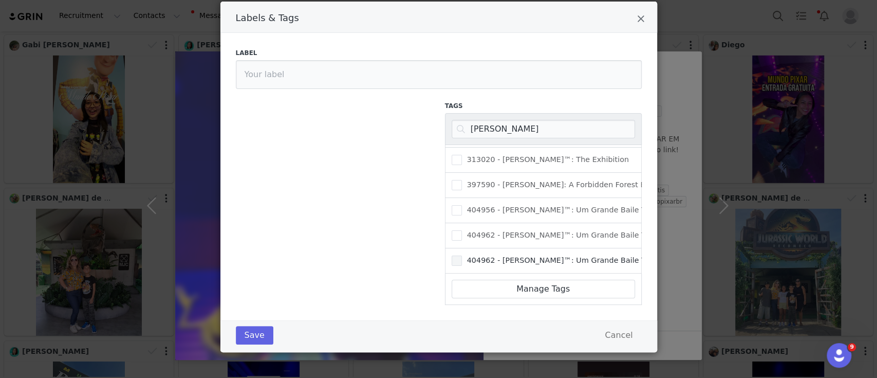
scroll to position [0, 0]
click at [479, 131] on input "[PERSON_NAME]" at bounding box center [543, 129] width 183 height 18
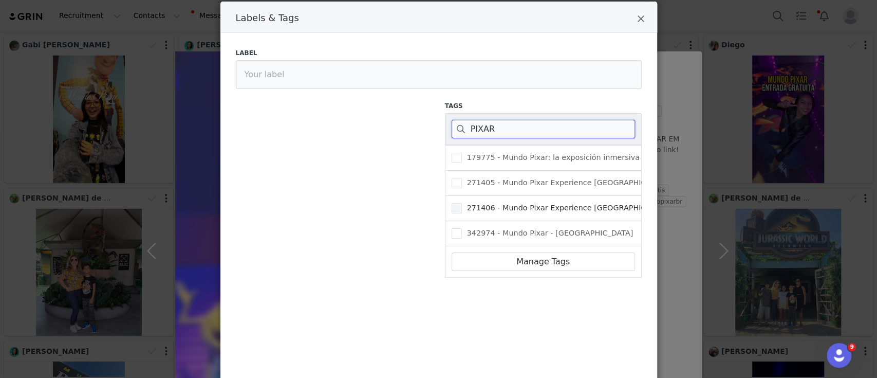
scroll to position [231, 0]
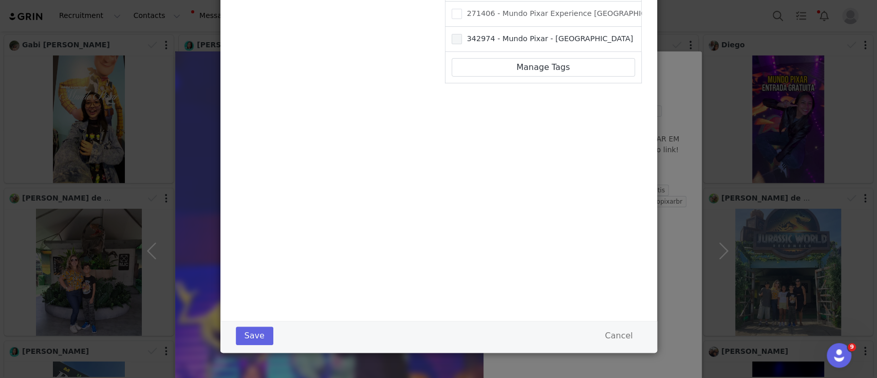
click at [452, 42] on span "Labels & Tags" at bounding box center [457, 39] width 10 height 10
click at [462, 34] on input "342974 - Mundo Pixar - [GEOGRAPHIC_DATA]" at bounding box center [462, 34] width 0 height 0
click at [242, 338] on button "Save" at bounding box center [255, 335] width 38 height 18
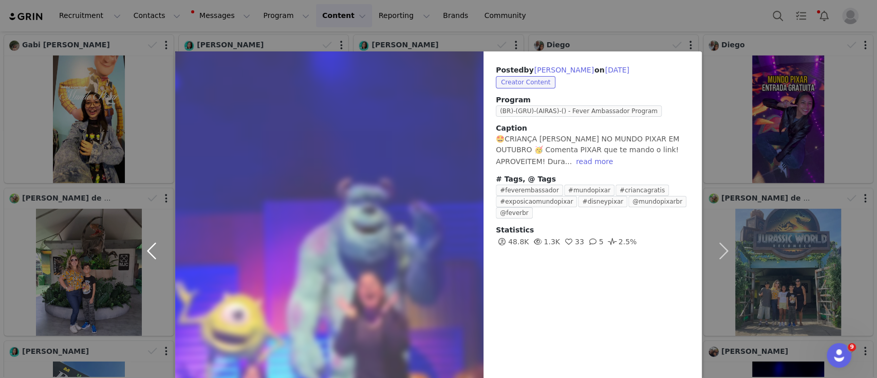
click at [143, 244] on button "button" at bounding box center [153, 250] width 43 height 398
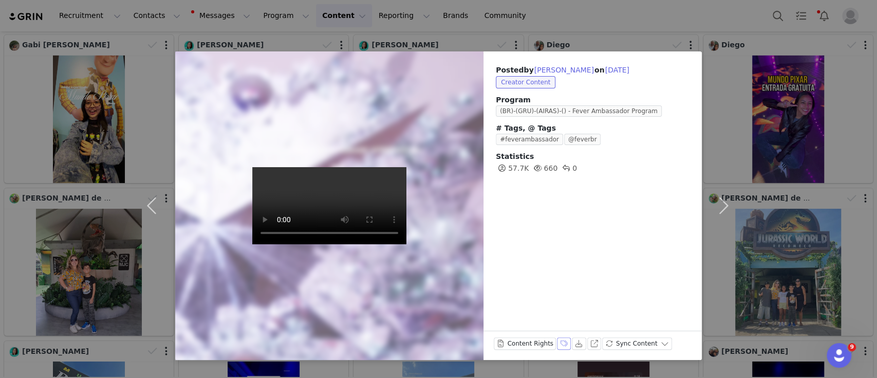
click at [561, 343] on button "Labels & Tags" at bounding box center [564, 343] width 14 height 12
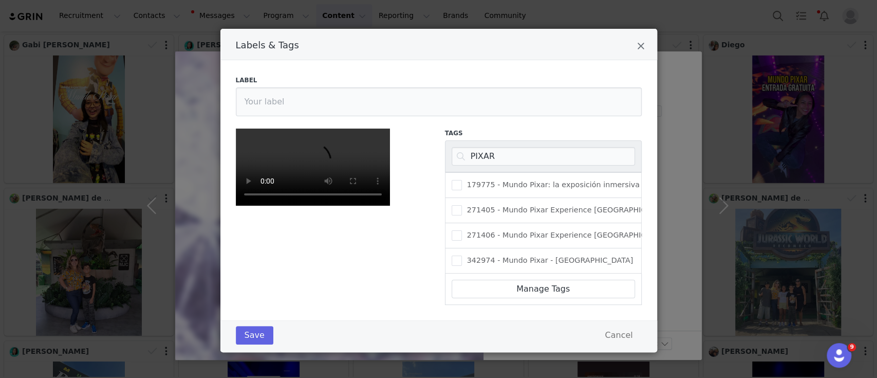
scroll to position [33, 0]
click at [489, 147] on input "PIXAR" at bounding box center [543, 156] width 183 height 18
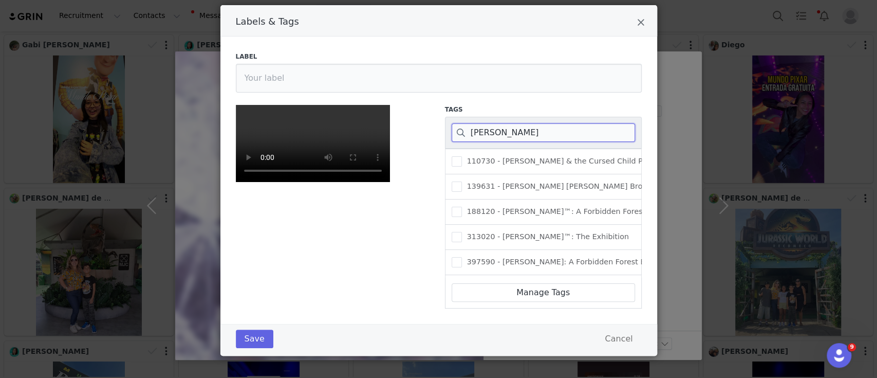
scroll to position [85, 0]
click at [455, 259] on span "Labels & Tags" at bounding box center [457, 264] width 10 height 10
click at [462, 259] on input "404962 - [PERSON_NAME]™: Um Grande Baile Tribruxo" at bounding box center [462, 259] width 0 height 0
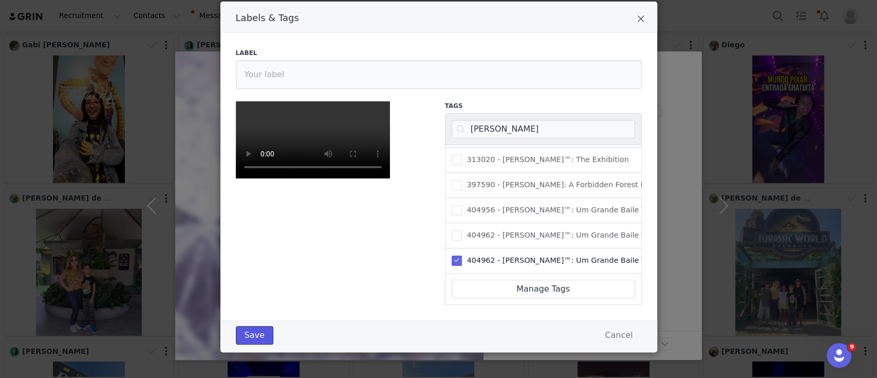
click at [241, 334] on button "Save" at bounding box center [255, 335] width 38 height 18
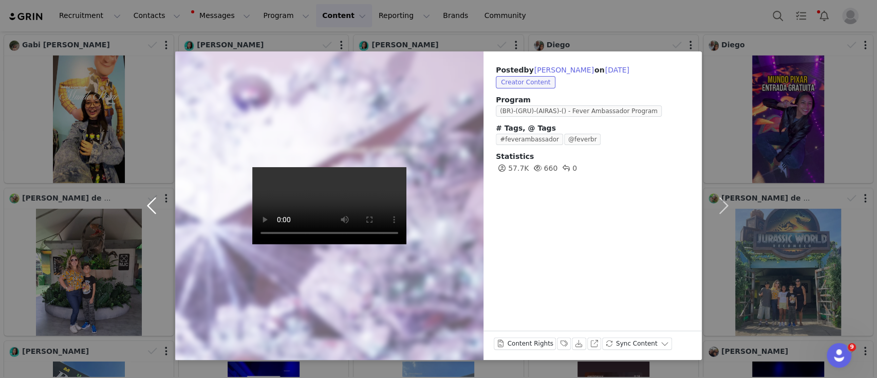
click at [152, 203] on button "button" at bounding box center [153, 205] width 43 height 308
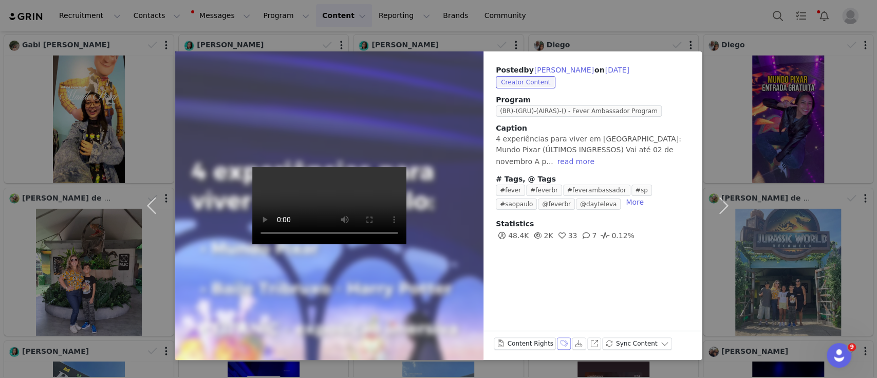
click at [557, 345] on button "Labels & Tags" at bounding box center [564, 343] width 14 height 12
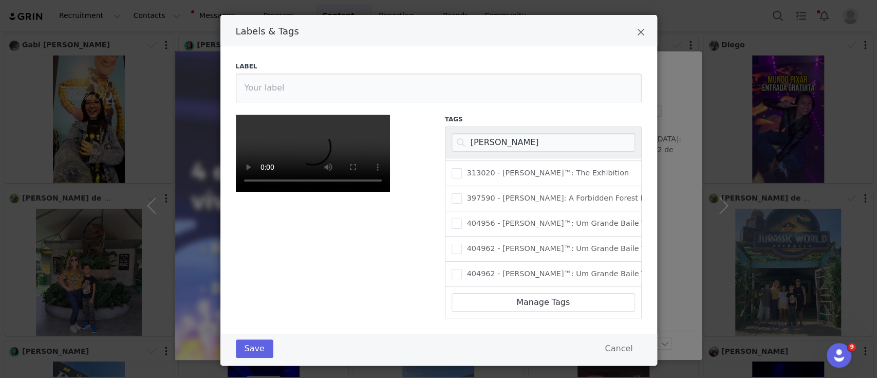
scroll to position [0, 0]
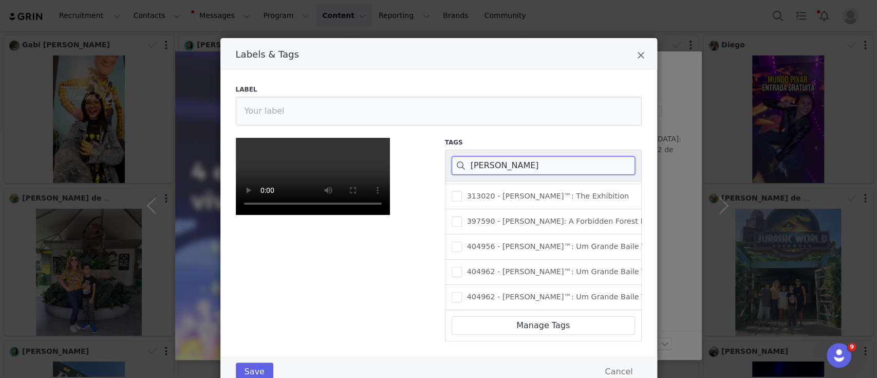
click at [480, 163] on input "[PERSON_NAME]" at bounding box center [543, 165] width 183 height 18
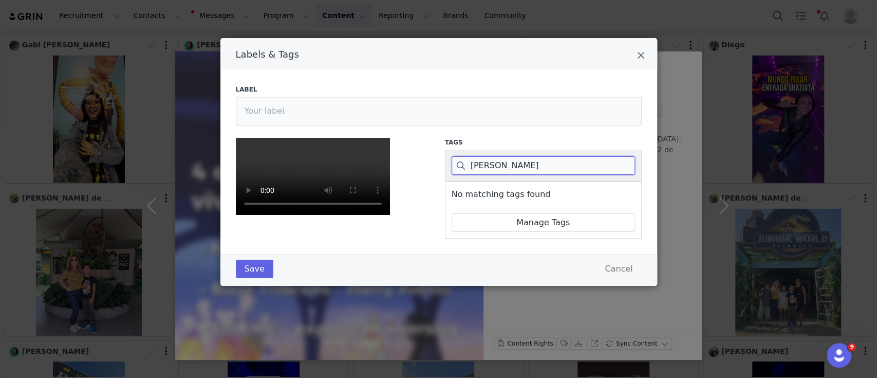
scroll to position [27, 0]
click at [452, 189] on span "Labels & Tags" at bounding box center [457, 194] width 10 height 10
click at [462, 189] on input "Other" at bounding box center [462, 189] width 0 height 0
click at [255, 278] on button "Save" at bounding box center [255, 268] width 38 height 18
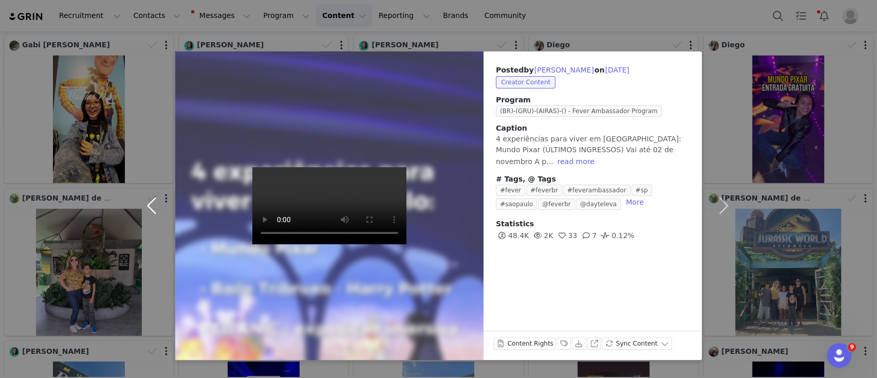
click at [152, 212] on button "button" at bounding box center [153, 205] width 43 height 308
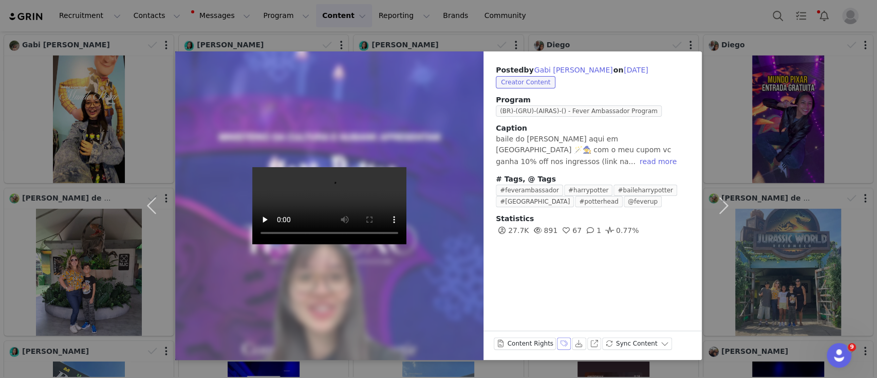
click at [557, 344] on button "Labels & Tags" at bounding box center [564, 343] width 14 height 12
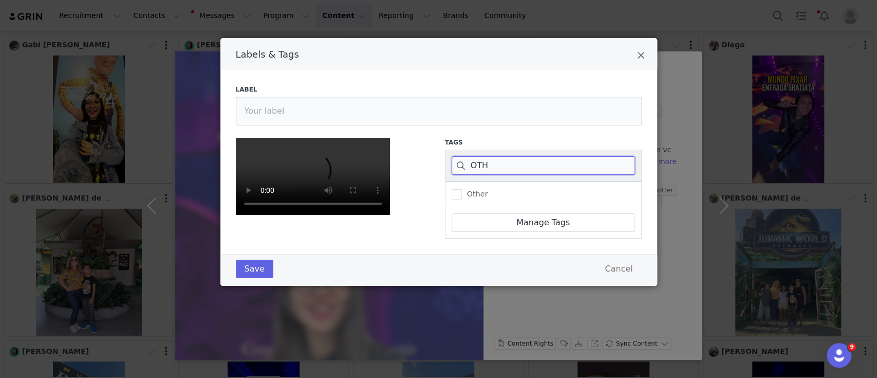
click at [490, 168] on input "OTH" at bounding box center [543, 165] width 183 height 18
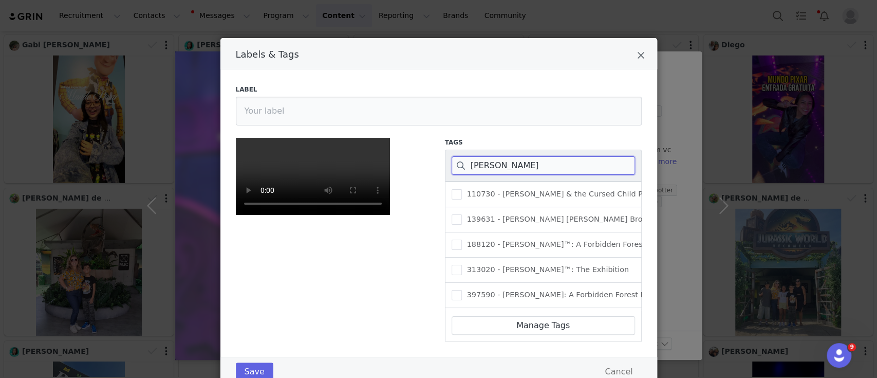
scroll to position [85, 0]
click at [452, 292] on span "Labels & Tags" at bounding box center [457, 297] width 10 height 10
click at [462, 292] on input "404962 - [PERSON_NAME]™: Um Grande Baile Tribruxo" at bounding box center [462, 292] width 0 height 0
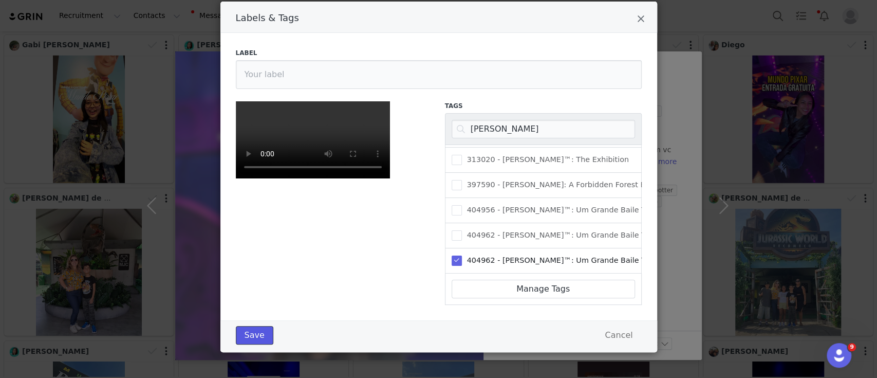
click at [250, 331] on button "Save" at bounding box center [255, 335] width 38 height 18
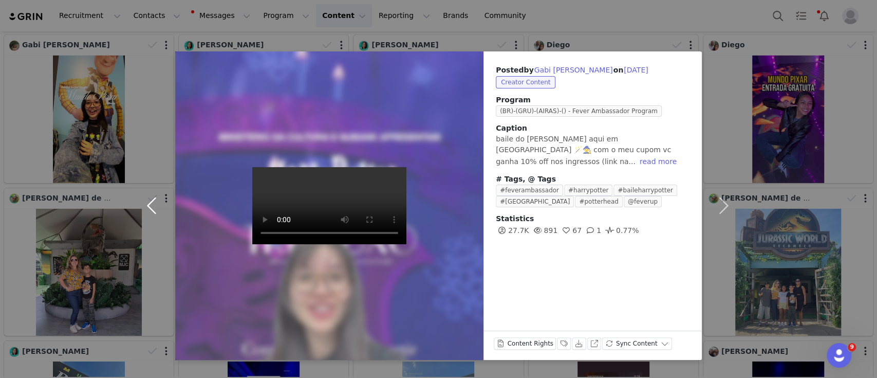
click at [153, 201] on button "button" at bounding box center [153, 205] width 43 height 308
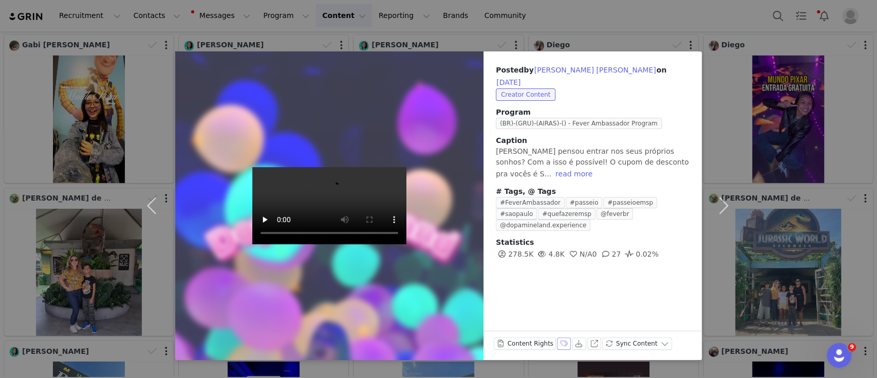
click at [559, 344] on button "Labels & Tags" at bounding box center [564, 343] width 14 height 12
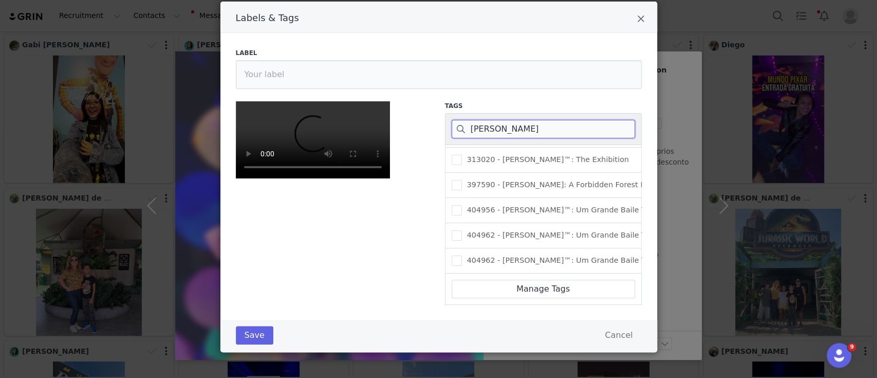
click at [487, 133] on input "[PERSON_NAME]" at bounding box center [543, 129] width 183 height 18
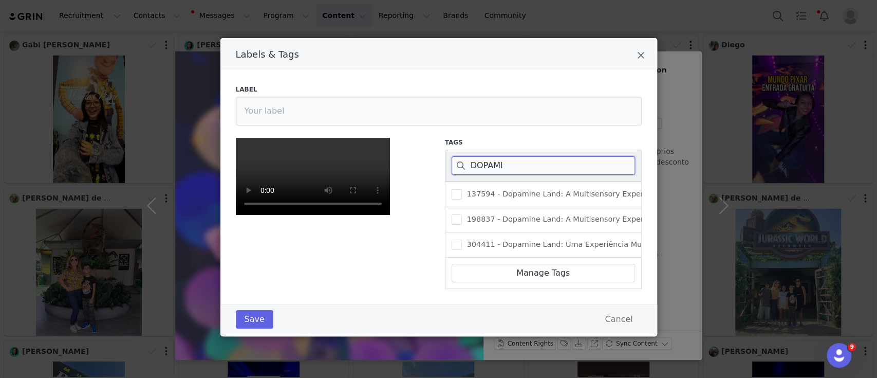
scroll to position [0, 0]
click at [454, 239] on span "Labels & Tags" at bounding box center [457, 244] width 10 height 10
click at [462, 239] on input "304411 - Dopamine Land: Uma Experiência Multissensorial" at bounding box center [462, 239] width 0 height 0
click at [246, 328] on button "Save" at bounding box center [255, 319] width 38 height 18
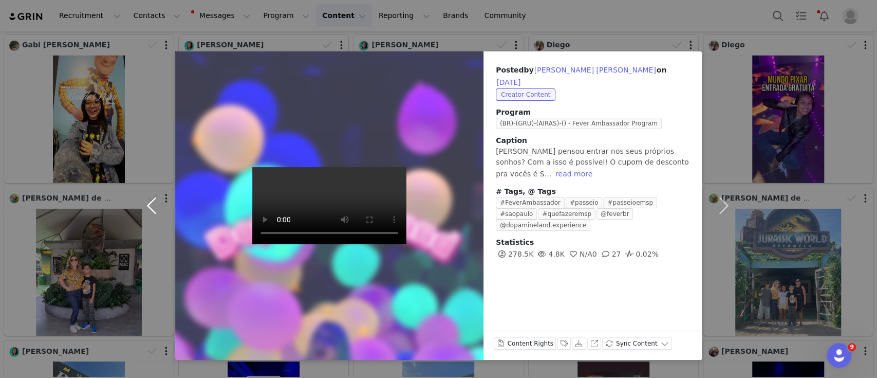
click at [153, 208] on button "button" at bounding box center [153, 205] width 43 height 308
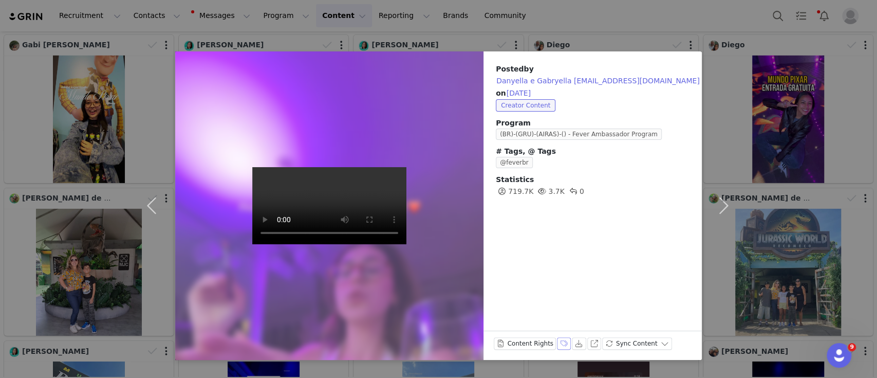
click at [557, 342] on button "Labels & Tags" at bounding box center [564, 343] width 14 height 12
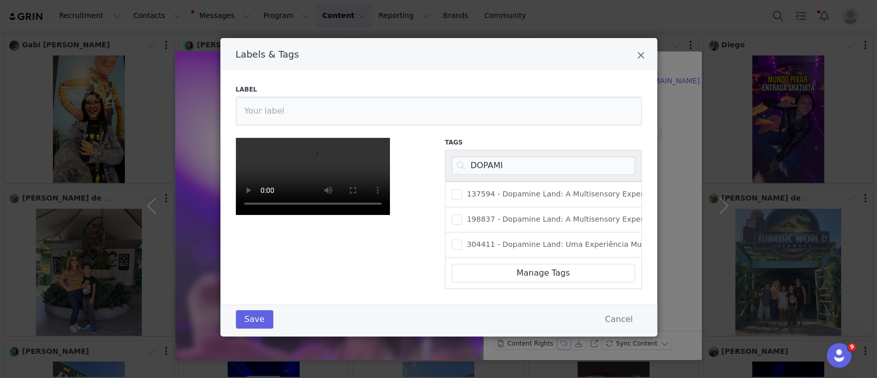
scroll to position [78, 0]
click at [485, 156] on input "DOPAMI" at bounding box center [543, 165] width 183 height 18
paste input "319656"
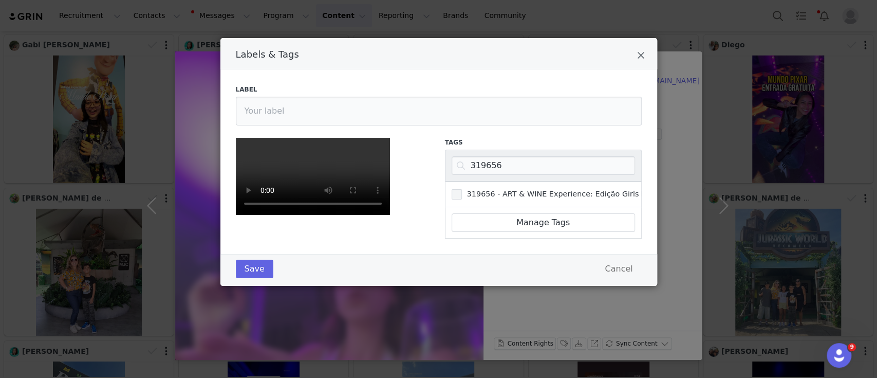
click at [452, 189] on span "Labels & Tags" at bounding box center [457, 194] width 10 height 10
click at [462, 189] on input "319656 - ART & WINE Experience: Edição Girls Night" at bounding box center [462, 189] width 0 height 0
click at [255, 278] on button "Save" at bounding box center [255, 268] width 38 height 18
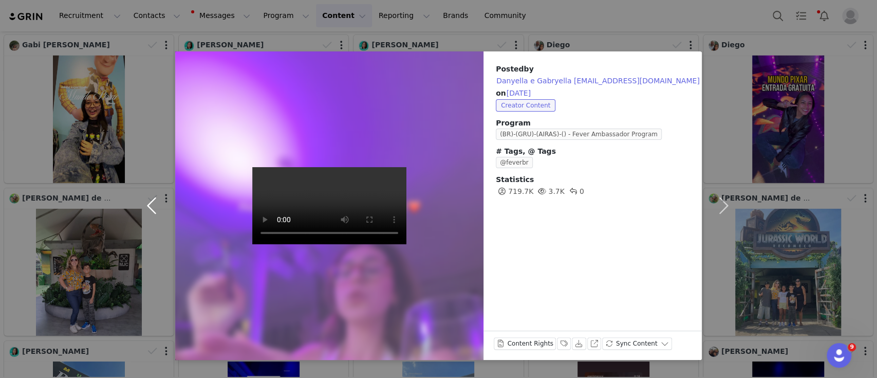
click at [149, 207] on button "button" at bounding box center [153, 205] width 43 height 308
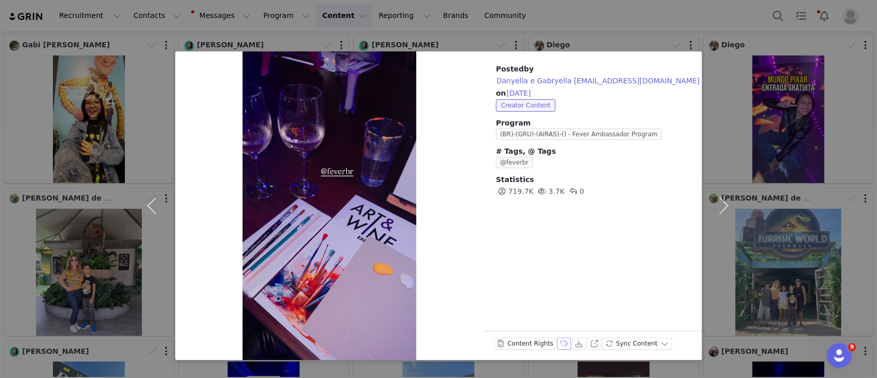
click at [558, 342] on button "Labels & Tags" at bounding box center [564, 343] width 14 height 12
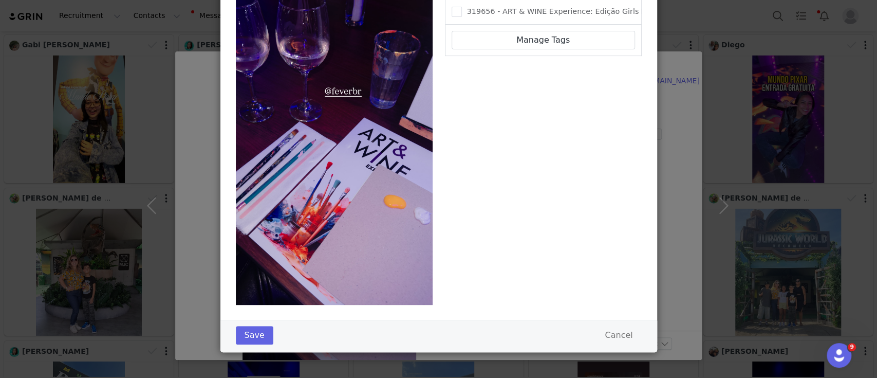
click at [449, 18] on div "319656 - ART & WINE Experience: Edição Girls Night" at bounding box center [543, 12] width 197 height 26
click at [452, 7] on span "Labels & Tags" at bounding box center [457, 12] width 10 height 10
click at [462, 7] on input "319656 - ART & WINE Experience: Edição Girls Night" at bounding box center [462, 7] width 0 height 0
click at [258, 327] on button "Save" at bounding box center [255, 335] width 38 height 18
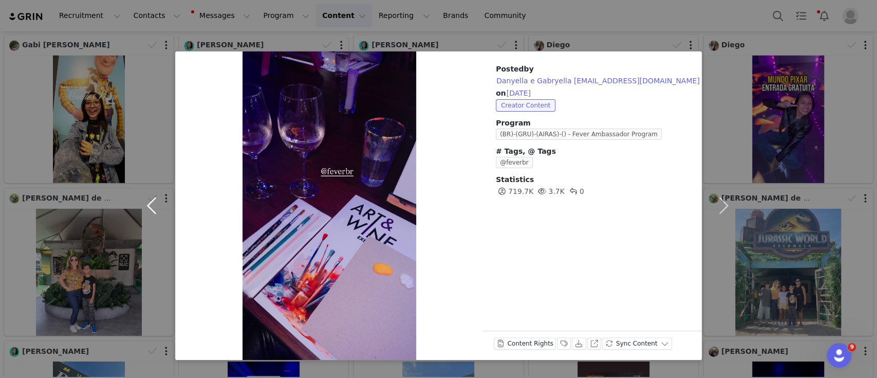
click at [149, 201] on button "button" at bounding box center [153, 205] width 43 height 308
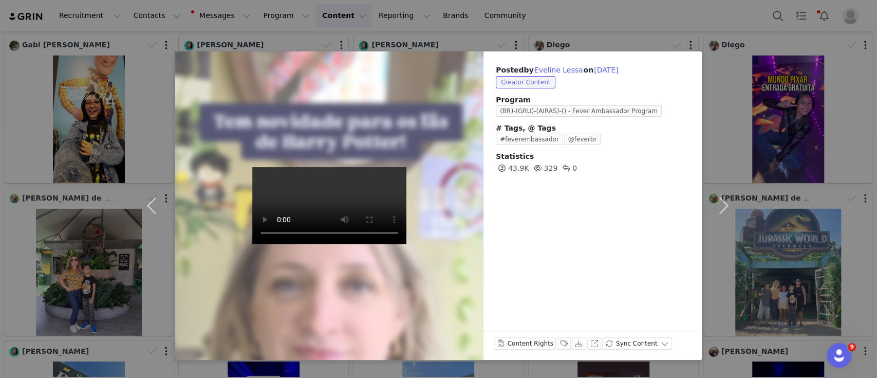
click at [557, 336] on div "Content Rights Labels & Tags Download View on Instagram Sync Content" at bounding box center [593, 344] width 218 height 29
click at [558, 343] on button "Labels & Tags" at bounding box center [564, 343] width 14 height 12
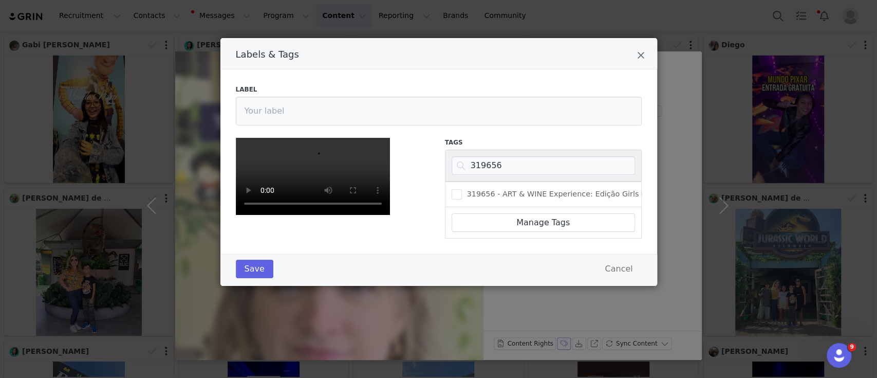
scroll to position [0, 0]
click at [474, 166] on input "319656" at bounding box center [543, 165] width 183 height 18
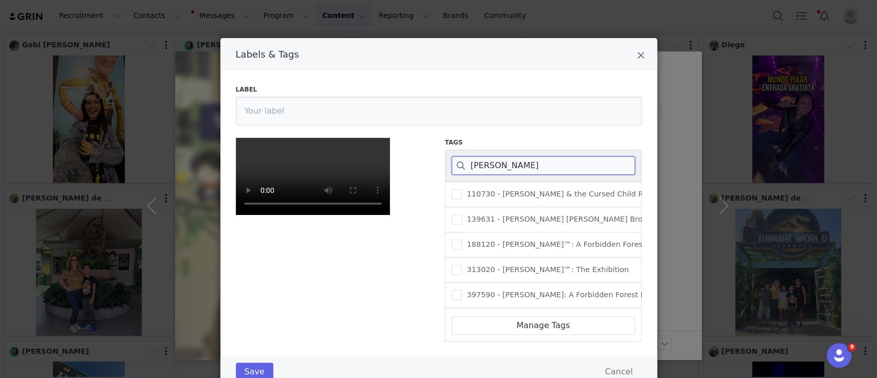
scroll to position [85, 0]
click at [452, 292] on span "Labels & Tags" at bounding box center [457, 297] width 10 height 10
click at [462, 292] on input "404962 - [PERSON_NAME]™: Um Grande Baile Tribruxo" at bounding box center [462, 292] width 0 height 0
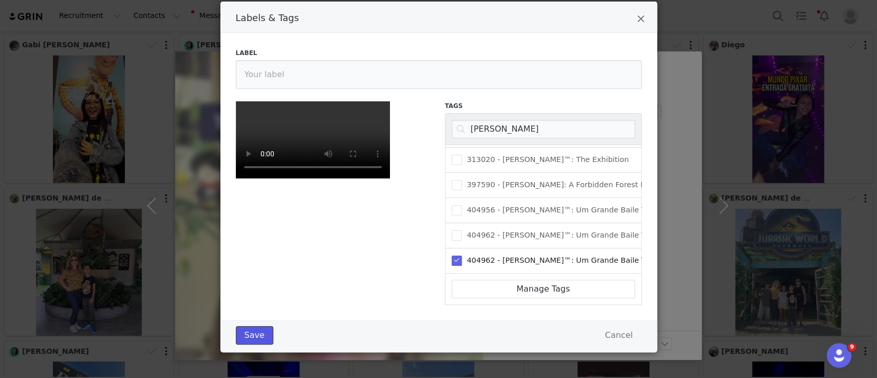
click at [250, 331] on button "Save" at bounding box center [255, 335] width 38 height 18
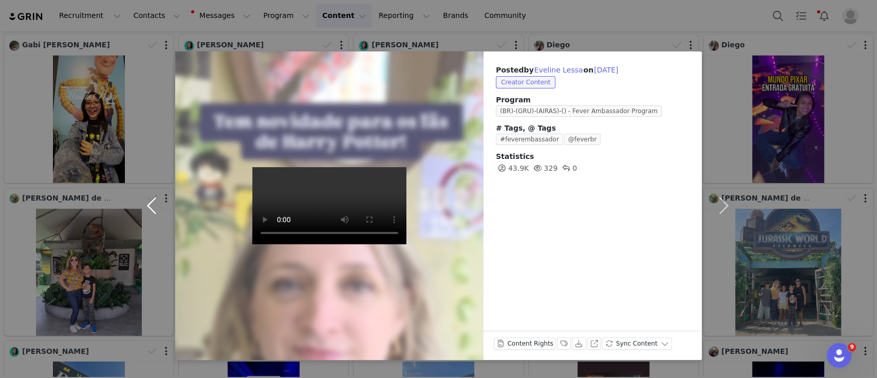
click at [147, 203] on button "button" at bounding box center [153, 205] width 43 height 308
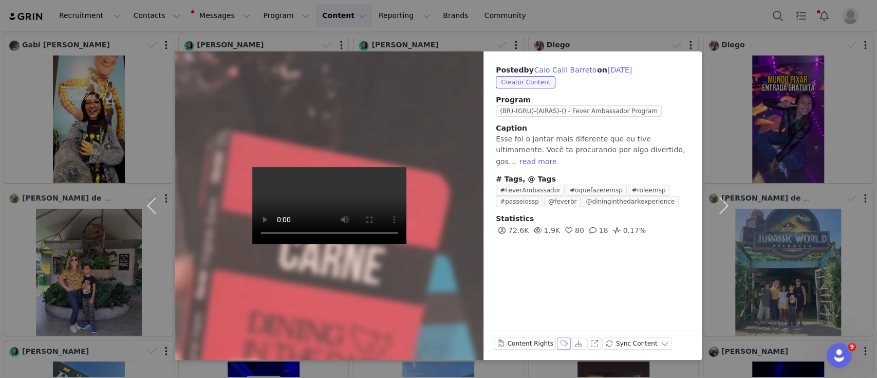
click at [557, 343] on button "Labels & Tags" at bounding box center [564, 343] width 14 height 12
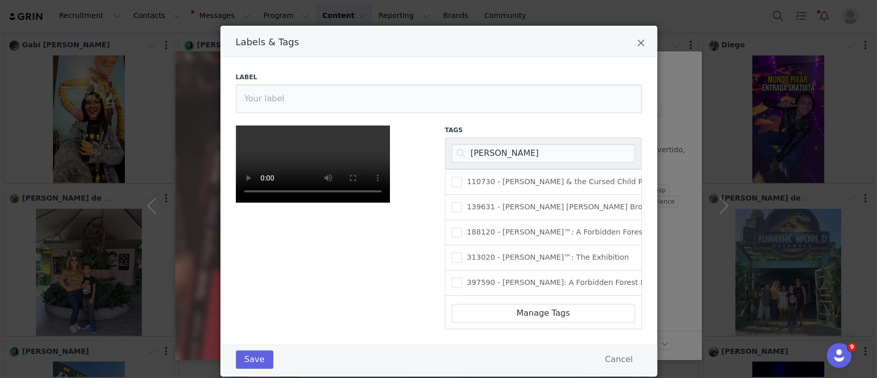
scroll to position [1, 0]
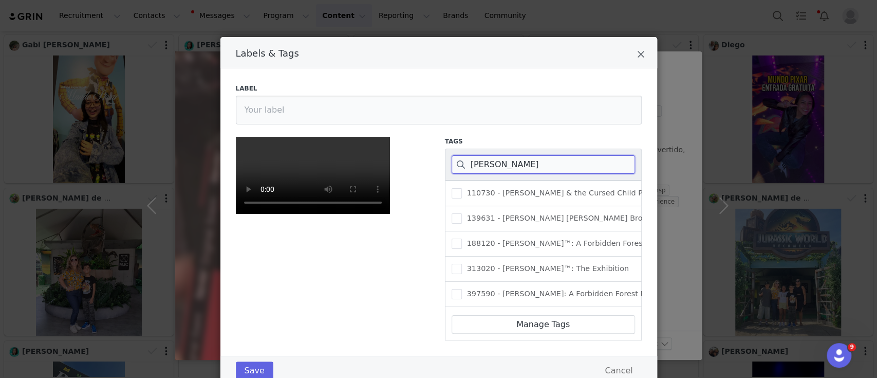
click at [473, 163] on input "[PERSON_NAME]" at bounding box center [543, 164] width 183 height 18
paste input "133530"
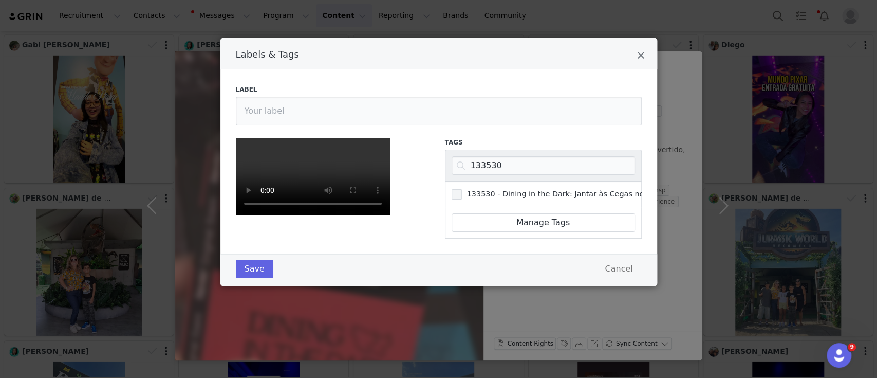
click at [452, 195] on span "Labels & Tags" at bounding box center [457, 194] width 10 height 10
click at [462, 189] on input "133530 - Dining in the Dark: Jantar às Cegas no Pullman [PERSON_NAME]" at bounding box center [462, 189] width 0 height 0
click at [263, 278] on button "Save" at bounding box center [255, 268] width 38 height 18
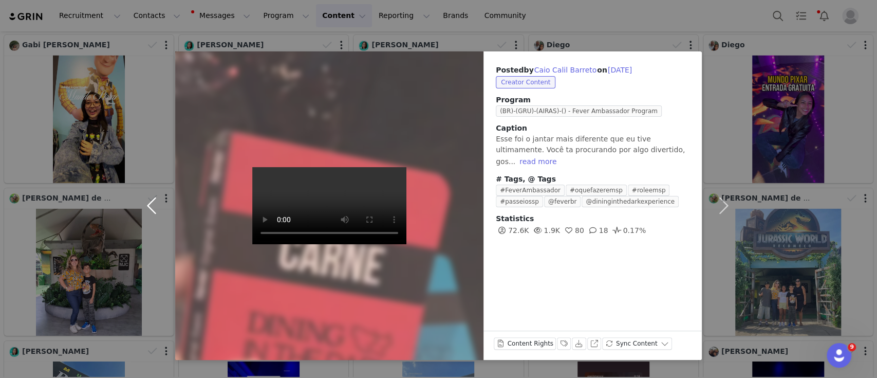
click at [145, 201] on button "button" at bounding box center [153, 205] width 43 height 308
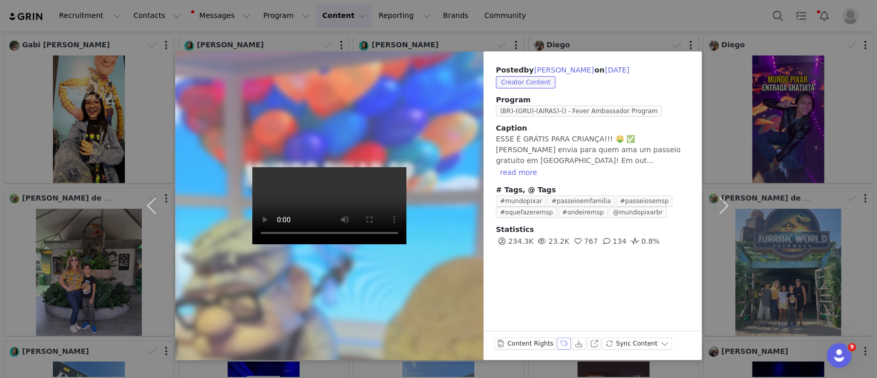
click at [558, 343] on button "Labels & Tags" at bounding box center [564, 343] width 14 height 12
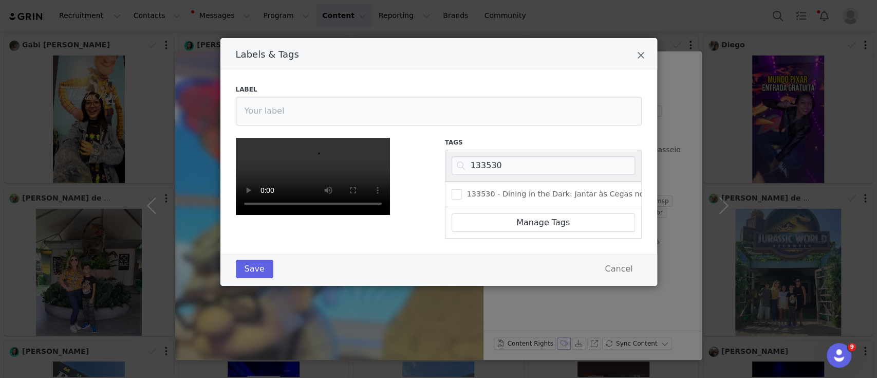
scroll to position [44, 0]
click at [463, 156] on input "133530" at bounding box center [543, 165] width 183 height 18
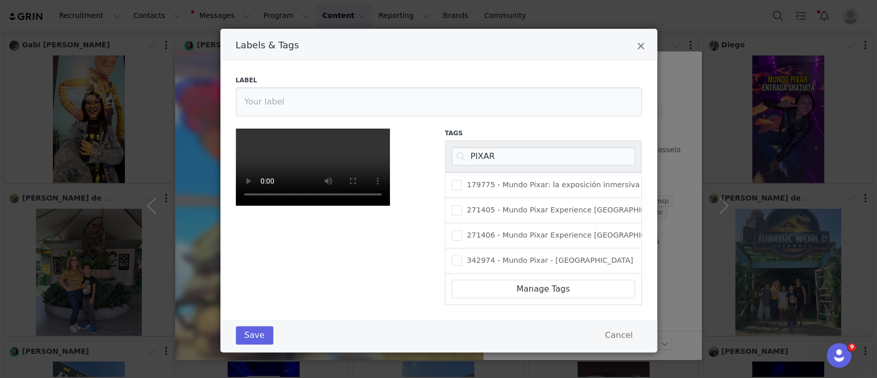
click at [448, 248] on div "342974 - Mundo Pixar - [GEOGRAPHIC_DATA]" at bounding box center [543, 260] width 197 height 25
click at [462, 255] on span "342974 - Mundo Pixar - [GEOGRAPHIC_DATA]" at bounding box center [548, 260] width 172 height 10
click at [462, 255] on input "342974 - Mundo Pixar - [GEOGRAPHIC_DATA]" at bounding box center [462, 255] width 0 height 0
click at [242, 335] on button "Save" at bounding box center [255, 335] width 38 height 18
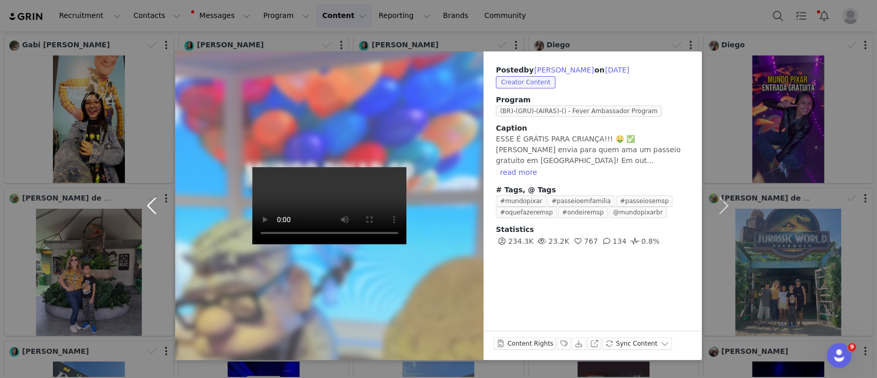
click at [146, 203] on button "button" at bounding box center [153, 205] width 43 height 308
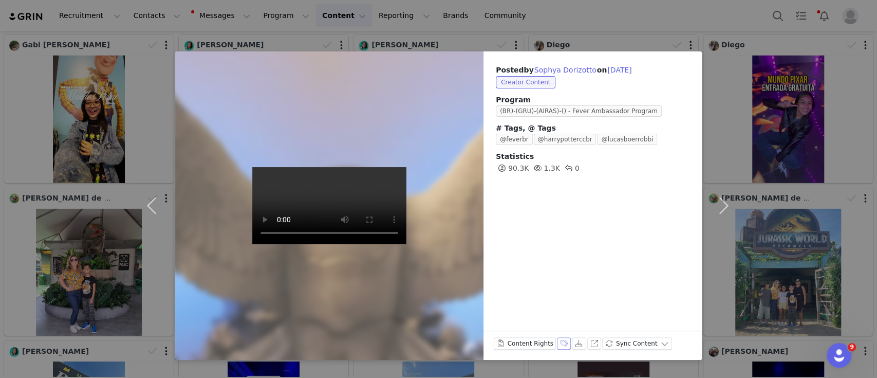
click at [557, 339] on button "Labels & Tags" at bounding box center [564, 343] width 14 height 12
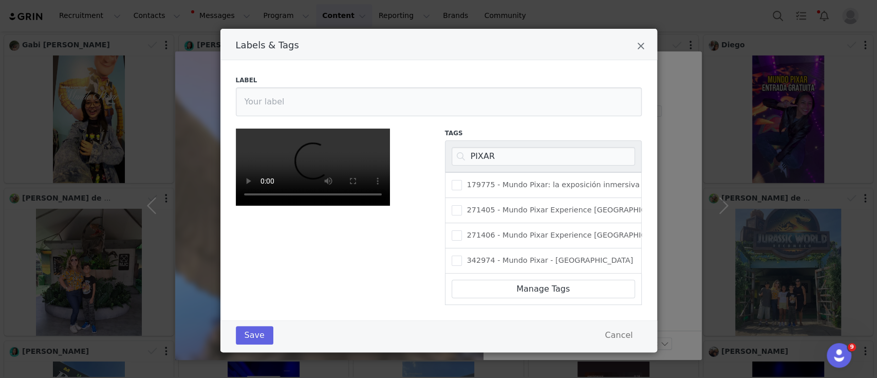
scroll to position [29, 0]
click at [473, 147] on input "PIXAR" at bounding box center [543, 156] width 183 height 18
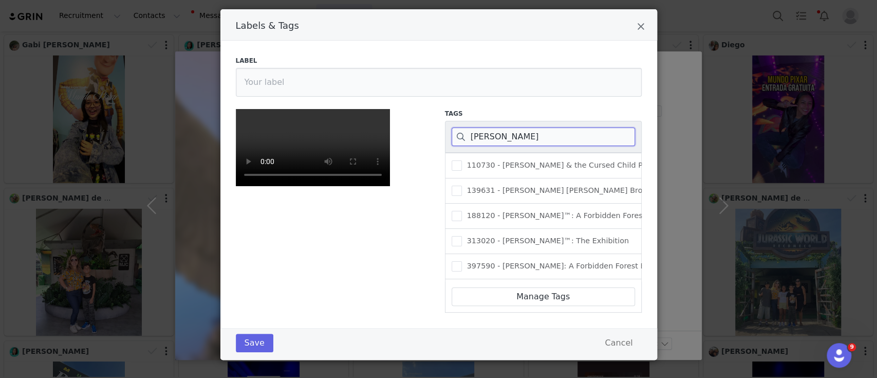
scroll to position [85, 0]
click at [452, 263] on span "Labels & Tags" at bounding box center [457, 268] width 10 height 10
click at [462, 263] on input "404962 - [PERSON_NAME]™: Um Grande Baile Tribruxo" at bounding box center [462, 263] width 0 height 0
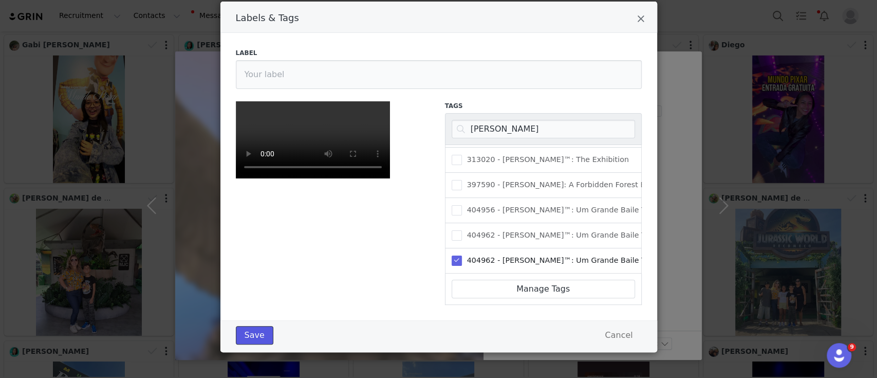
click at [252, 338] on button "Save" at bounding box center [255, 335] width 38 height 18
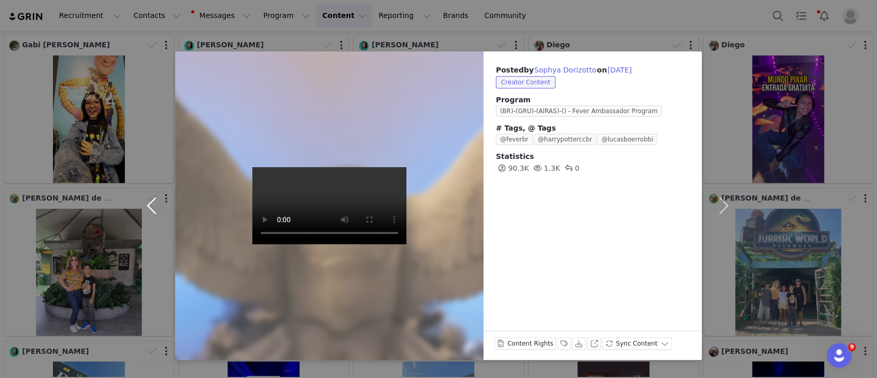
click at [149, 208] on button "button" at bounding box center [153, 205] width 43 height 308
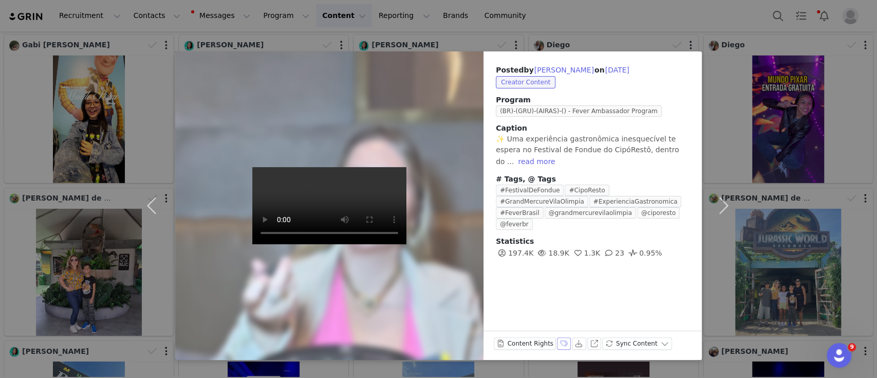
click at [557, 345] on button "Labels & Tags" at bounding box center [564, 343] width 14 height 12
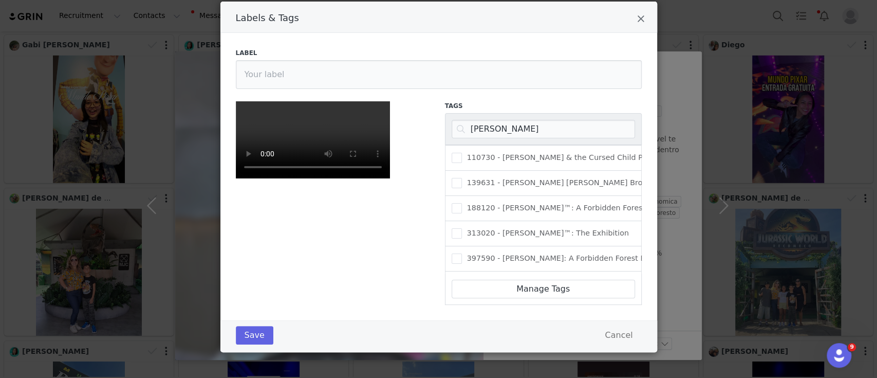
scroll to position [0, 0]
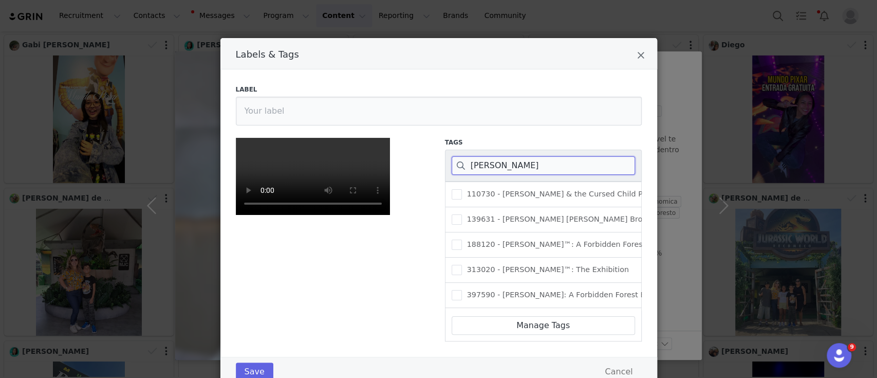
click at [487, 165] on input "[PERSON_NAME]" at bounding box center [543, 165] width 183 height 18
paste input "185974"
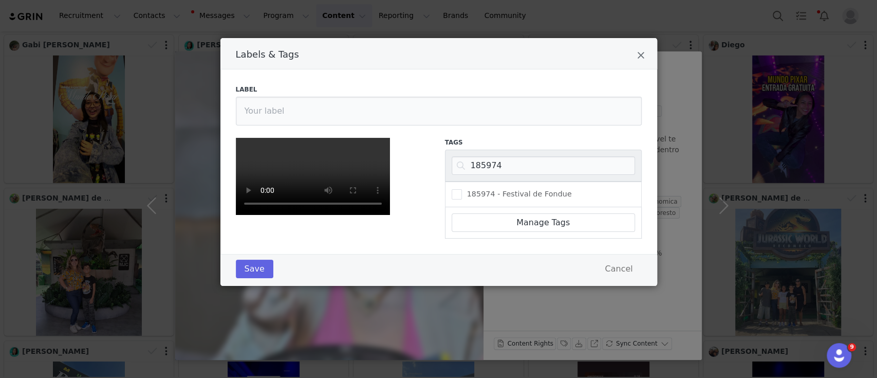
click at [445, 200] on div "185974 - Festival de Fondue" at bounding box center [543, 194] width 197 height 26
click at [452, 194] on span "Labels & Tags" at bounding box center [457, 194] width 10 height 10
click at [462, 189] on input "185974 - Festival de Fondue" at bounding box center [462, 189] width 0 height 0
click at [256, 278] on button "Save" at bounding box center [255, 268] width 38 height 18
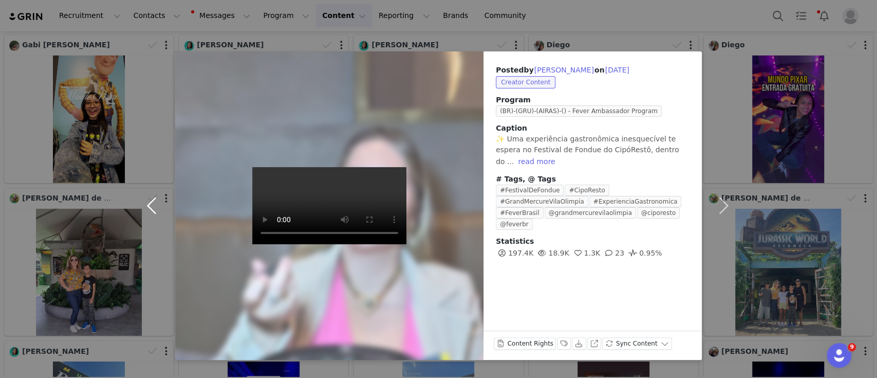
click at [150, 202] on button "button" at bounding box center [153, 205] width 43 height 308
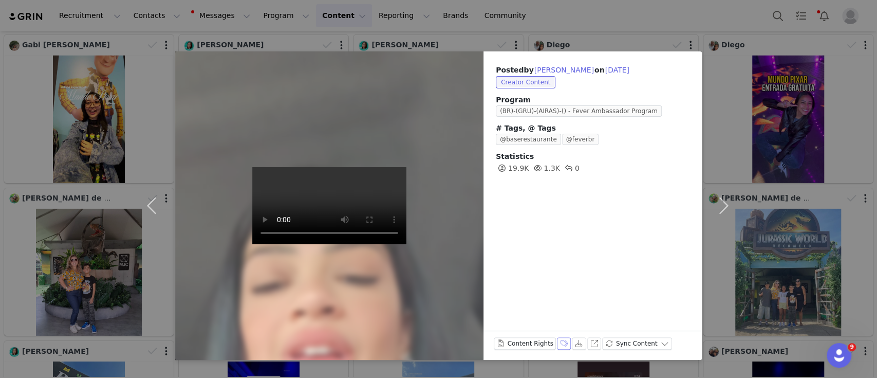
click at [558, 339] on button "Labels & Tags" at bounding box center [564, 343] width 14 height 12
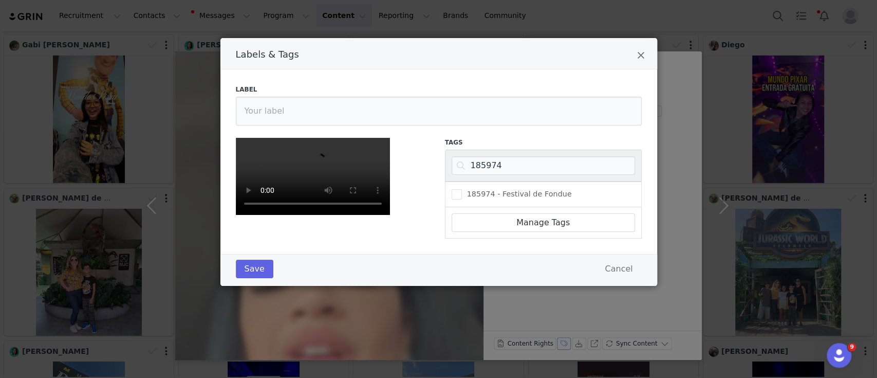
scroll to position [11, 0]
click at [477, 156] on input "185974" at bounding box center [543, 165] width 183 height 18
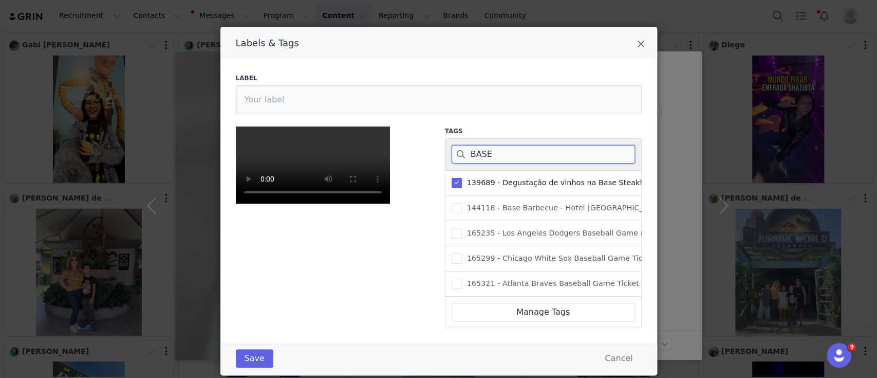
type input "BASE"
click at [629, 41] on div "Labels & Tags" at bounding box center [438, 42] width 437 height 31
click at [637, 44] on icon "Close" at bounding box center [641, 44] width 8 height 10
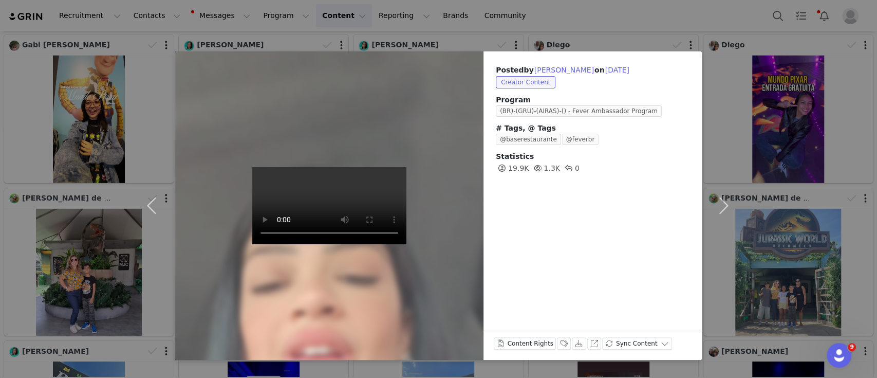
click at [537, 9] on div "Posted by [PERSON_NAME] on [DATE] Creator Content Program (BR)-(GRU)-(AIRAS)-()…" at bounding box center [438, 189] width 877 height 378
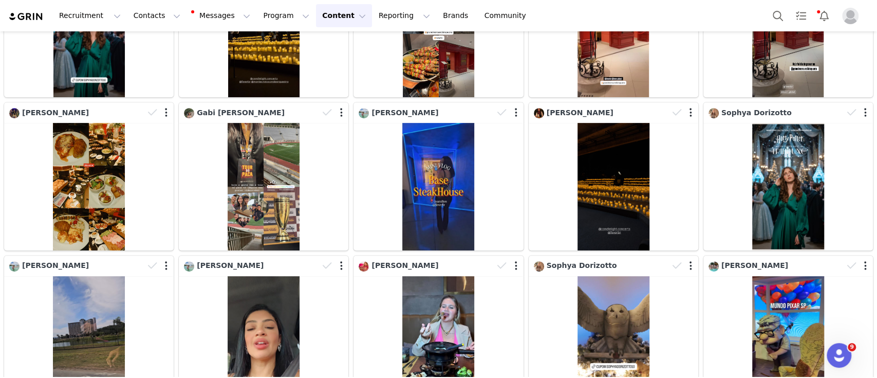
scroll to position [0, 0]
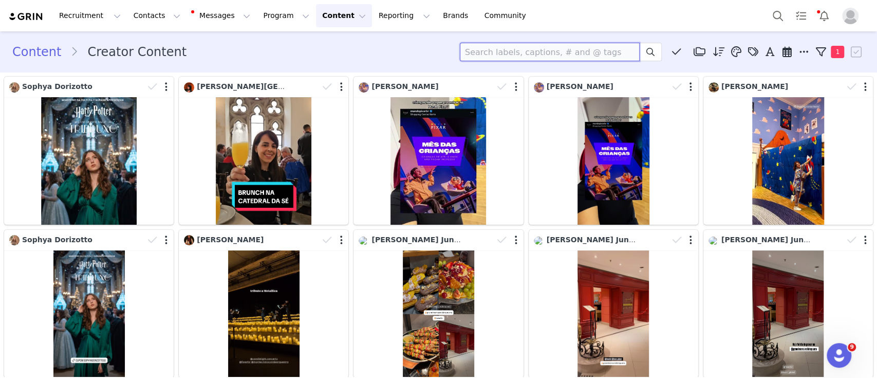
click at [528, 47] on input at bounding box center [550, 52] width 180 height 18
paste input "soul.de.viagem"
type input "soul.de.viagem"
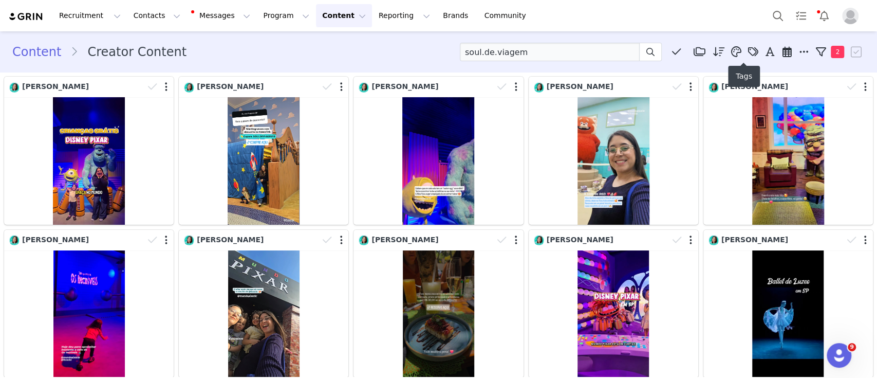
click at [748, 51] on icon at bounding box center [753, 52] width 10 height 10
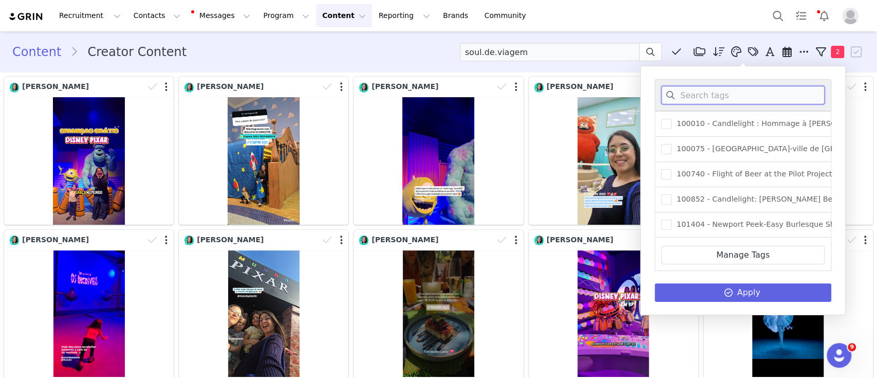
click at [691, 97] on input at bounding box center [742, 95] width 163 height 18
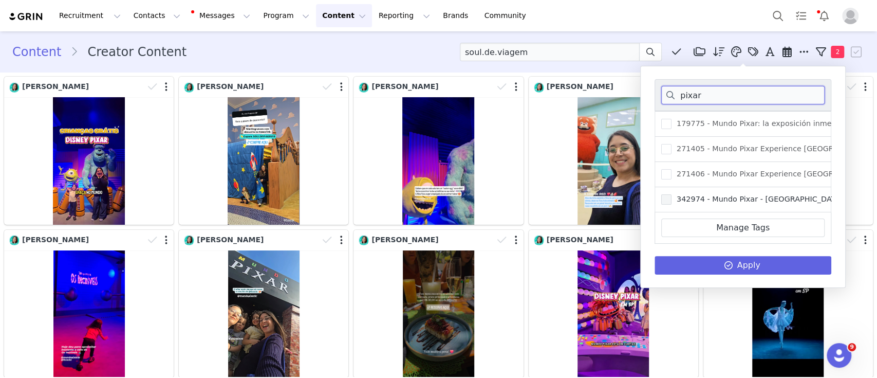
type input "pixar"
click at [669, 198] on span at bounding box center [666, 199] width 10 height 10
click at [672, 194] on input "342974 - Mundo Pixar - [GEOGRAPHIC_DATA]" at bounding box center [672, 194] width 0 height 0
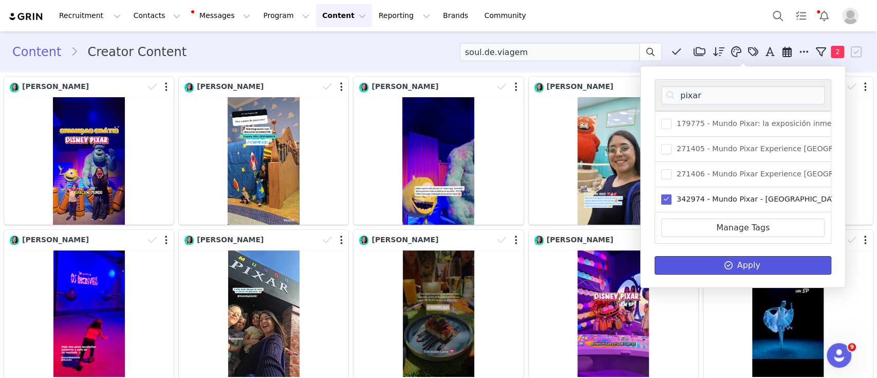
click at [692, 274] on button "Apply" at bounding box center [743, 265] width 177 height 18
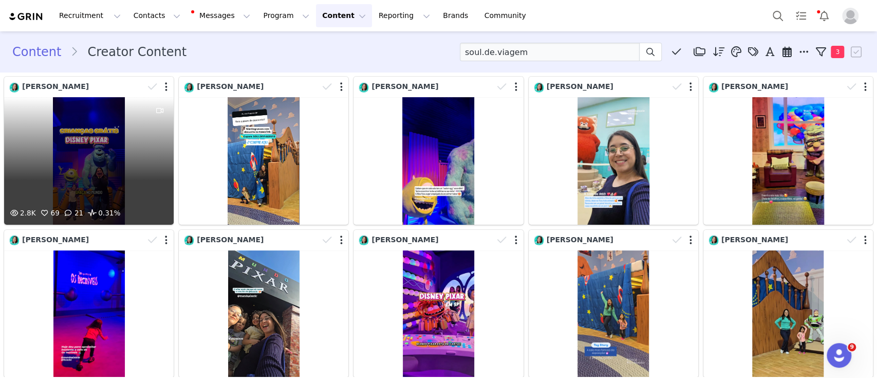
click at [103, 156] on div "2.8K 69 21 0.31%" at bounding box center [89, 160] width 170 height 127
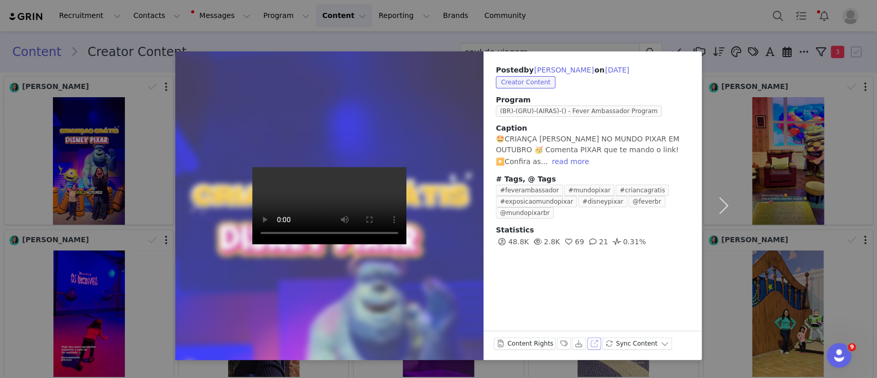
click at [587, 343] on button "View on Instagram" at bounding box center [594, 343] width 14 height 12
click at [548, 2] on div "Posted by [PERSON_NAME] on [DATE] Creator Content Program (BR)-(GRU)-(AIRAS)-()…" at bounding box center [438, 189] width 877 height 378
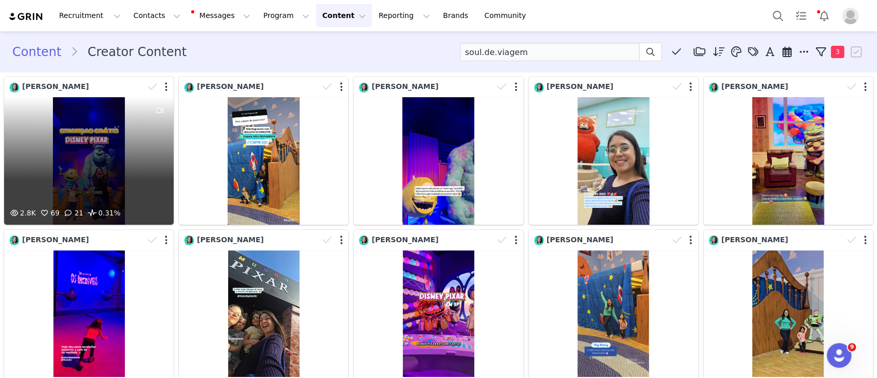
click at [78, 113] on div "2.8K 69 21 0.31%" at bounding box center [89, 160] width 170 height 127
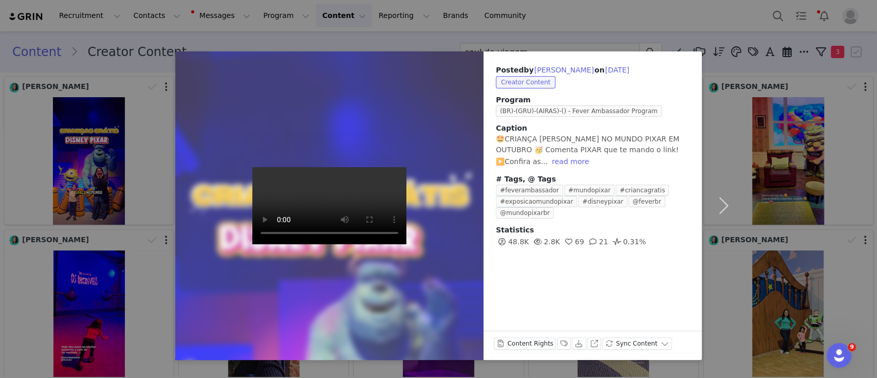
click at [415, 32] on div "Posted by [PERSON_NAME] on [DATE] Creator Content Program (BR)-(GRU)-(AIRAS)-()…" at bounding box center [438, 189] width 877 height 378
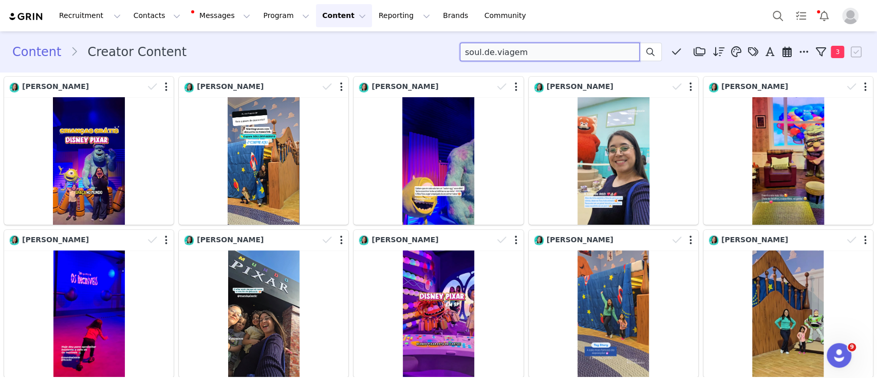
click at [502, 49] on input "soul.de.viagem" at bounding box center [550, 52] width 180 height 18
paste input "[URL][DOMAIN_NAME]"
click at [522, 50] on input "[URL][DOMAIN_NAME]" at bounding box center [550, 52] width 180 height 18
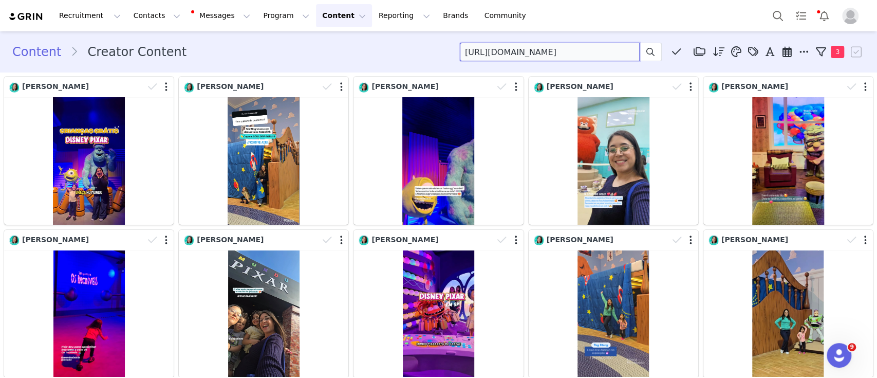
click at [522, 50] on input "[URL][DOMAIN_NAME]" at bounding box center [550, 52] width 180 height 18
paste input "/amantesdesampa"
click at [460, 55] on input "/amantesdesampa" at bounding box center [550, 52] width 180 height 18
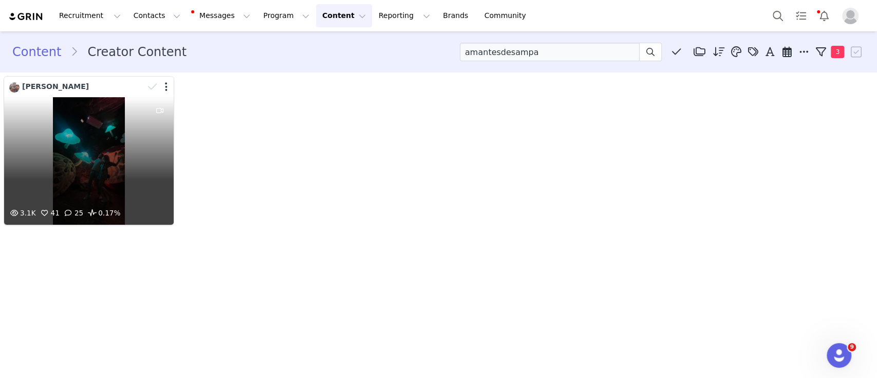
click at [85, 157] on div "3.1K 41 25 0.17%" at bounding box center [89, 160] width 170 height 127
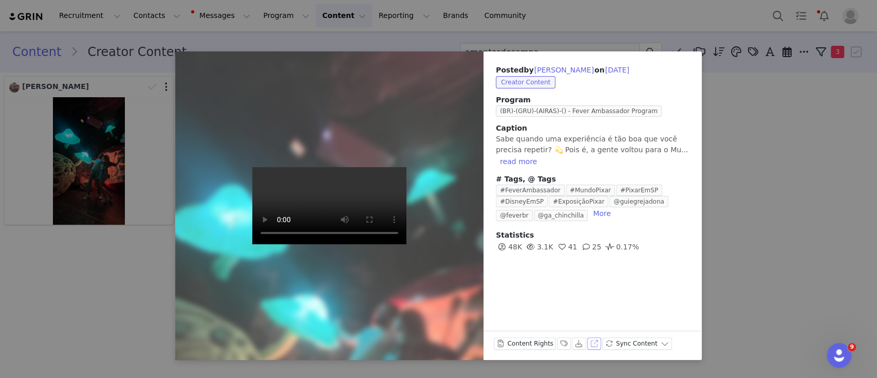
click at [588, 343] on button "View on Instagram" at bounding box center [594, 343] width 14 height 12
click at [547, 23] on div "Posted by [PERSON_NAME] on [DATE] Creator Content Program (BR)-(GRU)-(AIRAS)-()…" at bounding box center [438, 189] width 877 height 378
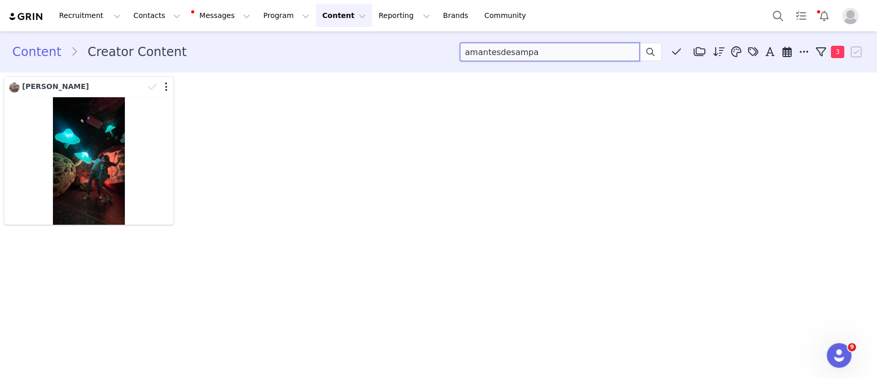
click at [495, 49] on input "amantesdesampa" at bounding box center [550, 52] width 180 height 18
paste input "[URL][DOMAIN_NAME]"
drag, startPoint x: 567, startPoint y: 49, endPoint x: 406, endPoint y: 57, distance: 160.5
click at [406, 57] on div "Content Creator Content [URL][DOMAIN_NAME] Media Library (0) Folders No folders…" at bounding box center [438, 52] width 852 height 18
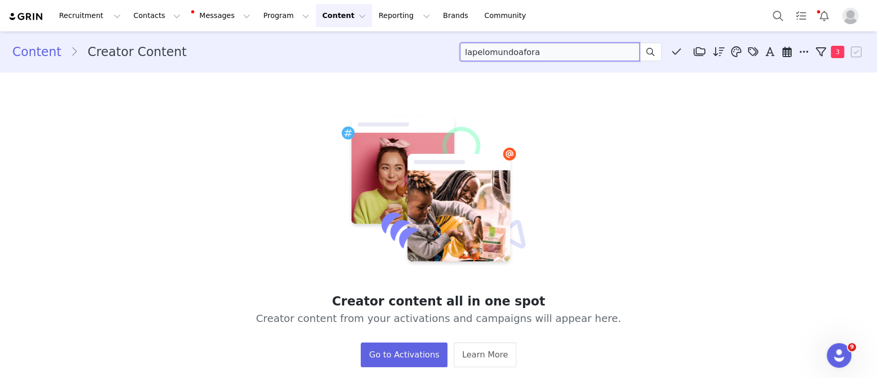
click at [483, 52] on input "lapelomundoafora" at bounding box center [550, 52] width 180 height 18
paste input "[URL][DOMAIN_NAME]"
drag, startPoint x: 563, startPoint y: 52, endPoint x: 372, endPoint y: 60, distance: 191.3
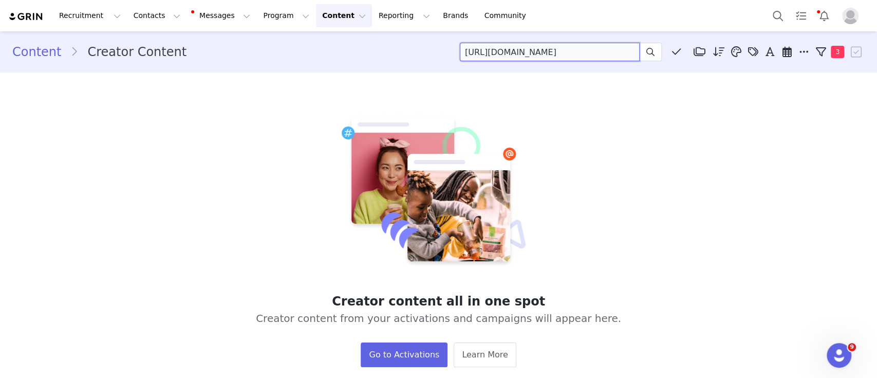
click at [372, 60] on div "Content Creator Content [URL][DOMAIN_NAME] Media Library (0) Folders No folders…" at bounding box center [438, 52] width 852 height 18
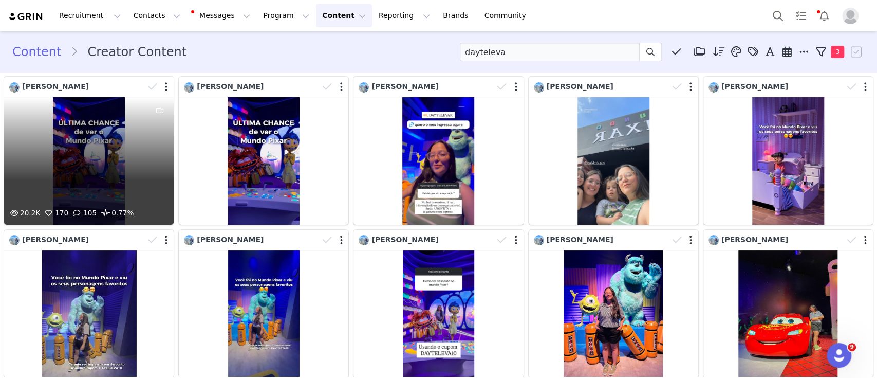
click at [97, 161] on div "20.2K 170 105 0.77%" at bounding box center [89, 160] width 170 height 127
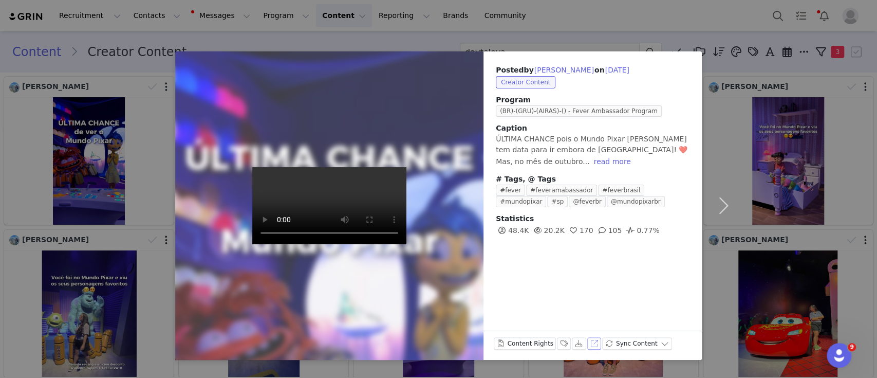
click at [589, 344] on button "View on Instagram" at bounding box center [594, 343] width 14 height 12
click at [445, 5] on div "Posted by [PERSON_NAME] on [DATE] Creator Content Program (BR)-(GRU)-(AIRAS)-()…" at bounding box center [438, 189] width 877 height 378
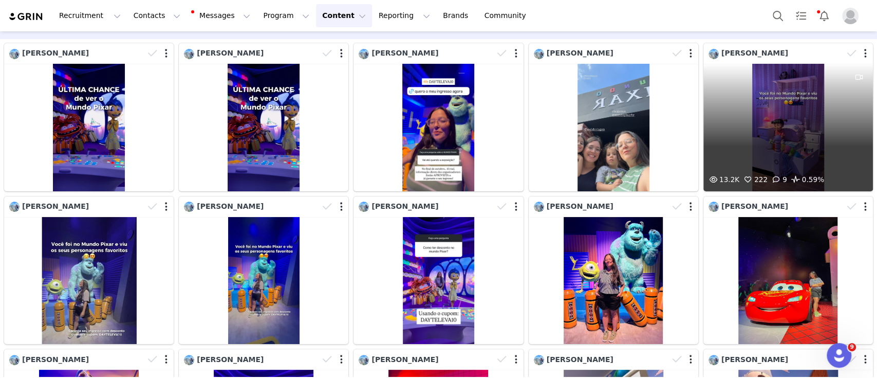
scroll to position [31, 0]
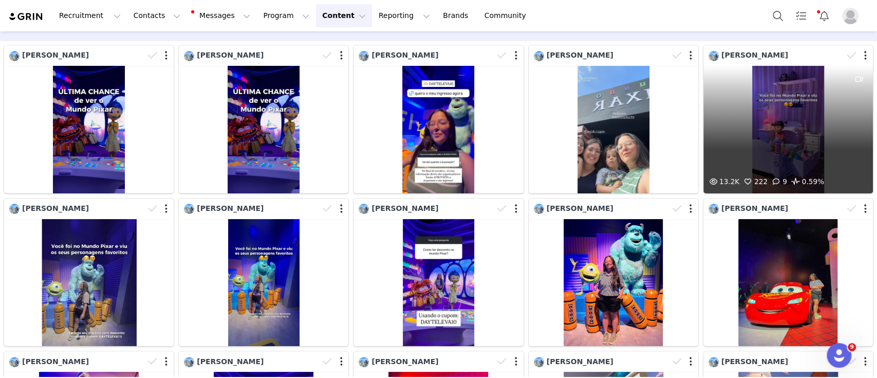
click at [756, 125] on div "13.2K 222 9 0.59%" at bounding box center [788, 129] width 170 height 127
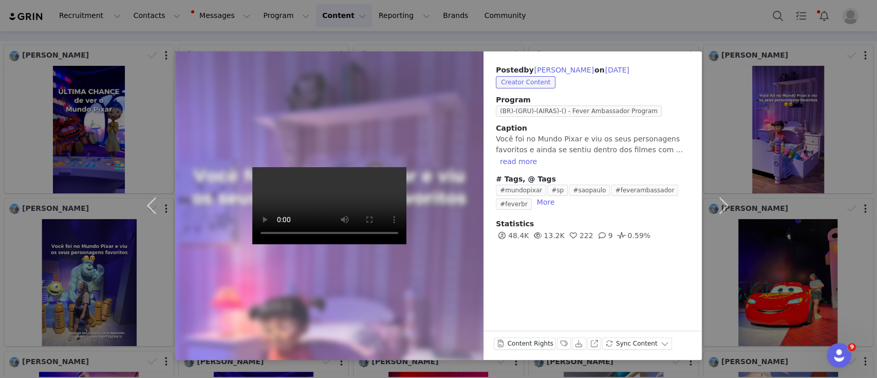
click at [571, 18] on div "Posted by [PERSON_NAME] on [DATE] Creator Content Program (BR)-(GRU)-(AIRAS)-()…" at bounding box center [438, 189] width 877 height 378
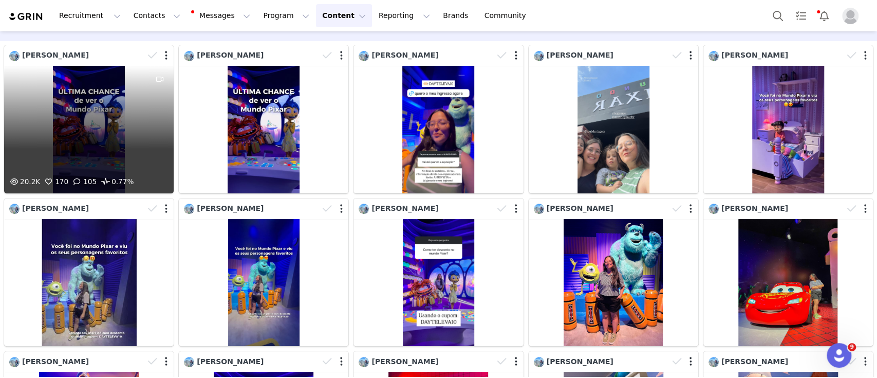
click at [79, 102] on div "20.2K 170 105 0.77%" at bounding box center [89, 129] width 170 height 127
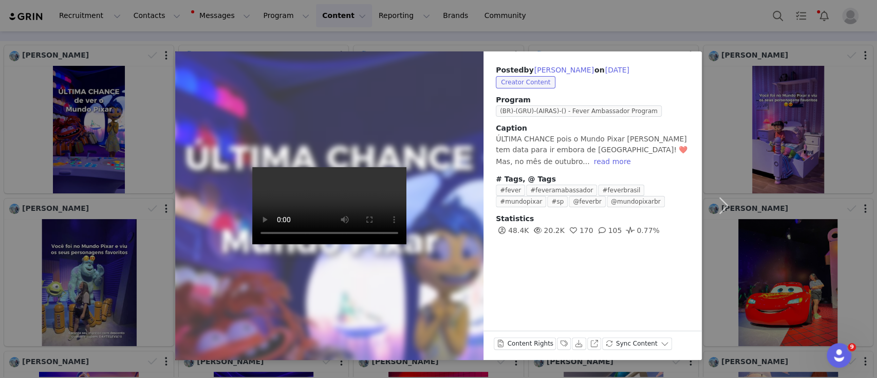
click at [469, 27] on div "Posted by [PERSON_NAME] on [DATE] Creator Content Program (BR)-(GRU)-(AIRAS)-()…" at bounding box center [438, 189] width 877 height 378
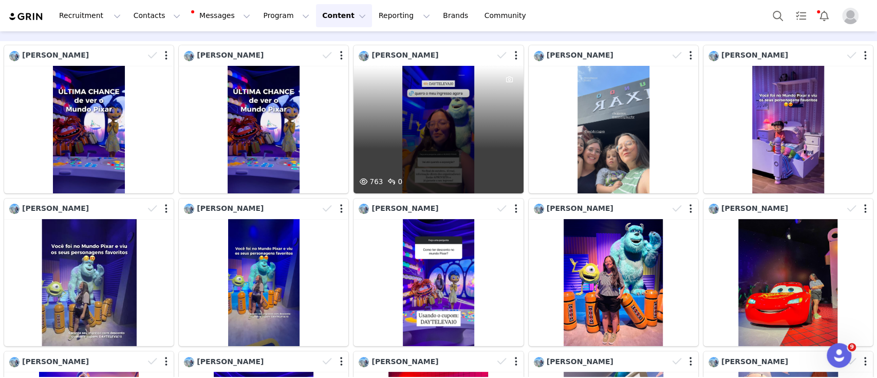
scroll to position [0, 0]
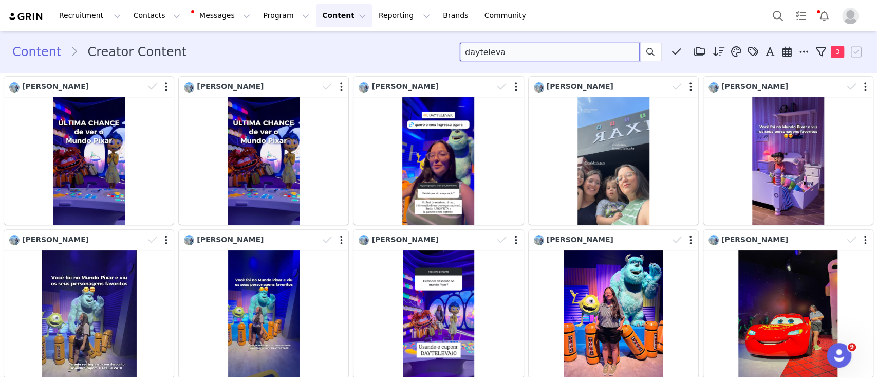
click at [475, 52] on input "dayteleva" at bounding box center [550, 52] width 180 height 18
paste input "[URL][DOMAIN_NAME]"
drag, startPoint x: 557, startPoint y: 51, endPoint x: 392, endPoint y: 51, distance: 164.9
click at [392, 51] on div "Content Creator Content [URL][DOMAIN_NAME] Media Library (0) Folders No folders…" at bounding box center [438, 52] width 852 height 18
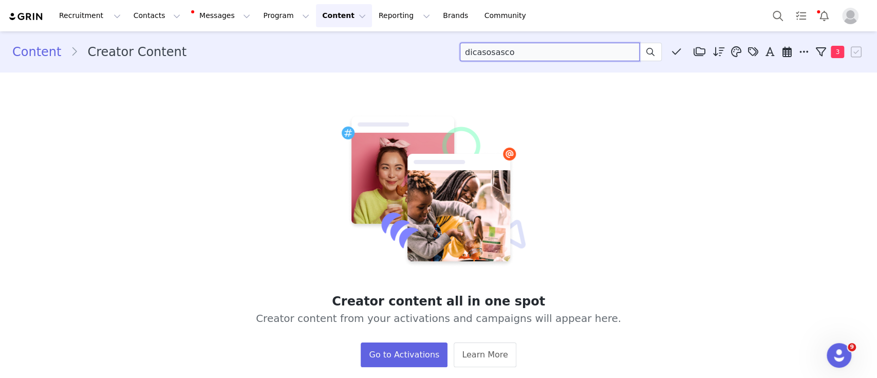
click at [477, 49] on input "dicasosasco" at bounding box center [550, 52] width 180 height 18
paste input "[URL][DOMAIN_NAME]"
drag, startPoint x: 559, startPoint y: 53, endPoint x: 377, endPoint y: 53, distance: 181.4
click at [377, 53] on div "Content Creator Content [URL][DOMAIN_NAME] Media Library (0) Folders No folders…" at bounding box center [438, 52] width 852 height 18
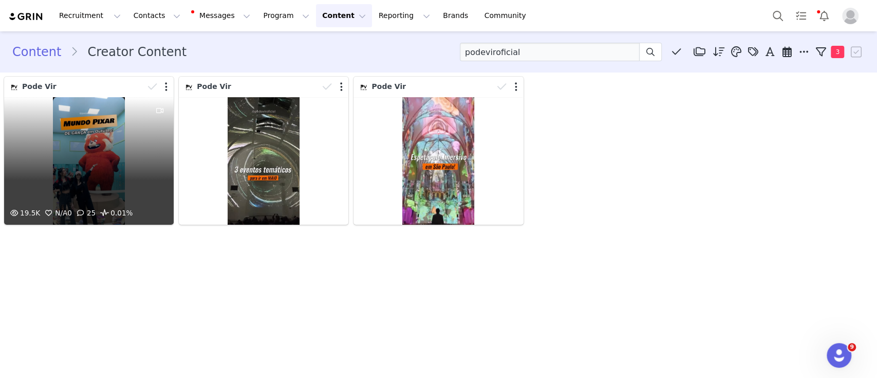
click at [109, 153] on div "19.5K N/A 0 25 0.01%" at bounding box center [89, 160] width 170 height 127
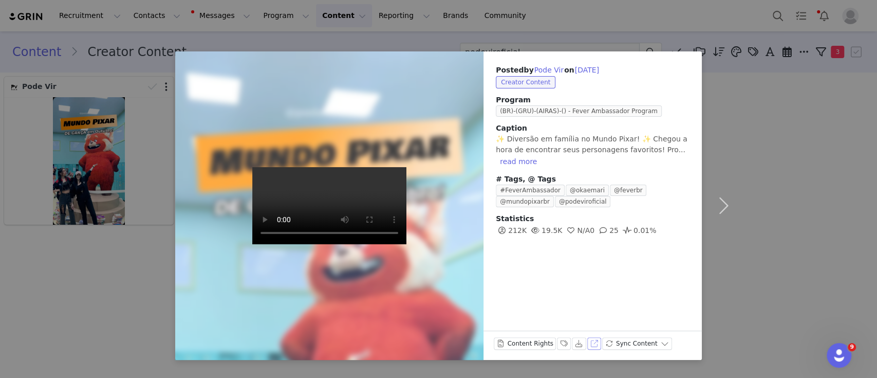
click at [588, 345] on button "View on Instagram" at bounding box center [594, 343] width 14 height 12
click at [532, 14] on div "Posted by Pode Vir on [DATE] Creator Content Program (BR)-(GRU)-(AIRAS)-() - Fe…" at bounding box center [438, 189] width 877 height 378
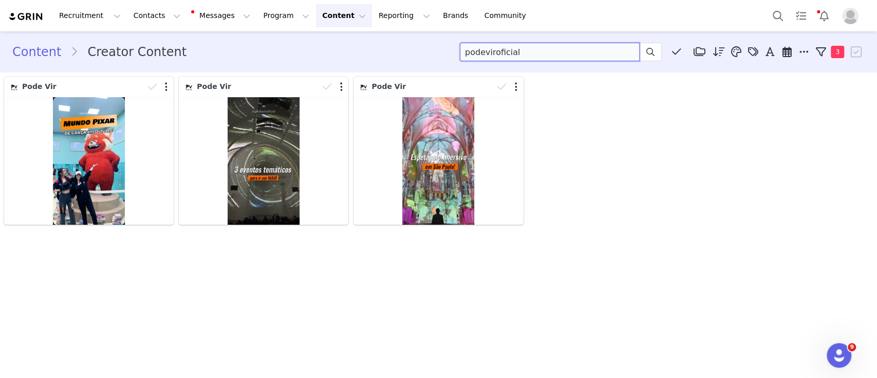
click at [499, 49] on input "podeviroficial" at bounding box center [550, 52] width 180 height 18
paste input "[URL][DOMAIN_NAME]"
drag, startPoint x: 566, startPoint y: 53, endPoint x: 392, endPoint y: 65, distance: 175.1
click at [392, 65] on div "Content Creator Content [URL][DOMAIN_NAME] Media Library (0) Folders No folders…" at bounding box center [438, 51] width 877 height 35
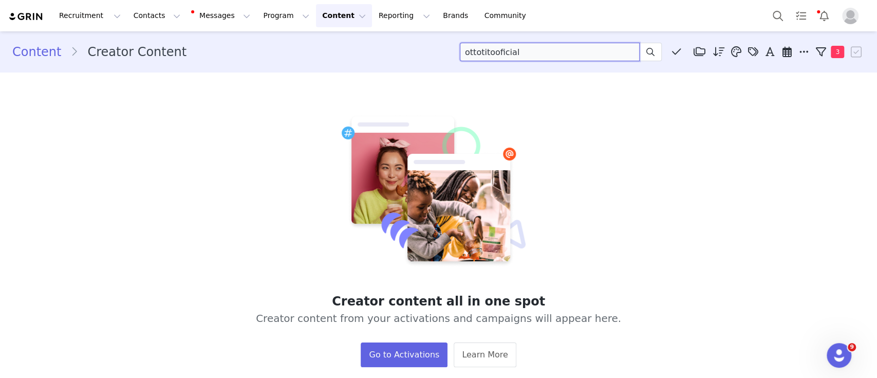
click at [497, 48] on input "ottotitooficial" at bounding box center [550, 52] width 180 height 18
paste input "[PERSON_NAME]"
click at [748, 55] on icon at bounding box center [753, 52] width 10 height 10
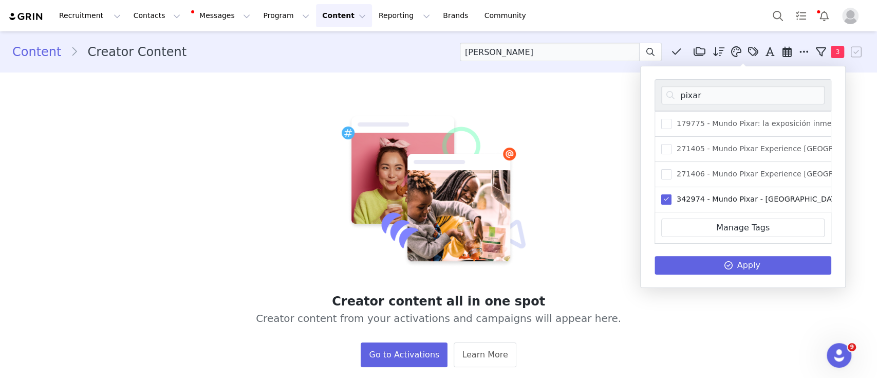
click at [665, 203] on span at bounding box center [666, 199] width 10 height 10
click at [672, 194] on input "342974 - Mundo Pixar - [GEOGRAPHIC_DATA]" at bounding box center [672, 194] width 0 height 0
click at [694, 273] on button "Apply" at bounding box center [743, 265] width 177 height 18
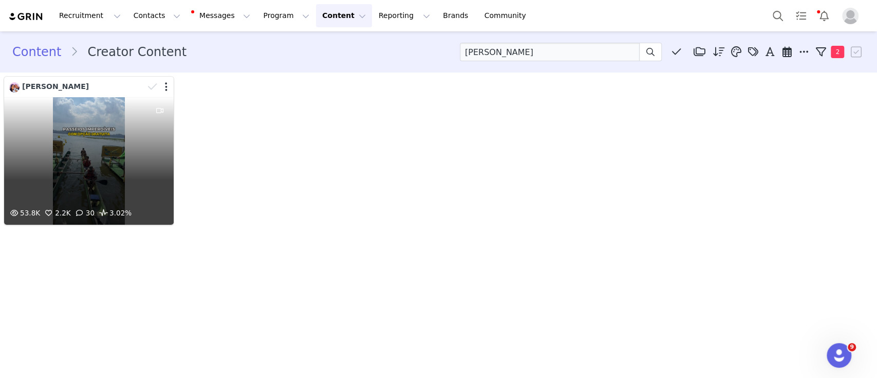
click at [86, 120] on div "53.8K 2.2K 30 3.02%" at bounding box center [89, 160] width 170 height 127
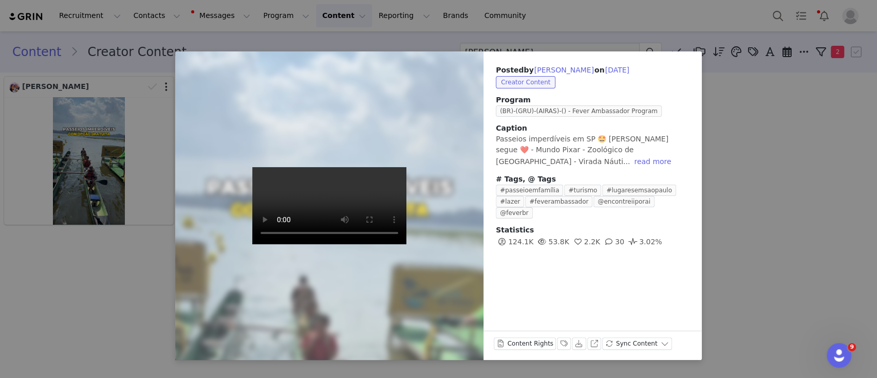
click at [126, 295] on div "Posted by [PERSON_NAME] on [DATE] Creator Content Program (BR)-(GRU)-(AIRAS)-()…" at bounding box center [438, 189] width 877 height 378
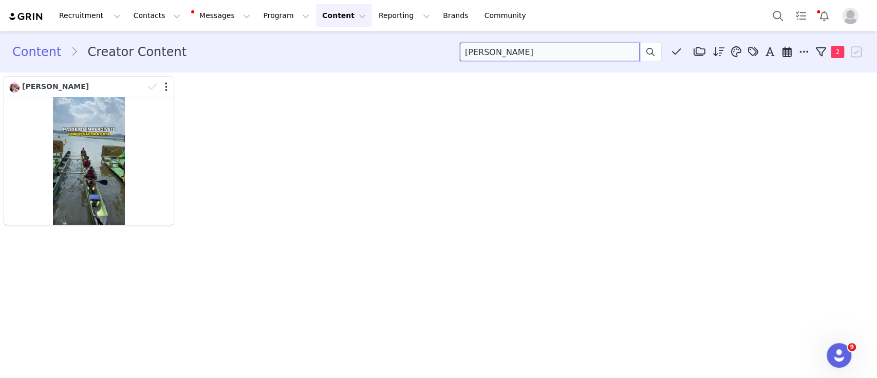
click at [504, 51] on input "[PERSON_NAME]" at bounding box center [550, 52] width 180 height 18
paste input "didicasdorio"
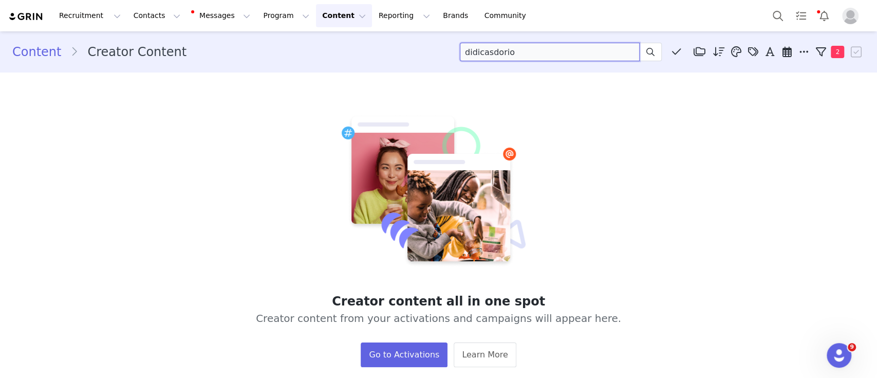
click at [476, 54] on input "didicasdorio" at bounding box center [550, 52] width 180 height 18
paste input "[URL][DOMAIN_NAME]"
drag, startPoint x: 558, startPoint y: 51, endPoint x: 397, endPoint y: 57, distance: 160.9
click at [397, 57] on div "Content Creator Content [URL][DOMAIN_NAME] Media Library (0) Folders No folders…" at bounding box center [438, 52] width 852 height 18
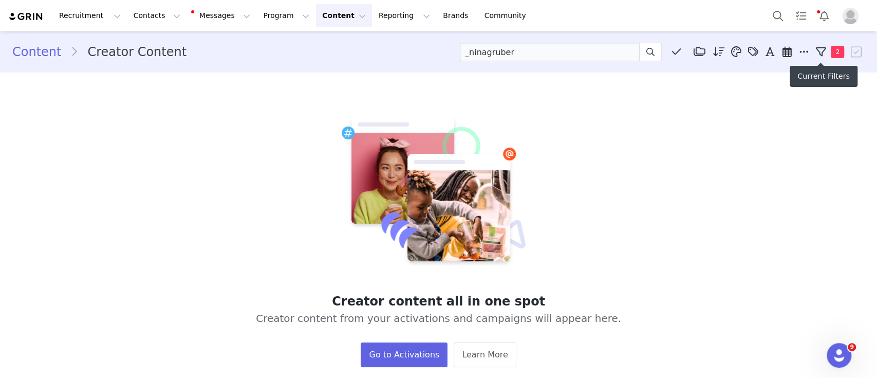
click at [831, 51] on span "2" at bounding box center [837, 52] width 13 height 12
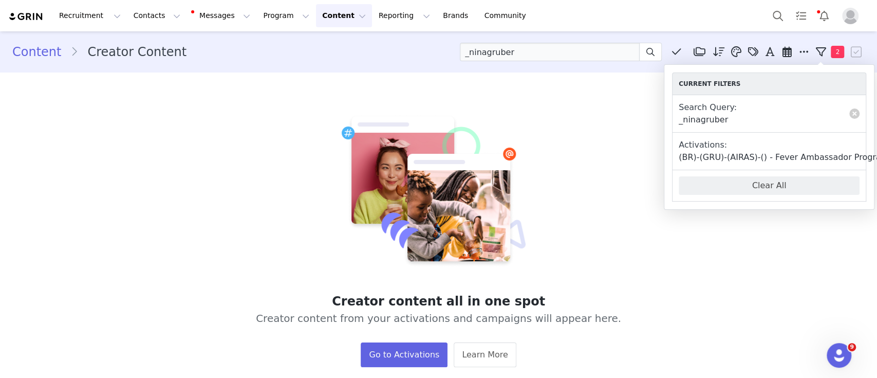
click at [877, 152] on link at bounding box center [894, 151] width 10 height 10
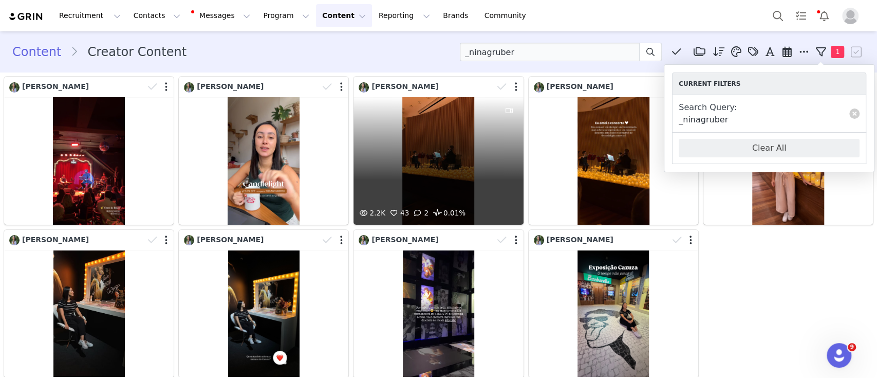
click at [430, 163] on div "2.2K 43 2 0.01%" at bounding box center [439, 160] width 170 height 127
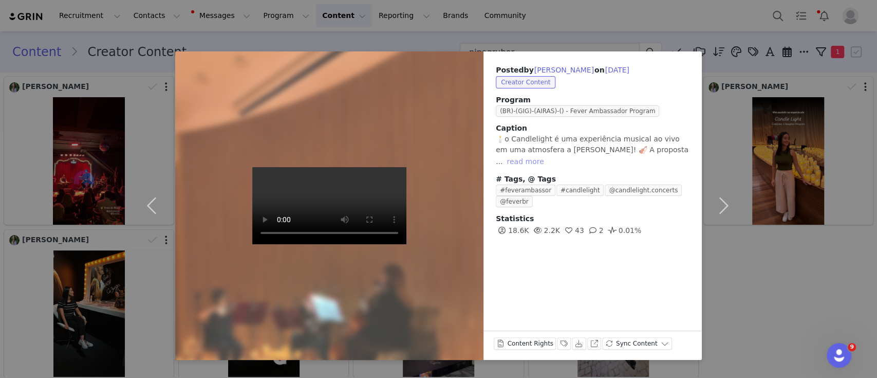
click at [548, 155] on button "read more" at bounding box center [525, 161] width 45 height 12
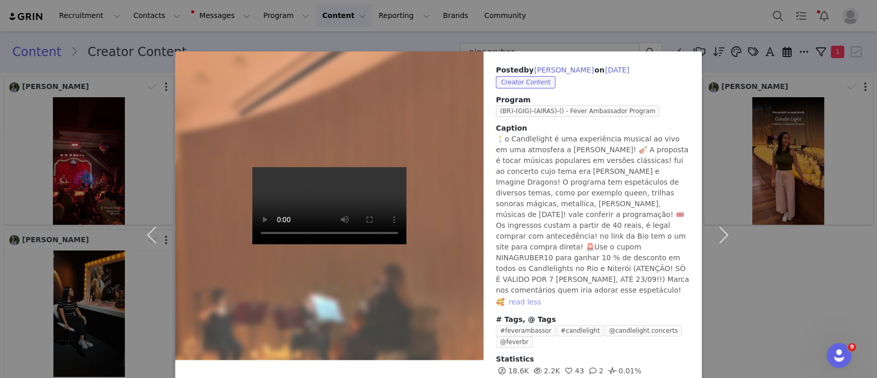
scroll to position [20, 0]
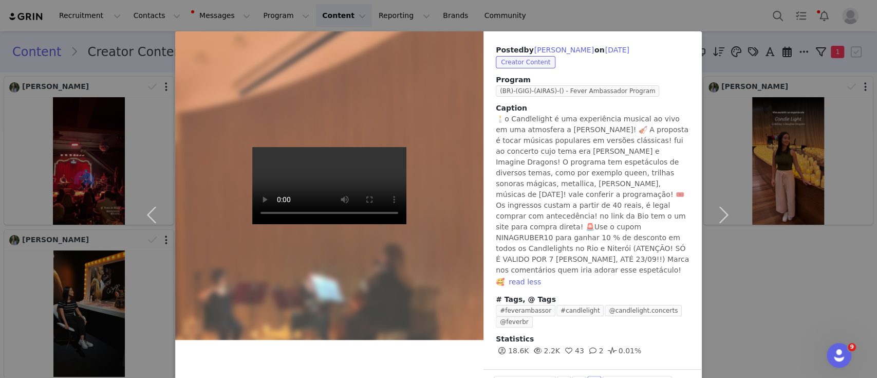
click at [587, 376] on button "View on Instagram" at bounding box center [594, 382] width 14 height 12
click at [499, 12] on div "Posted by [PERSON_NAME] on [DATE] Creator Content Program (BR)-(GIG)-(AIRAS)-()…" at bounding box center [438, 189] width 877 height 378
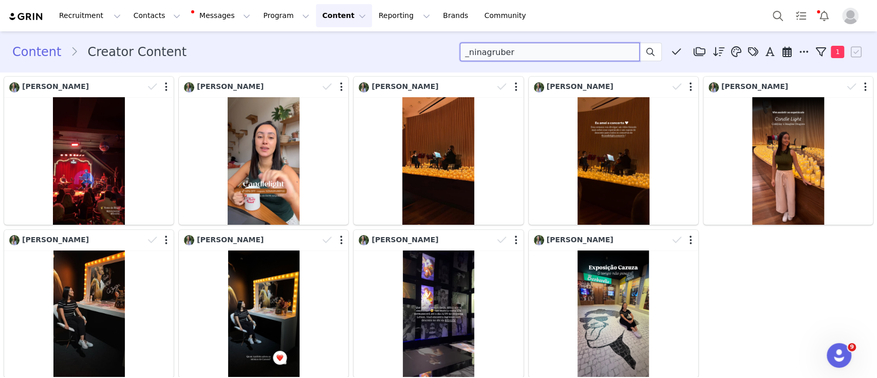
click at [482, 49] on input "_ninagruber" at bounding box center [550, 52] width 180 height 18
paste input "vailacarioca"
type input "vailacarioca"
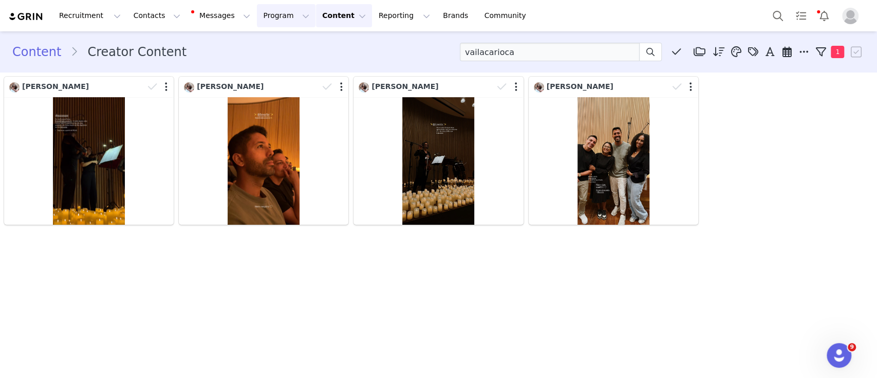
click at [263, 12] on button "Program Program" at bounding box center [286, 15] width 59 height 23
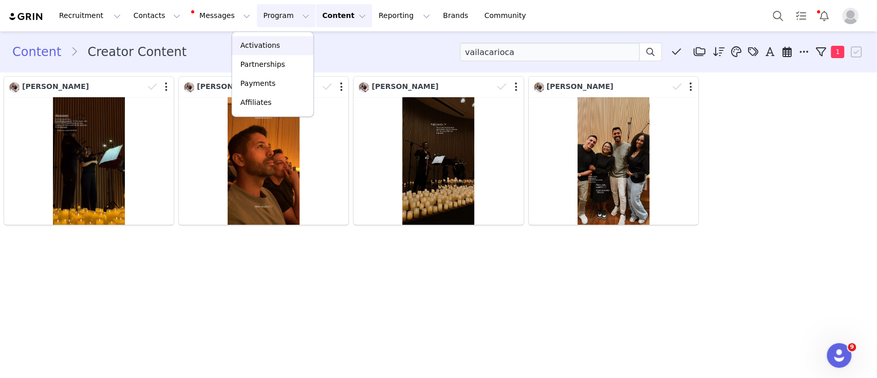
click at [276, 45] on div "Activations" at bounding box center [272, 45] width 69 height 11
